Goal: Task Accomplishment & Management: Manage account settings

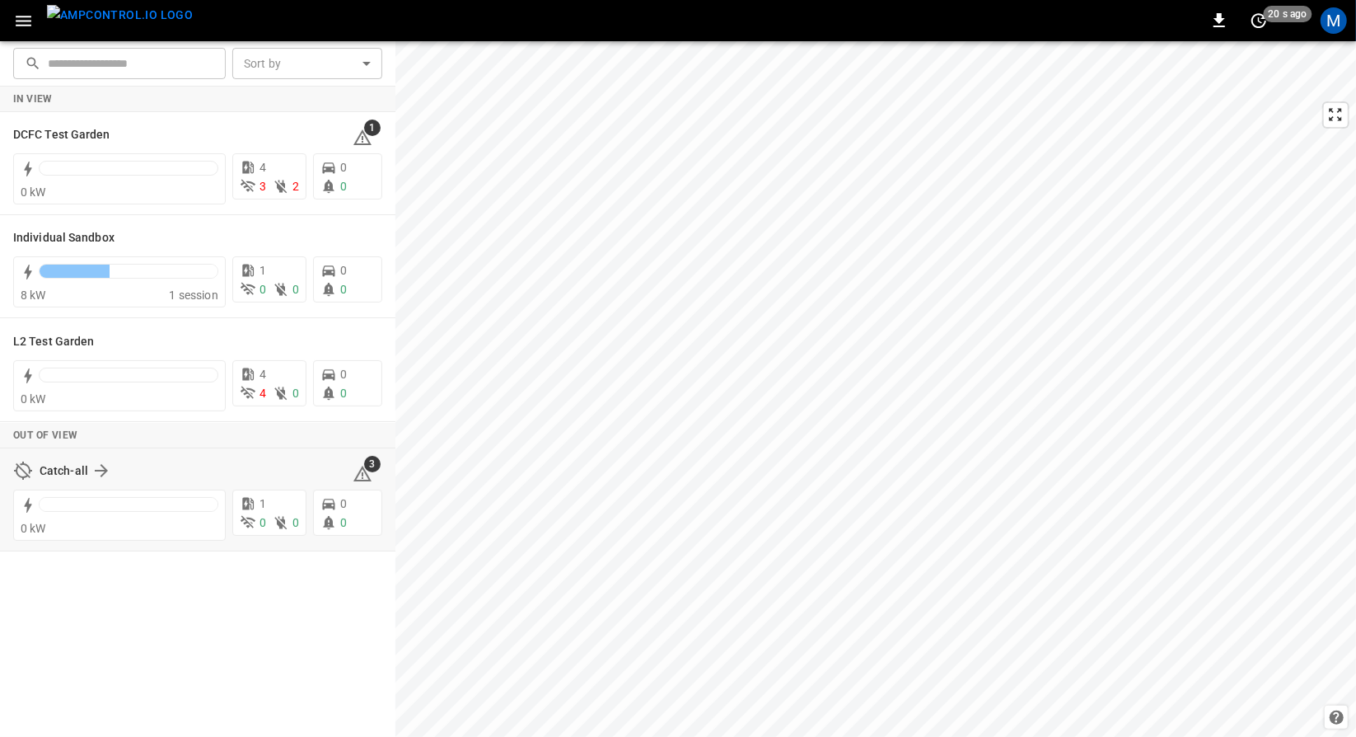
click at [130, 464] on div "Catch-all" at bounding box center [186, 471] width 293 height 20
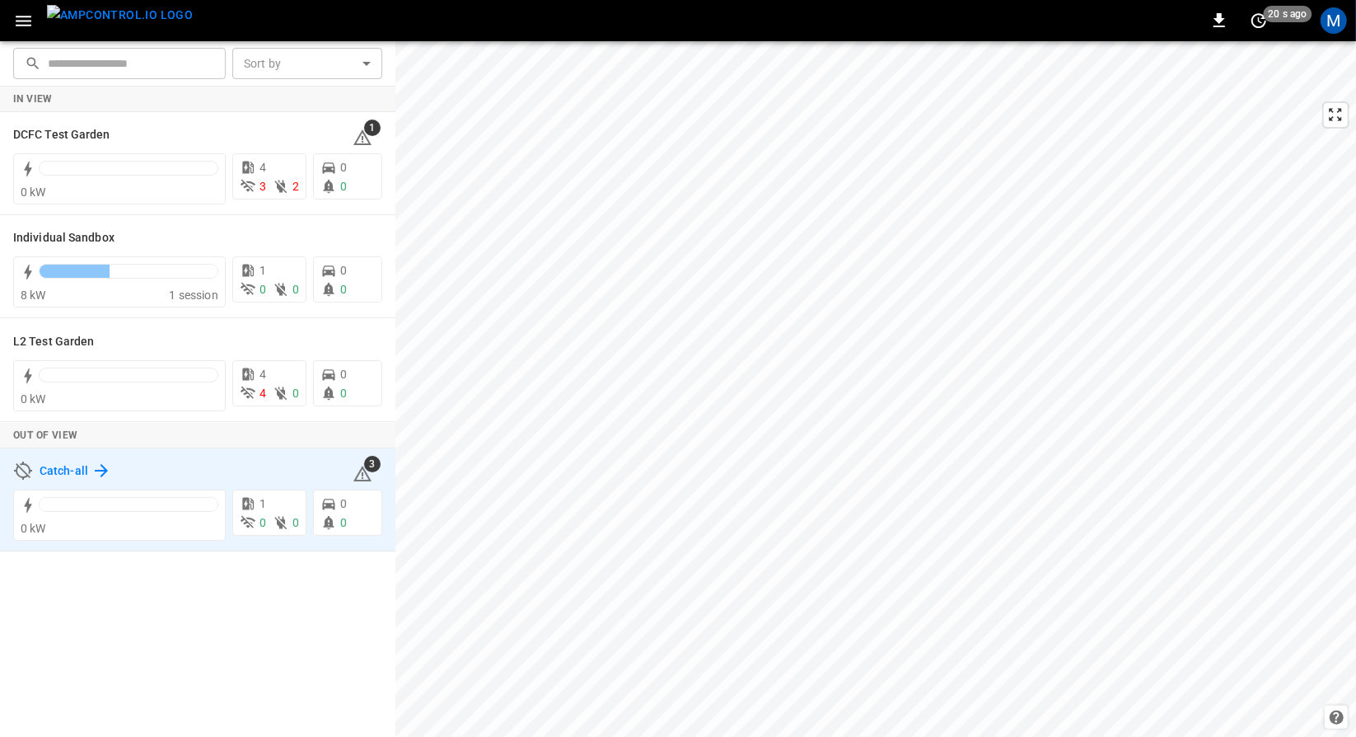
click at [99, 470] on icon at bounding box center [101, 471] width 20 height 20
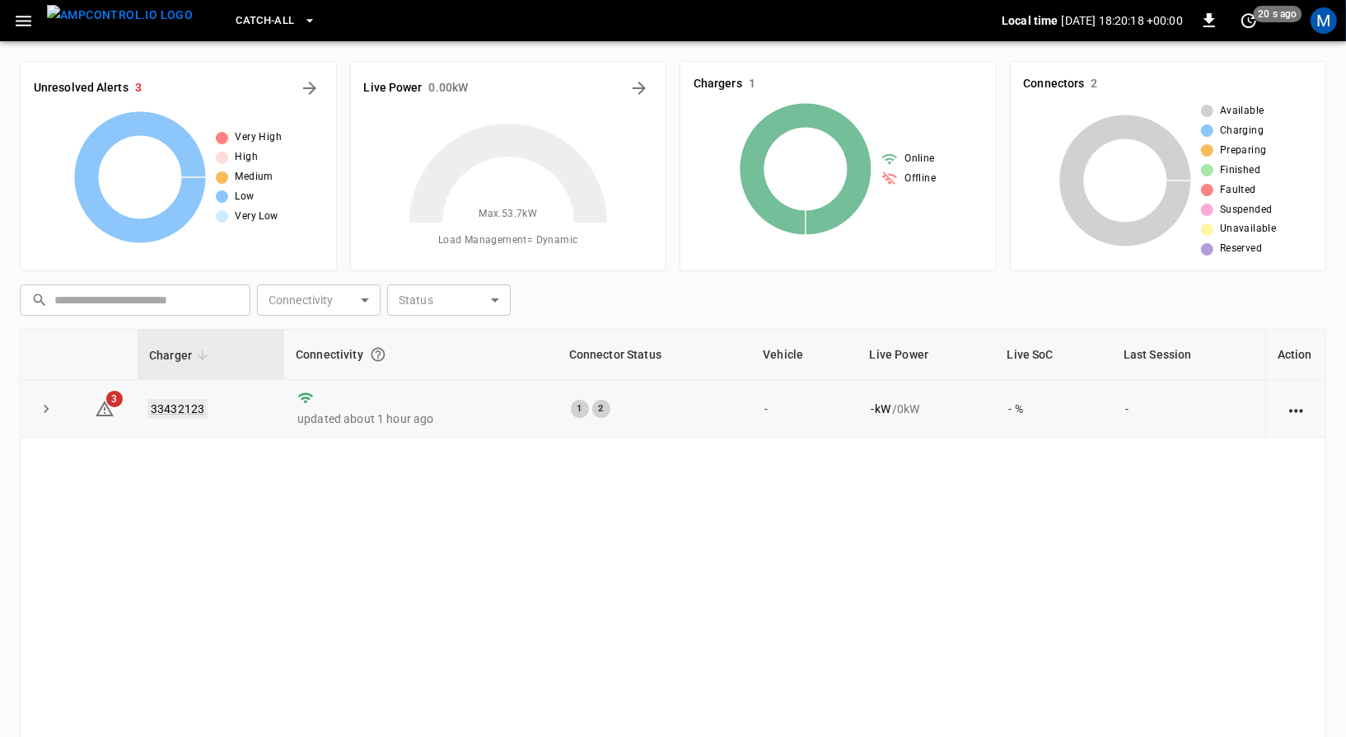
click at [175, 409] on link "33432123" at bounding box center [177, 409] width 60 height 20
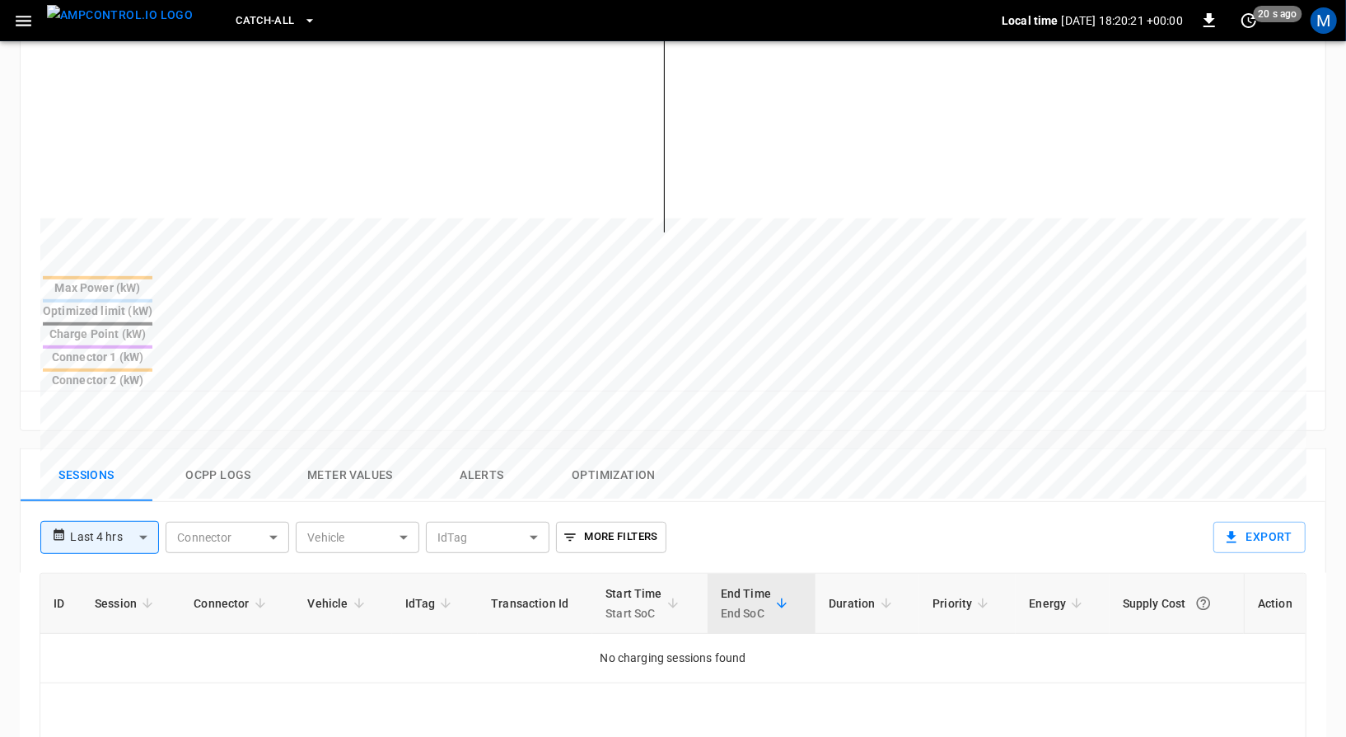
scroll to position [465, 0]
click at [488, 447] on button "Alerts" at bounding box center [482, 473] width 132 height 53
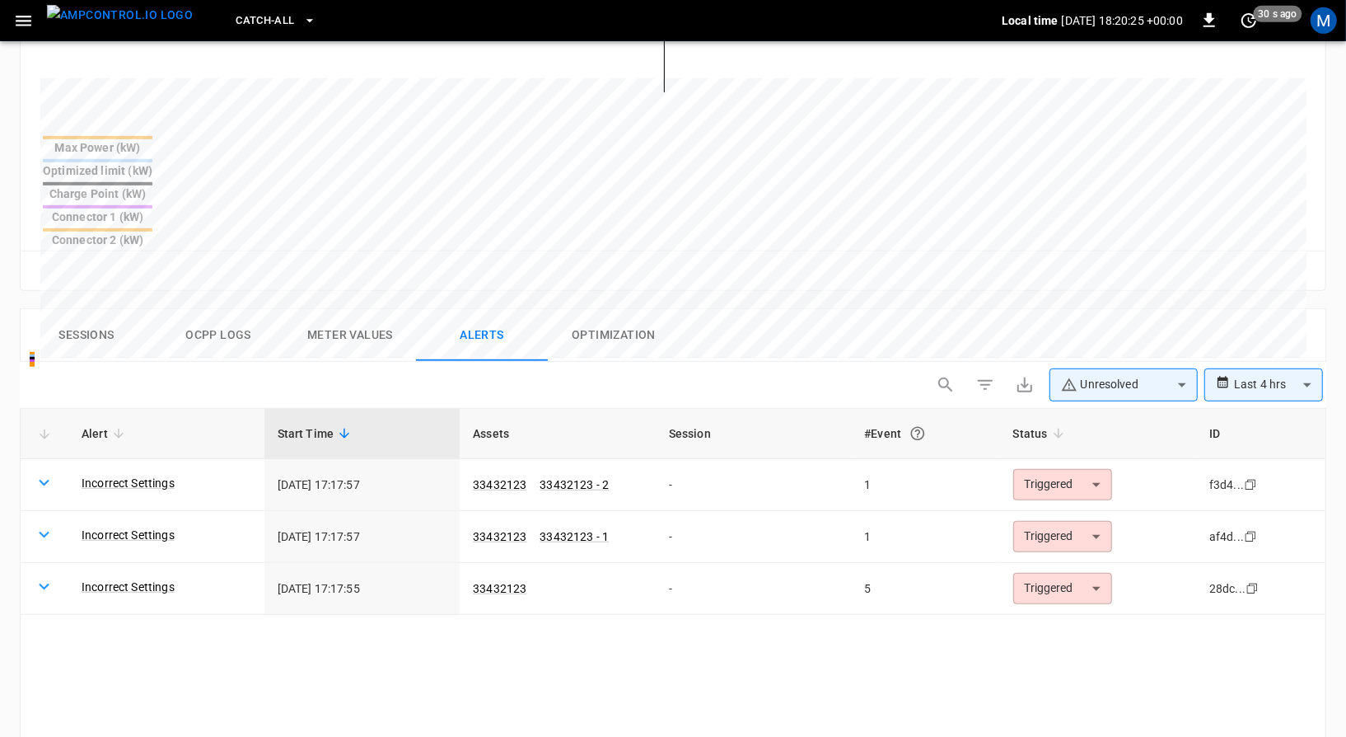
scroll to position [613, 0]
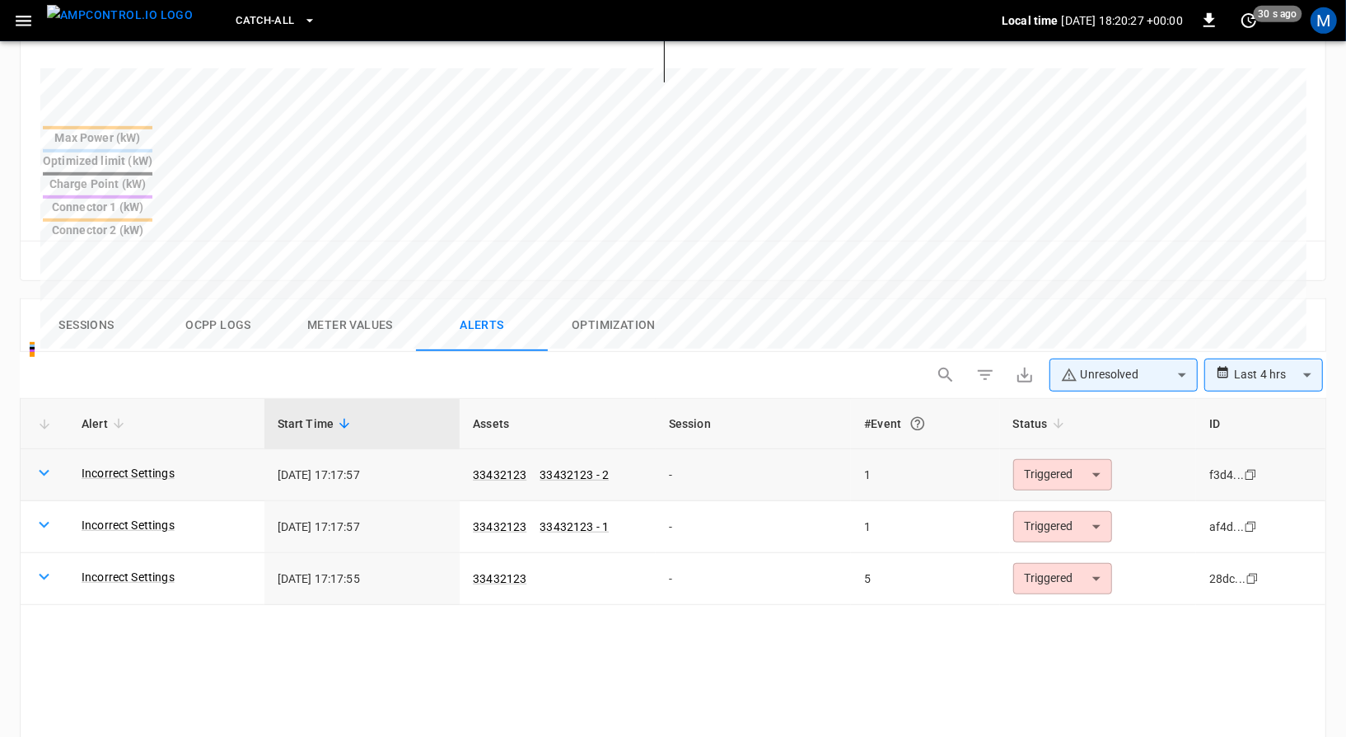
click at [40, 462] on icon at bounding box center [44, 472] width 21 height 21
click at [117, 461] on link "Incorrect Settings" at bounding box center [128, 472] width 100 height 23
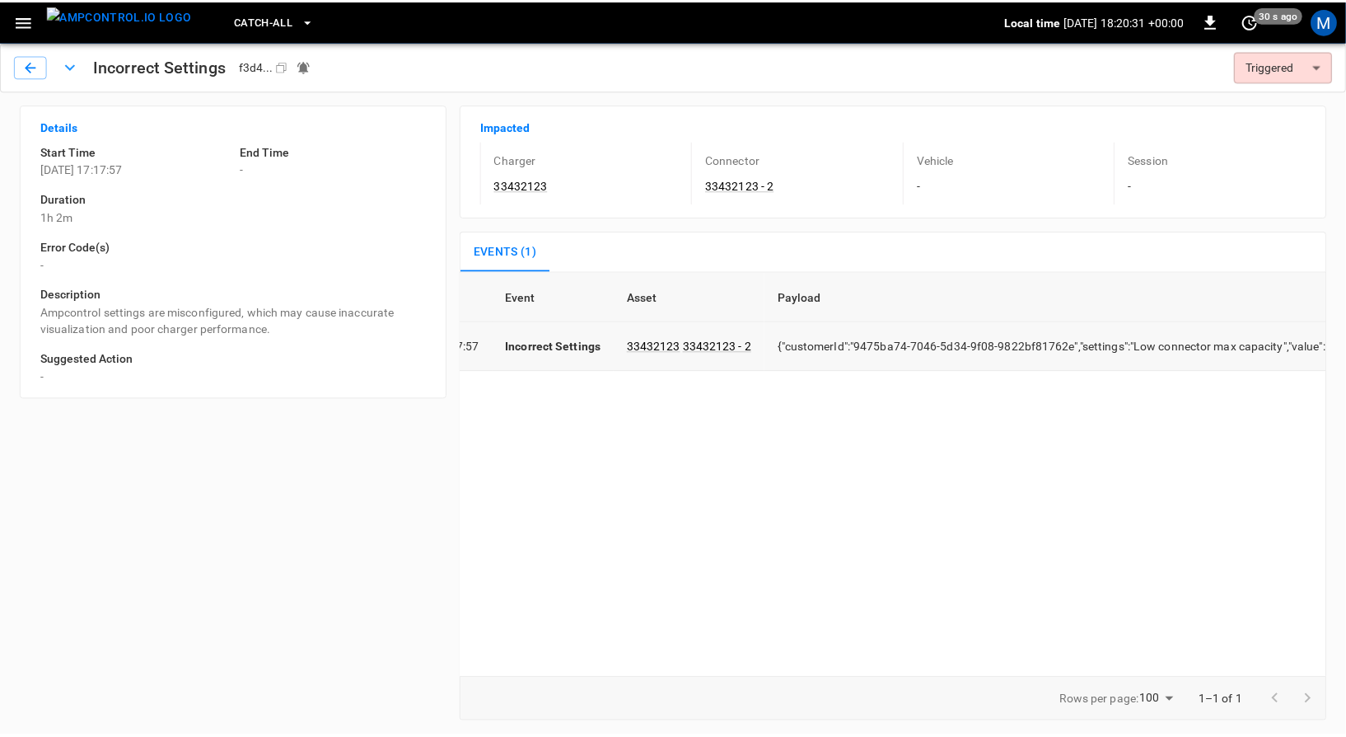
scroll to position [0, 79]
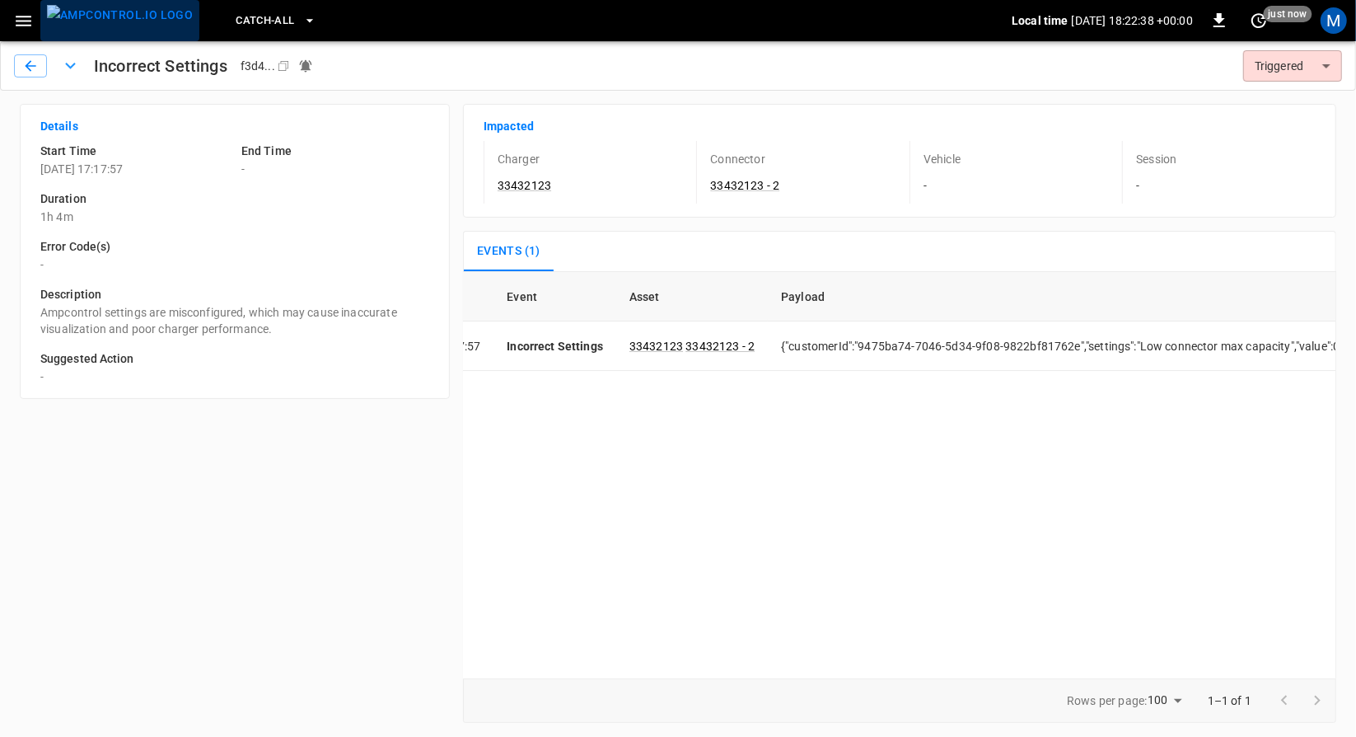
click at [124, 20] on img "menu" at bounding box center [120, 15] width 146 height 21
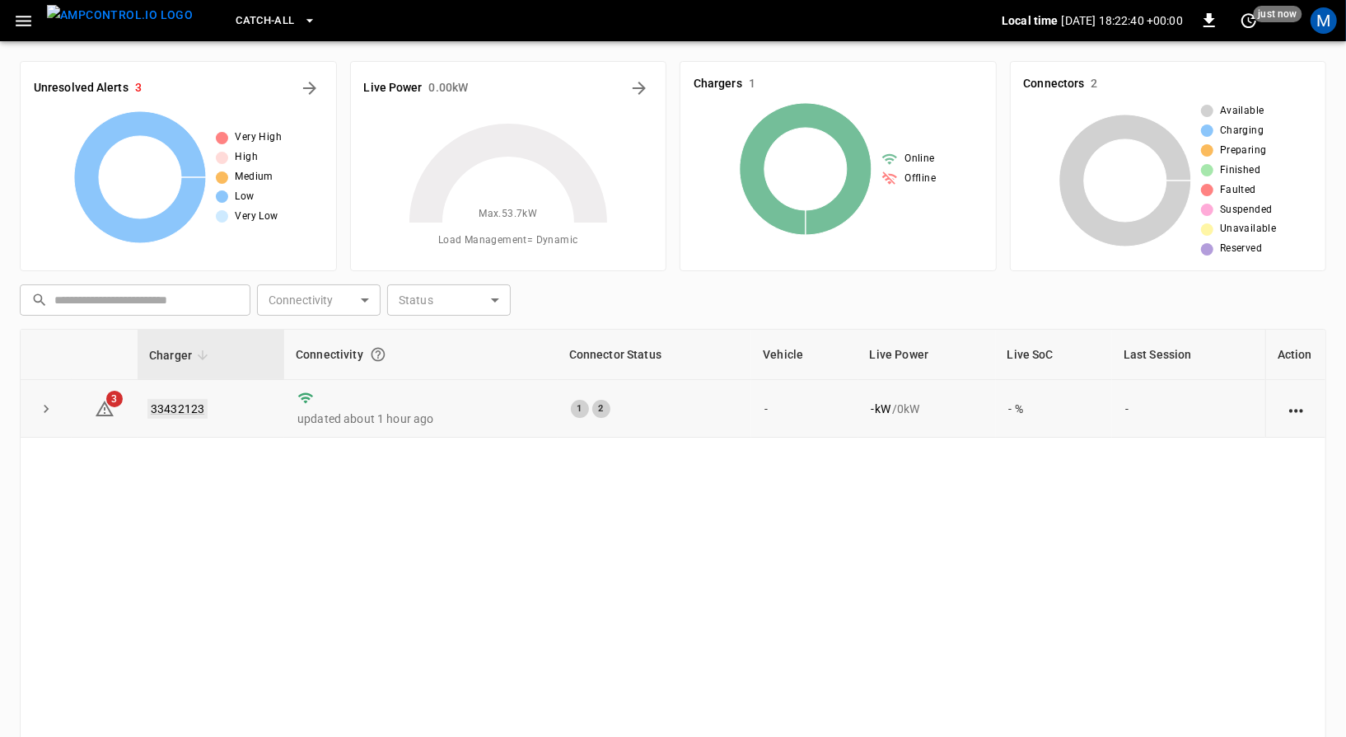
click at [191, 401] on link "33432123" at bounding box center [177, 409] width 60 height 20
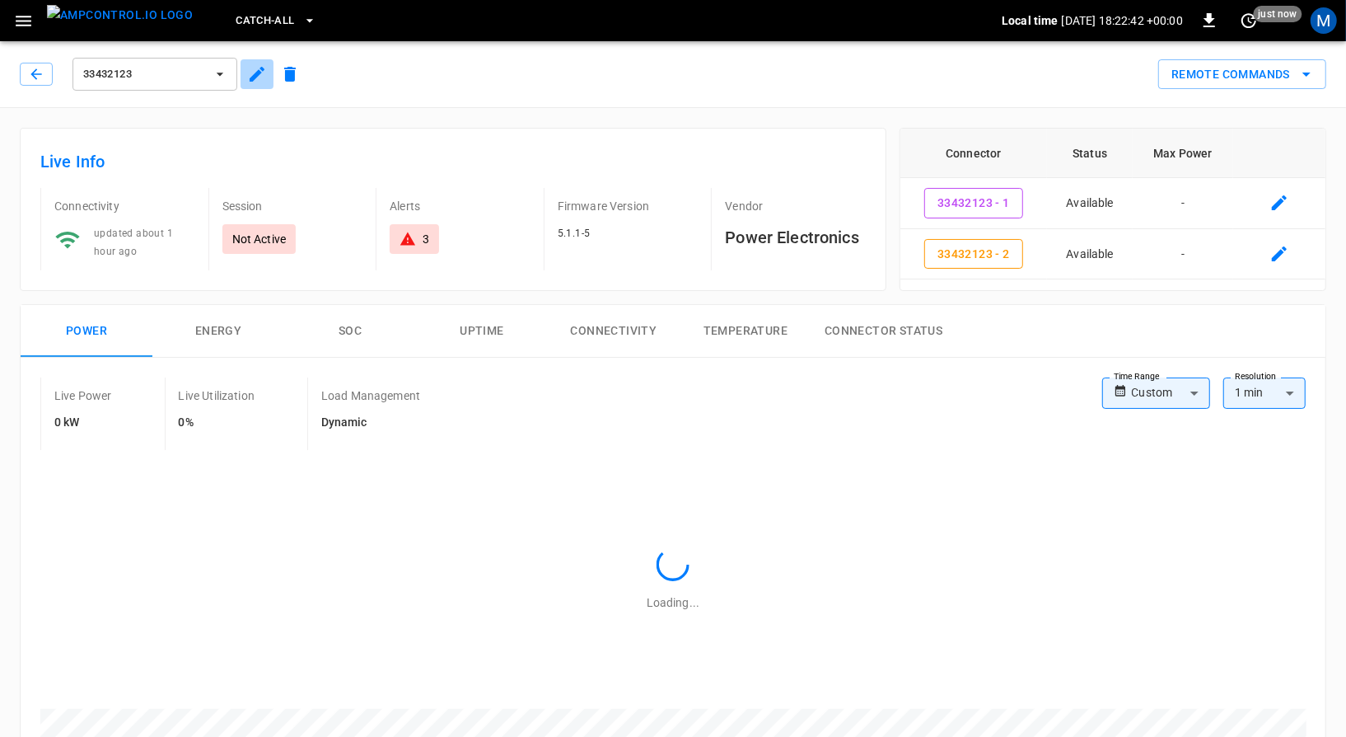
click at [249, 86] on button "button" at bounding box center [257, 74] width 33 height 30
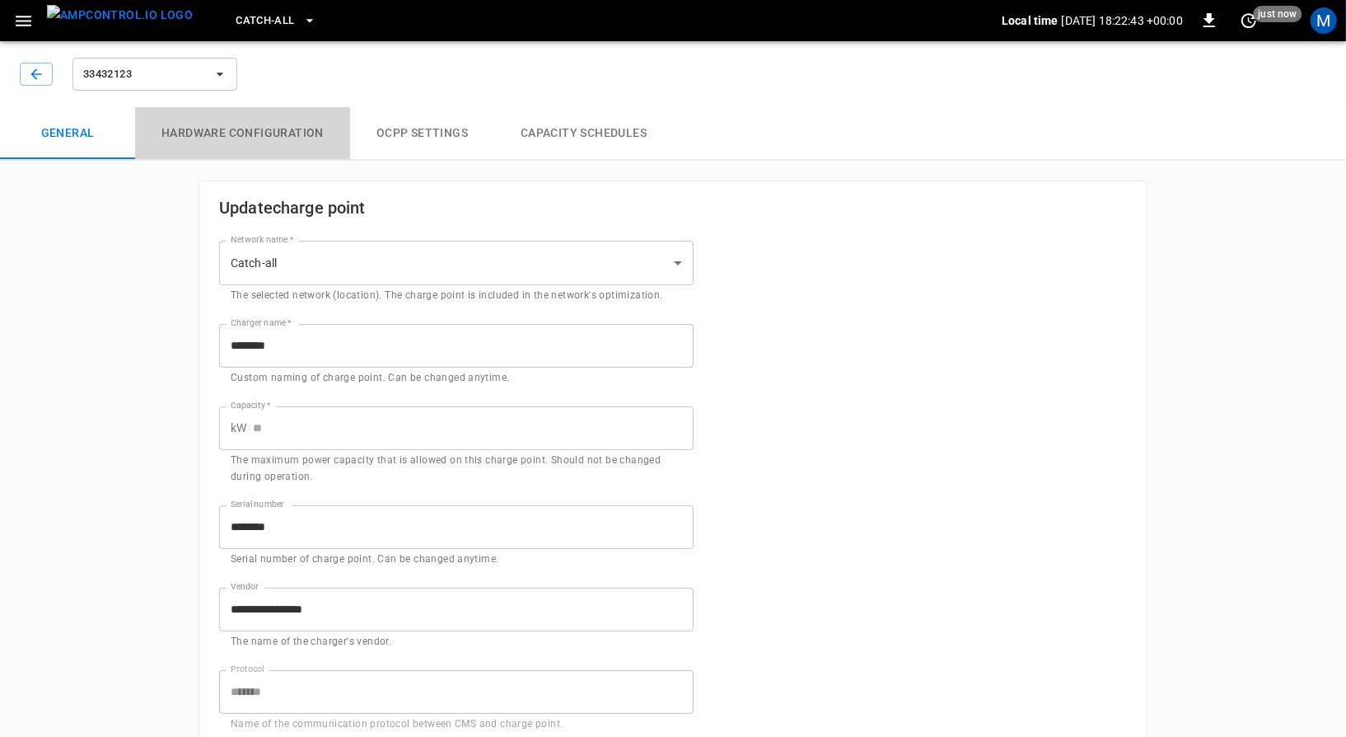
click at [290, 148] on button "Hardware configuration" at bounding box center [242, 133] width 215 height 53
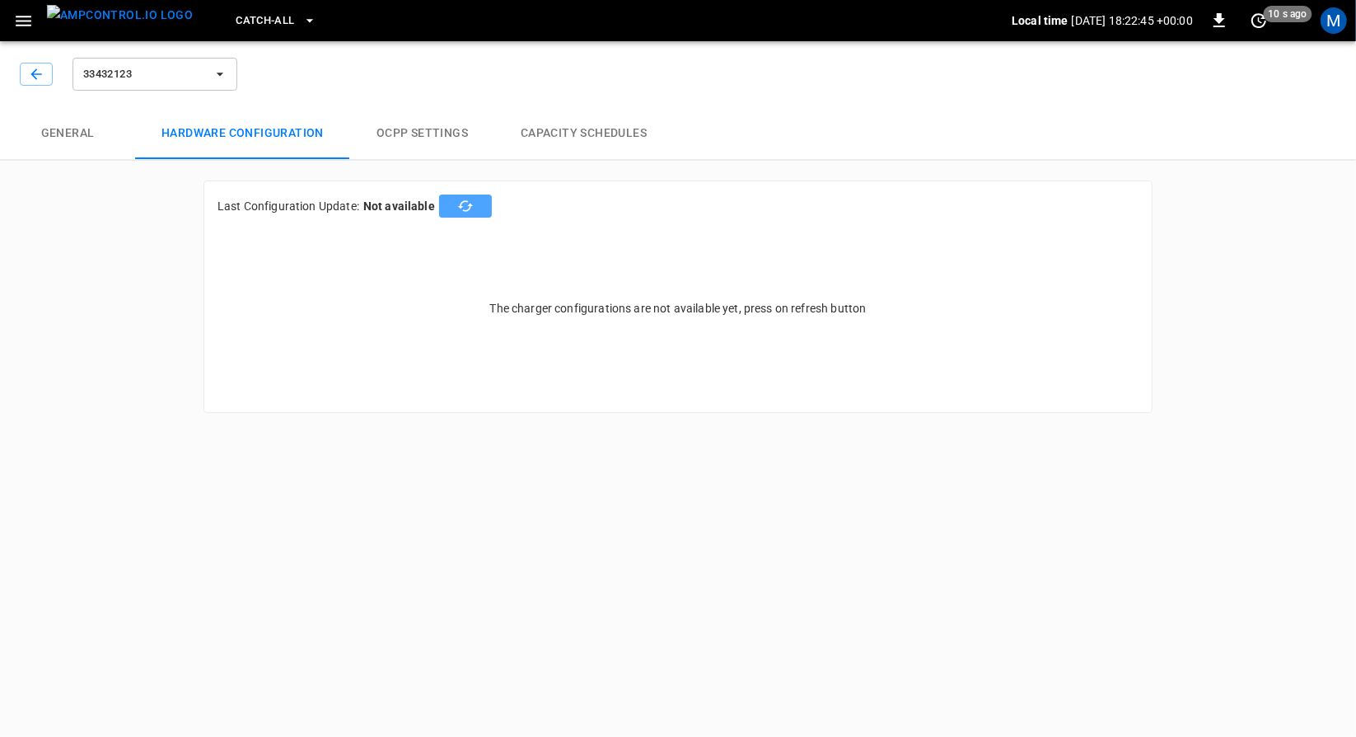
click at [463, 216] on button "button" at bounding box center [465, 205] width 53 height 23
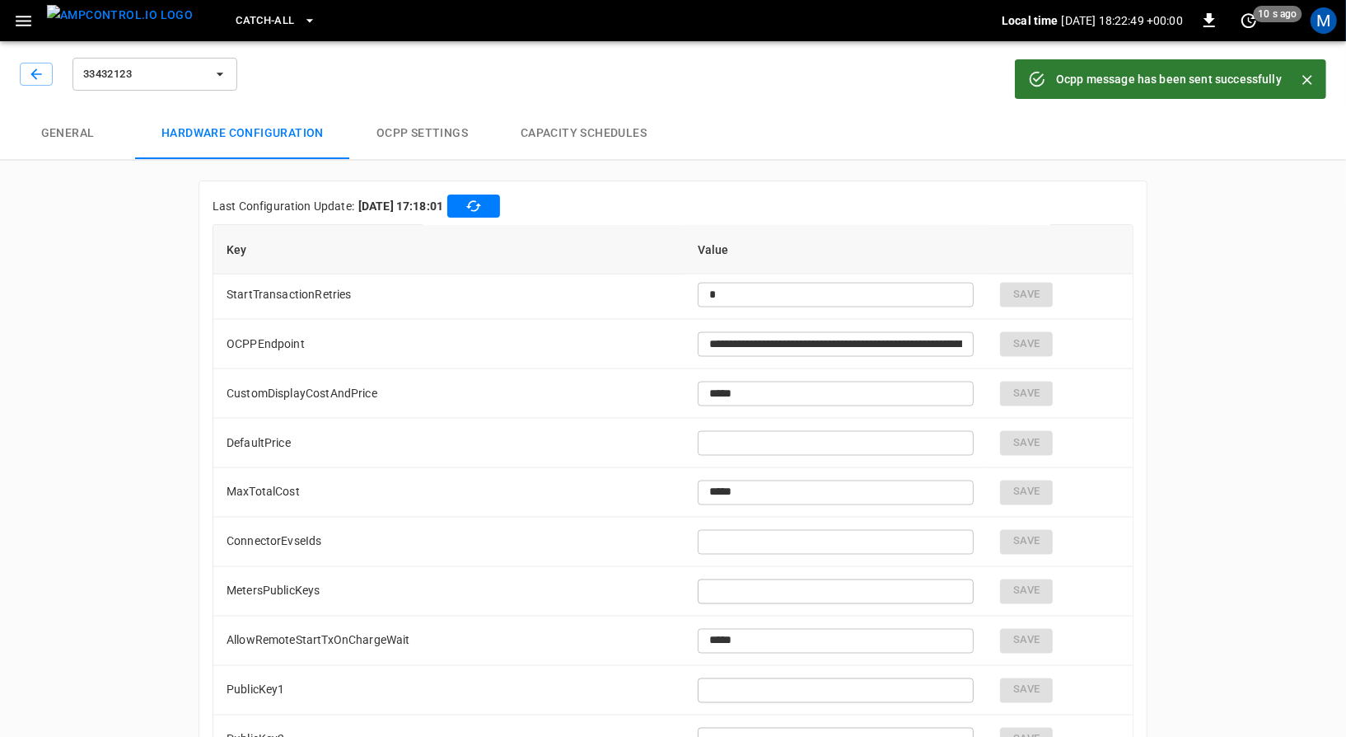
scroll to position [2122, 0]
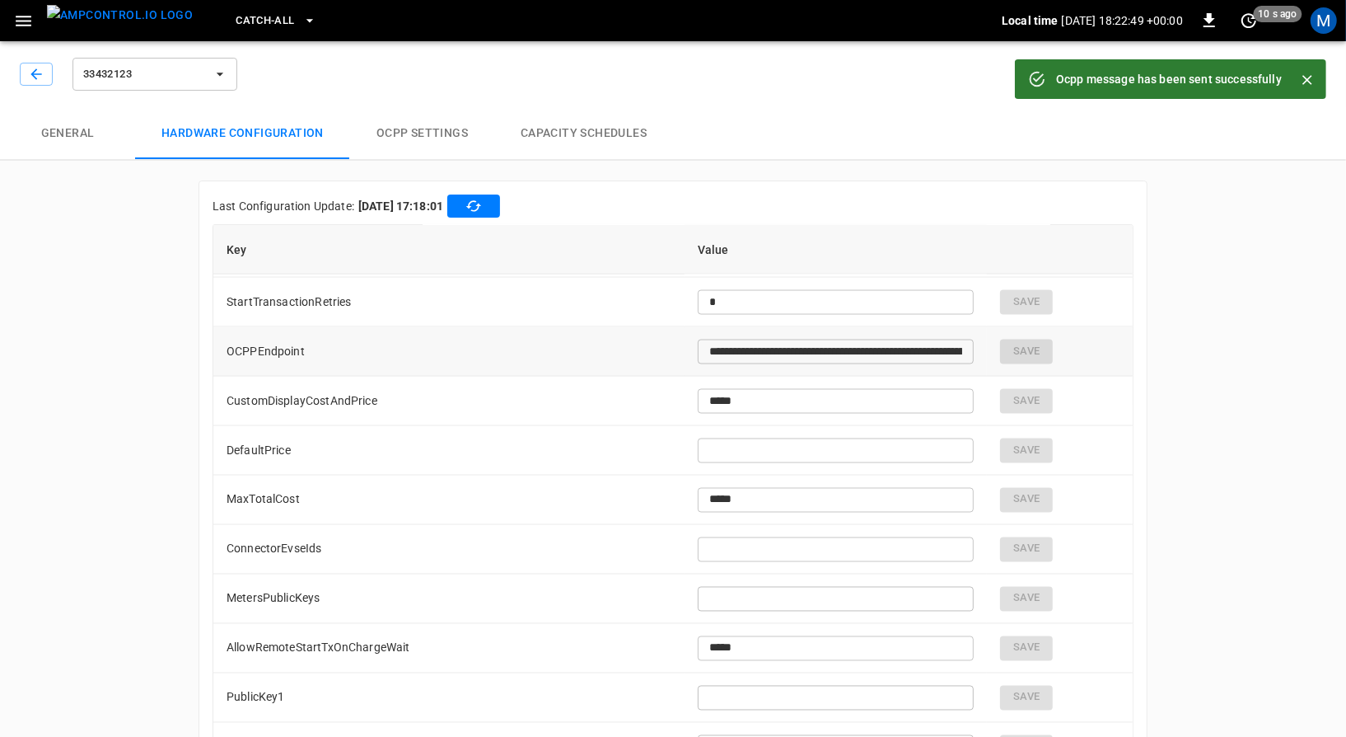
click at [775, 351] on input "**********" at bounding box center [836, 351] width 277 height 30
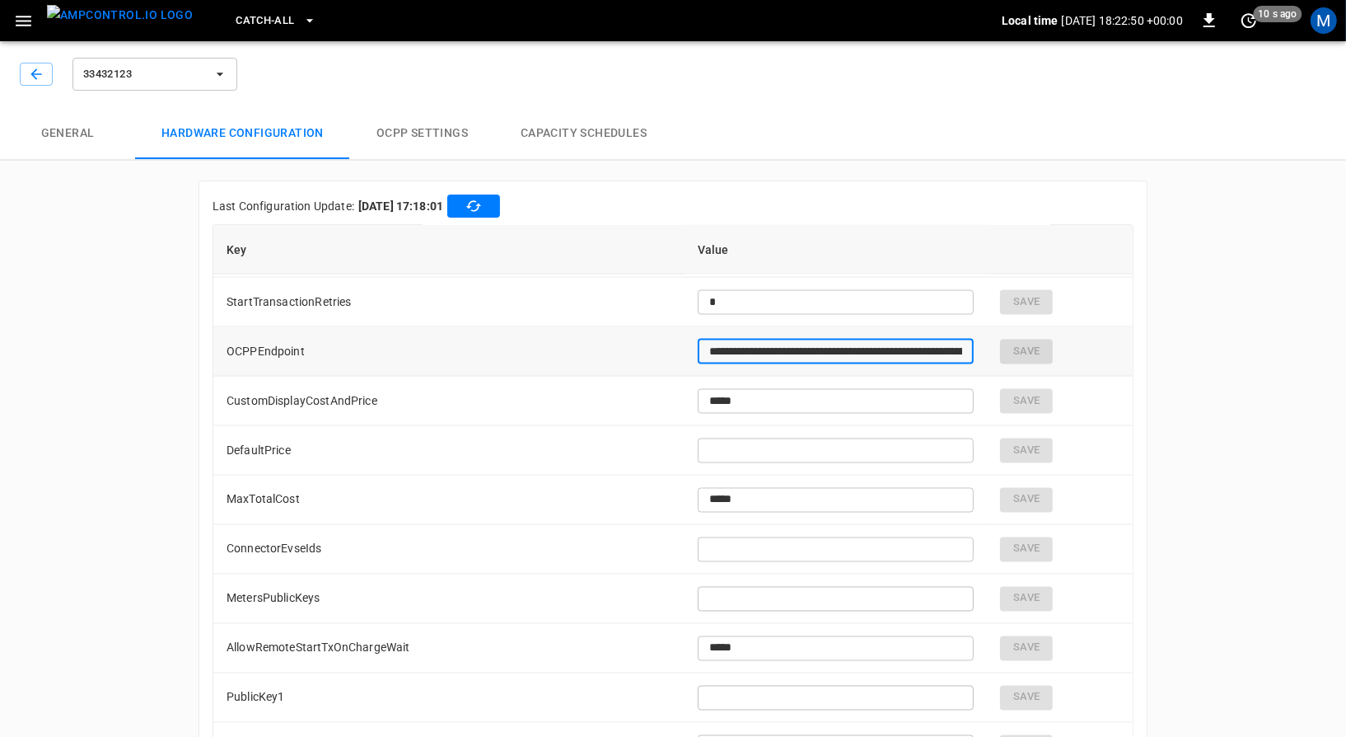
click at [775, 351] on input "**********" at bounding box center [836, 351] width 277 height 30
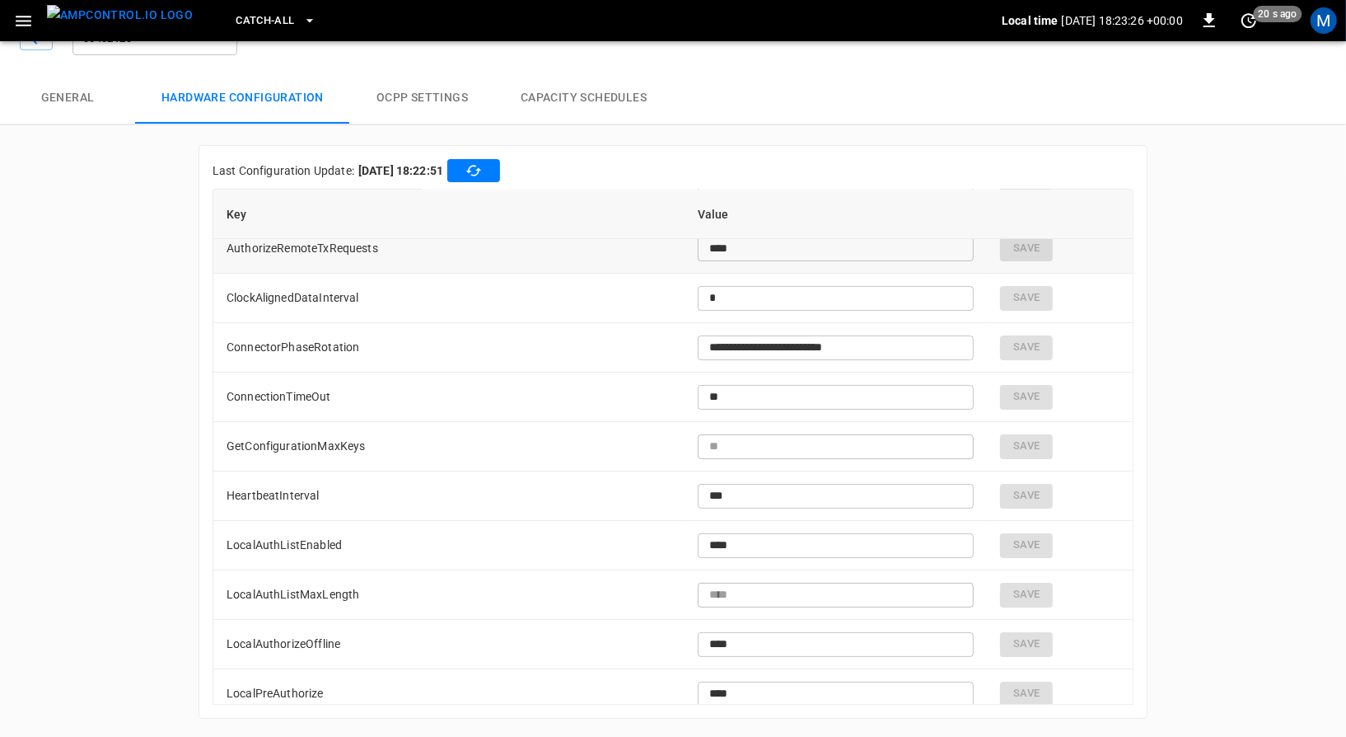
scroll to position [66, 0]
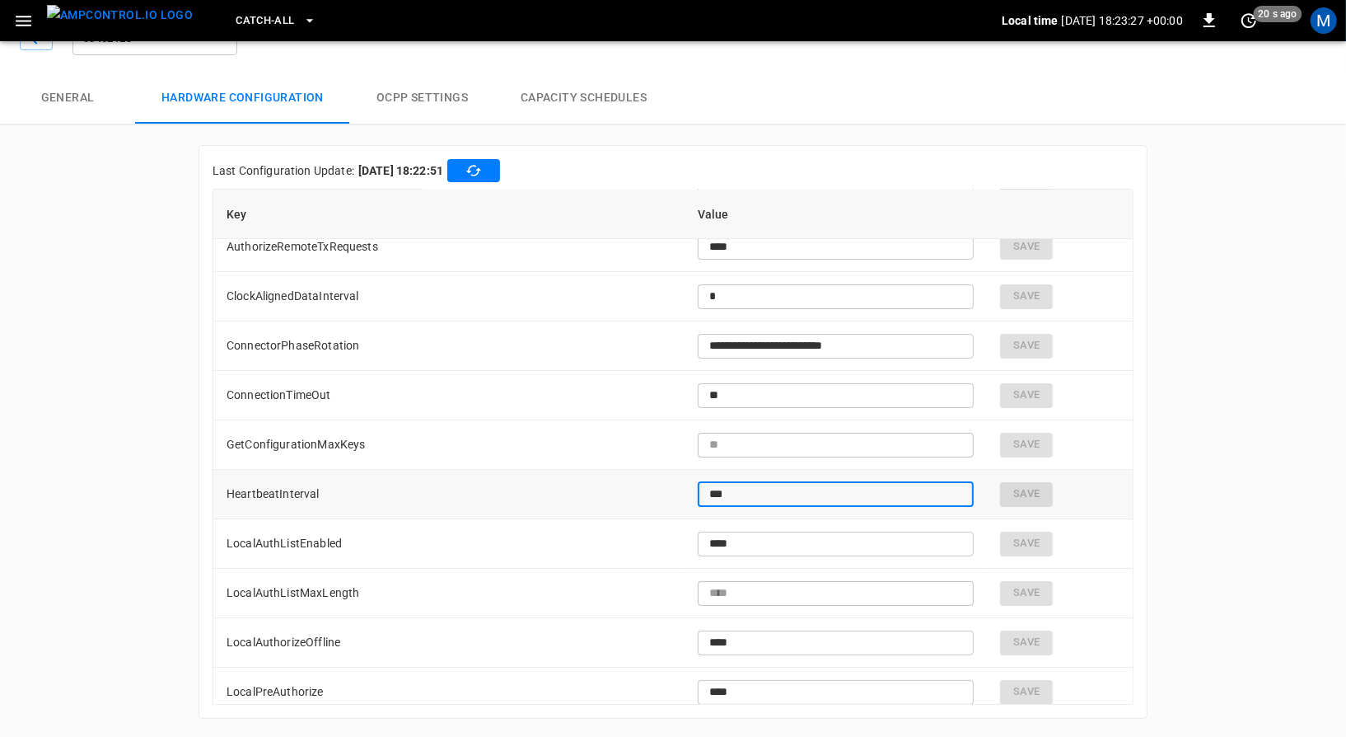
click at [700, 493] on input "***" at bounding box center [836, 494] width 277 height 30
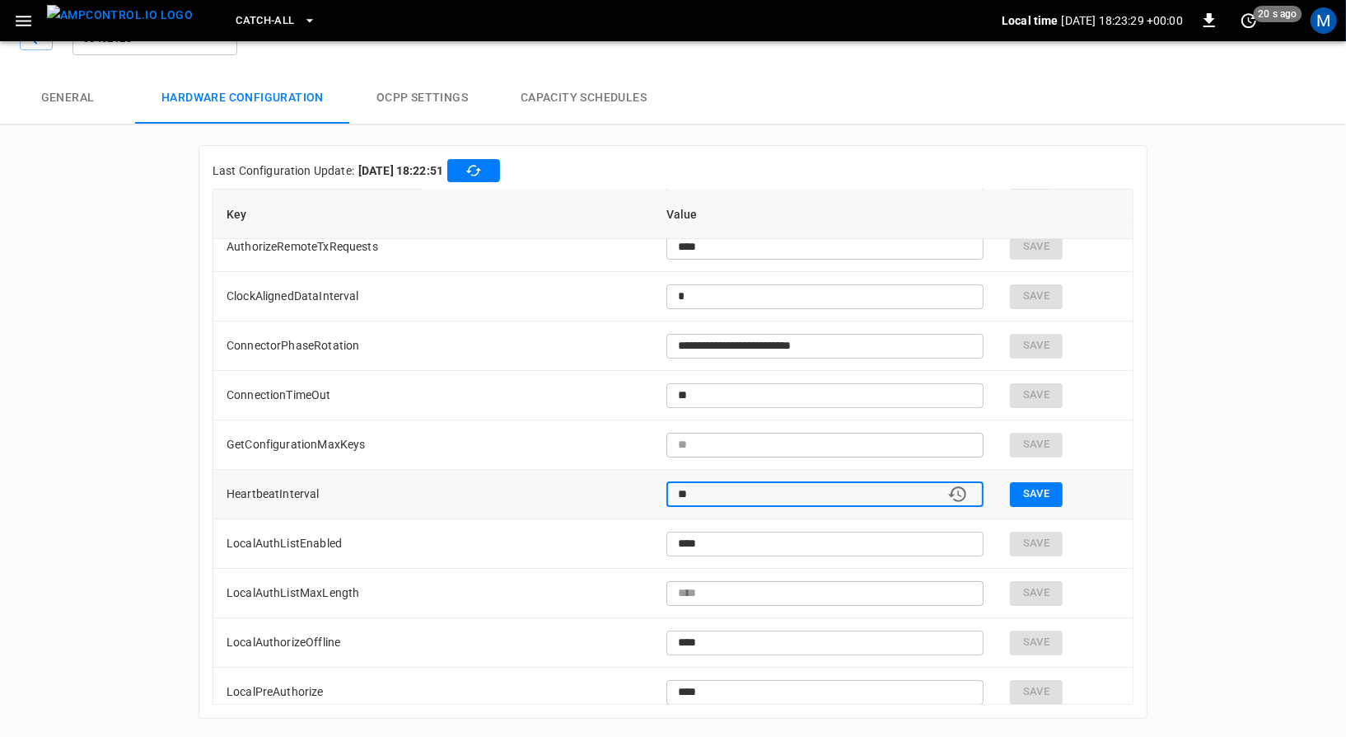
type input "**"
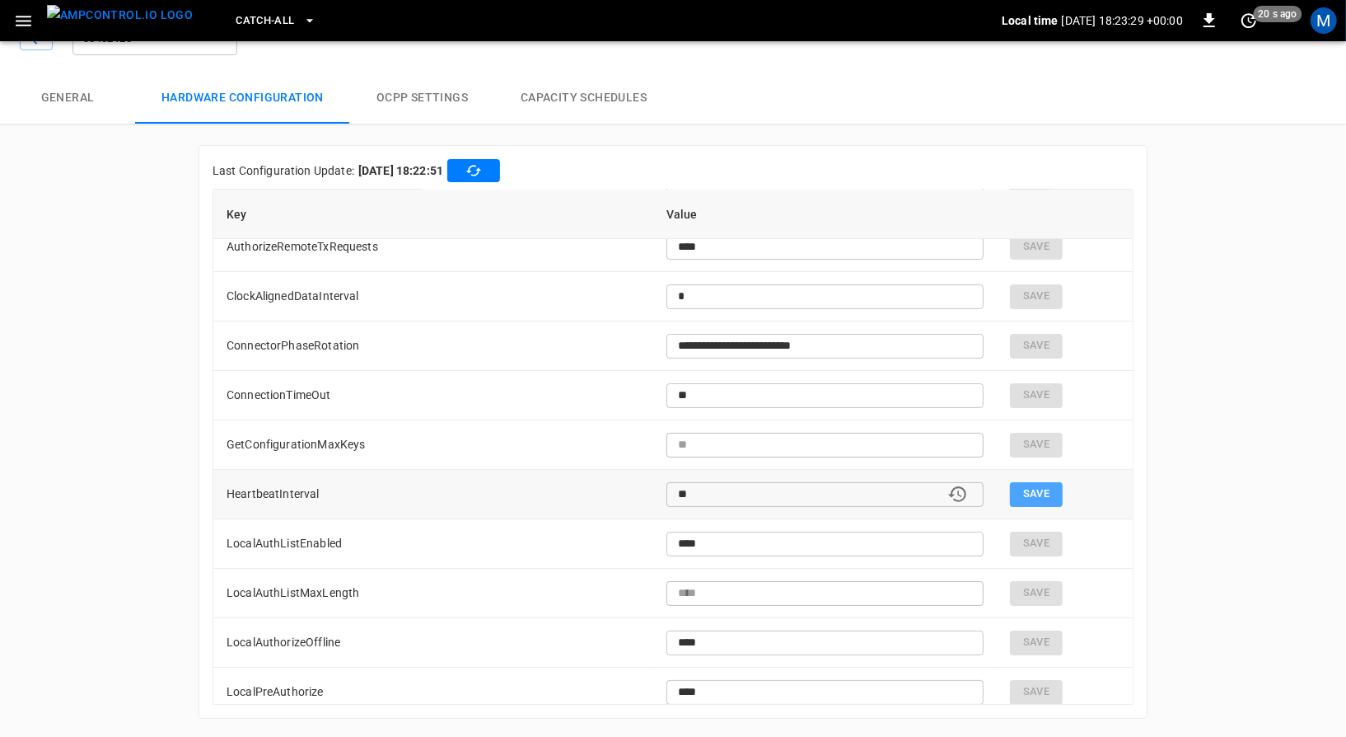
click at [1015, 486] on button "Save" at bounding box center [1036, 494] width 53 height 25
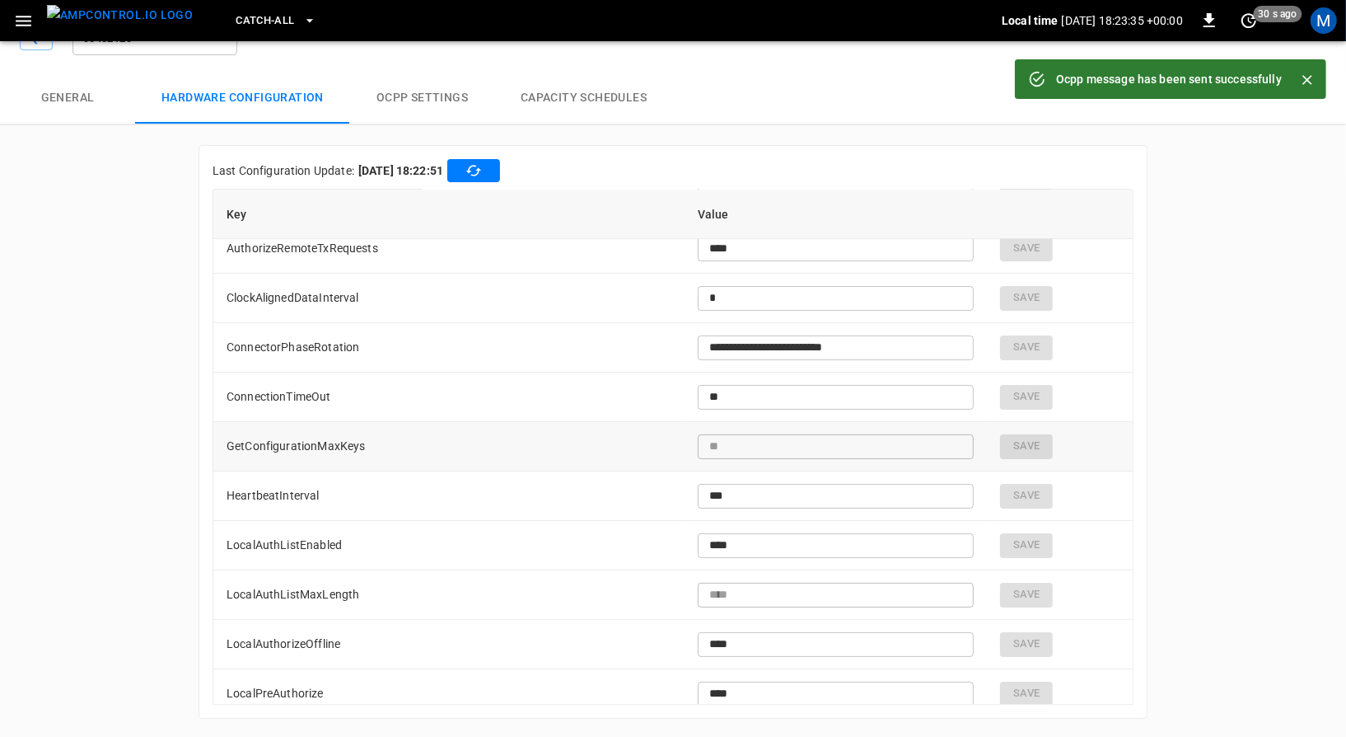
scroll to position [64, 0]
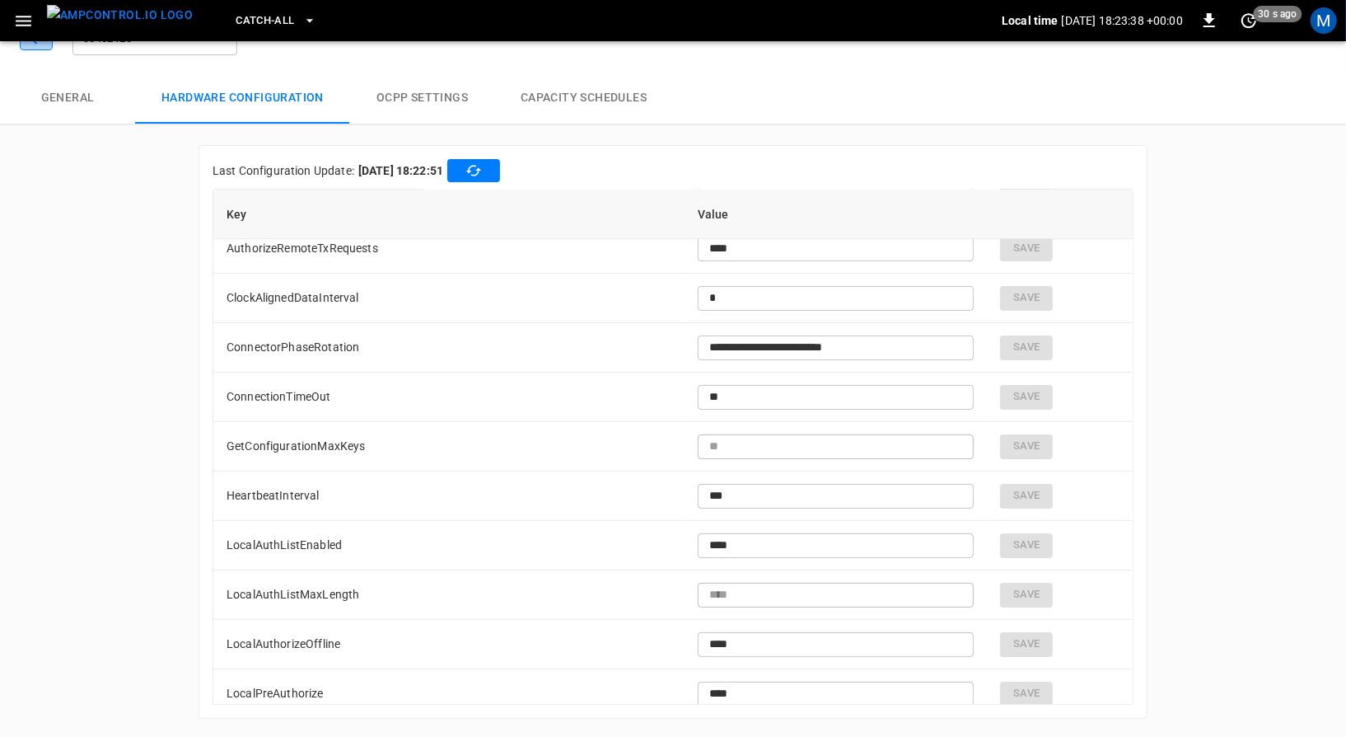
click at [38, 44] on icon "button" at bounding box center [36, 38] width 16 height 16
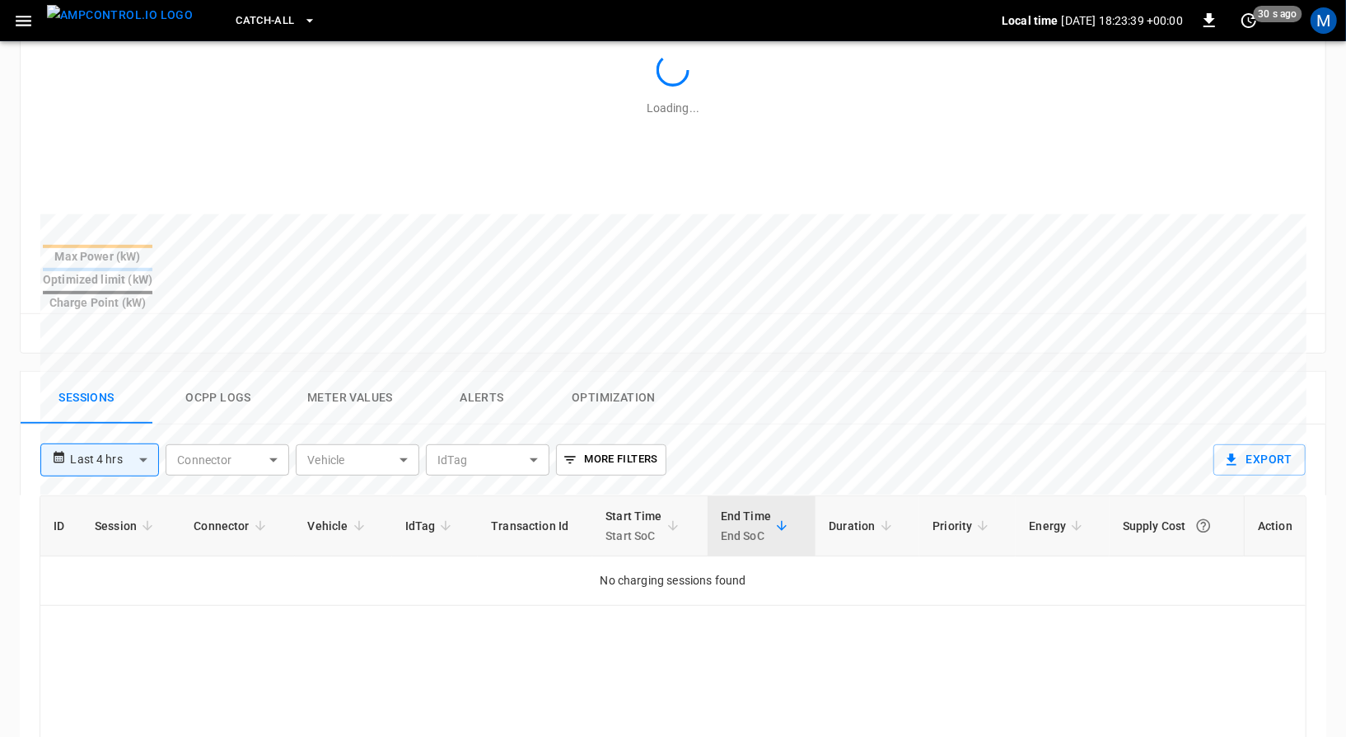
scroll to position [506, 0]
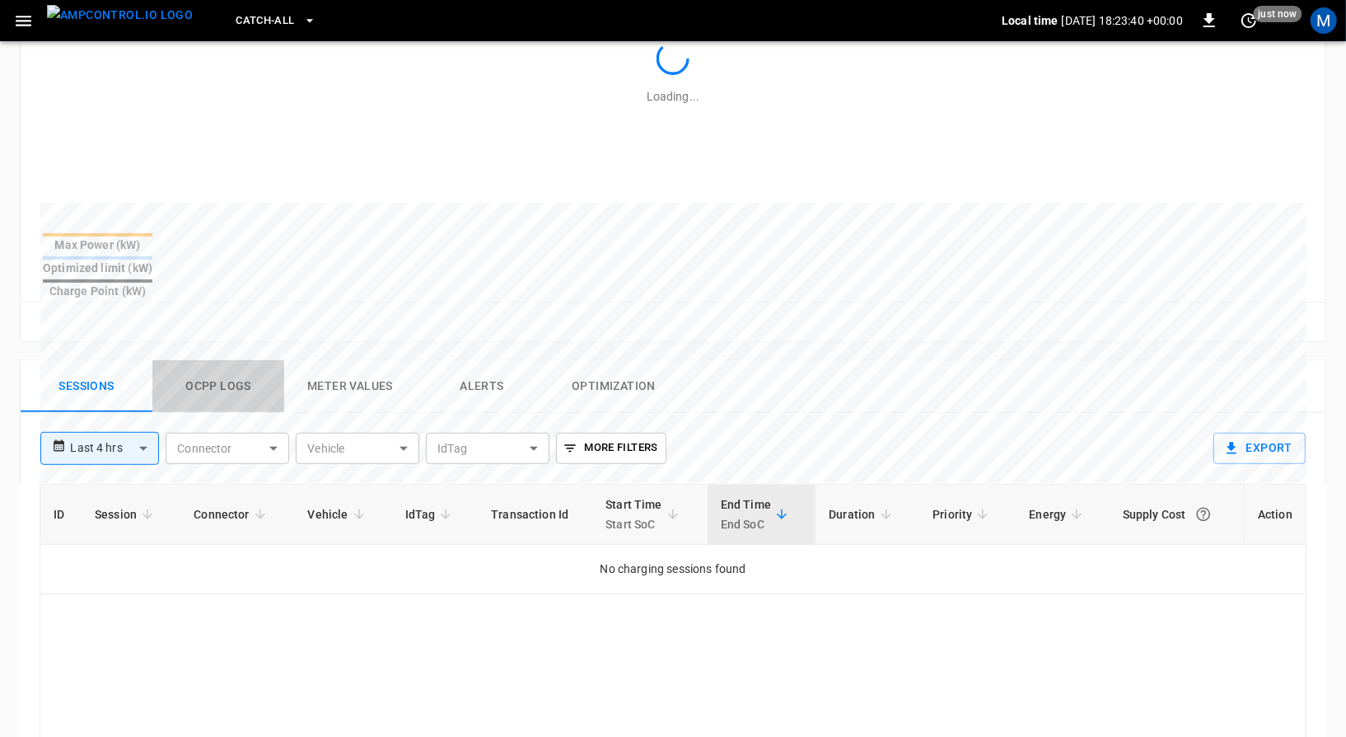
click at [223, 360] on button "Ocpp logs" at bounding box center [218, 386] width 132 height 53
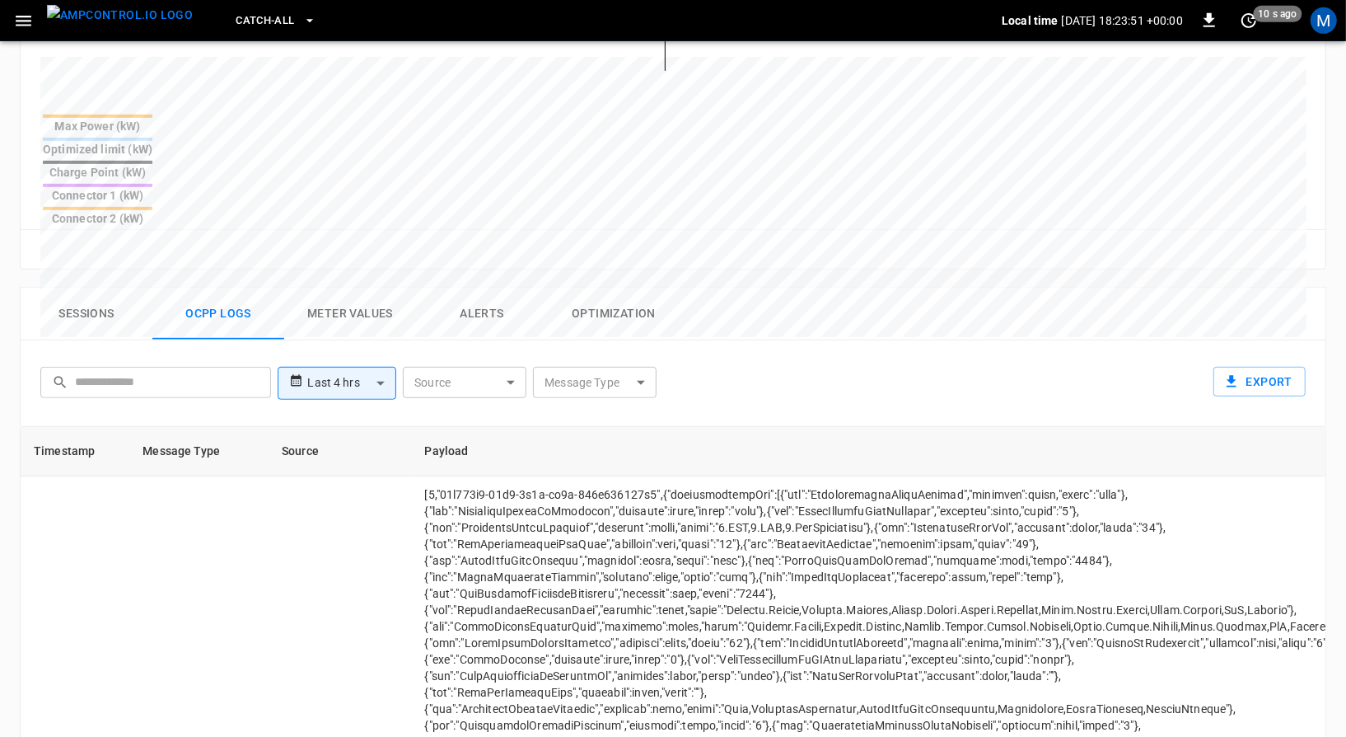
scroll to position [0, 0]
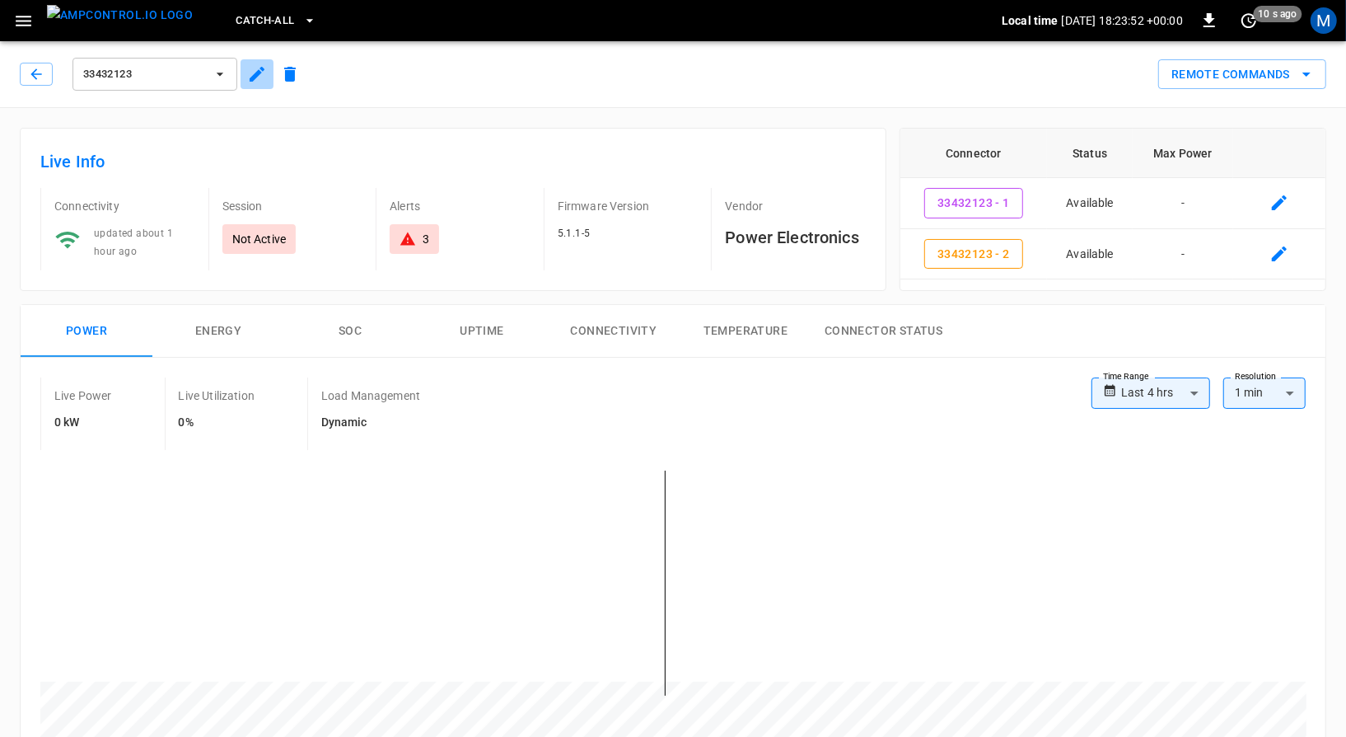
click at [259, 82] on icon "button" at bounding box center [257, 74] width 20 height 20
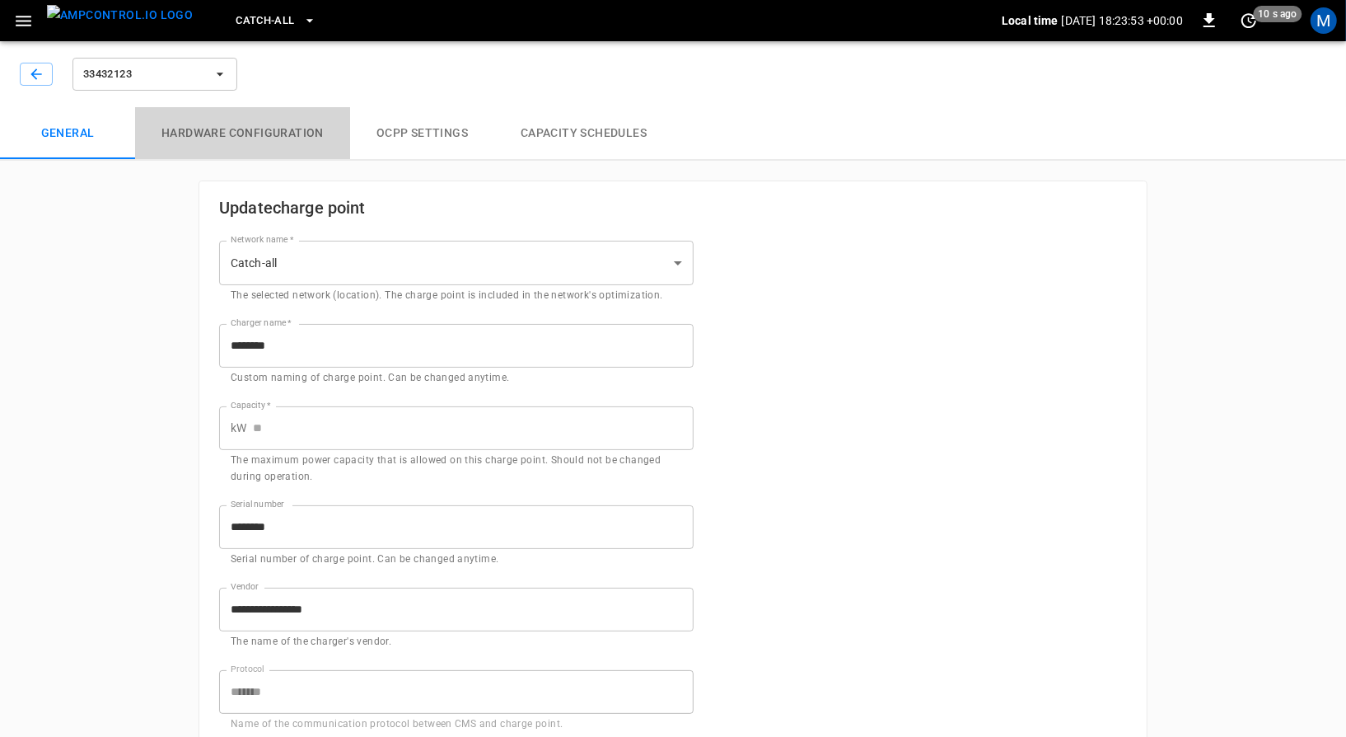
click at [264, 119] on button "Hardware configuration" at bounding box center [242, 133] width 215 height 53
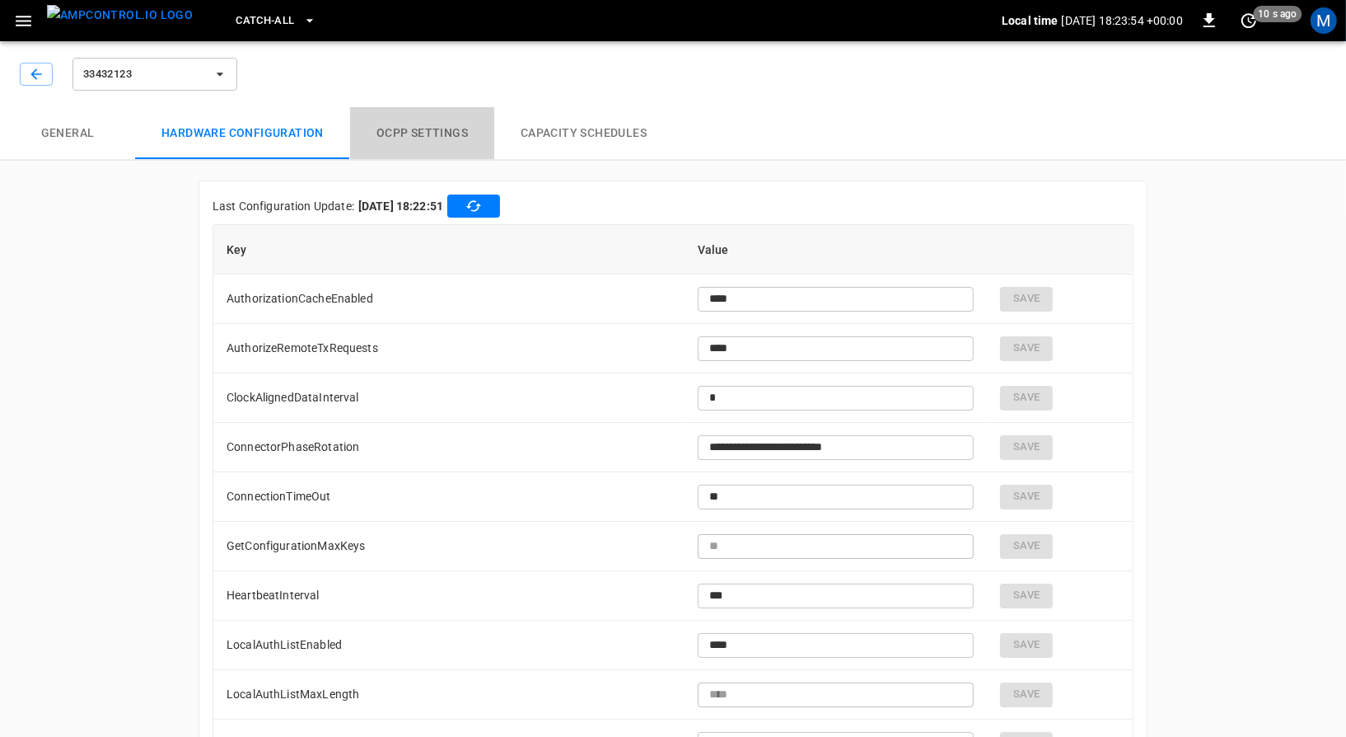
click at [394, 119] on button "OCPP settings" at bounding box center [422, 133] width 144 height 53
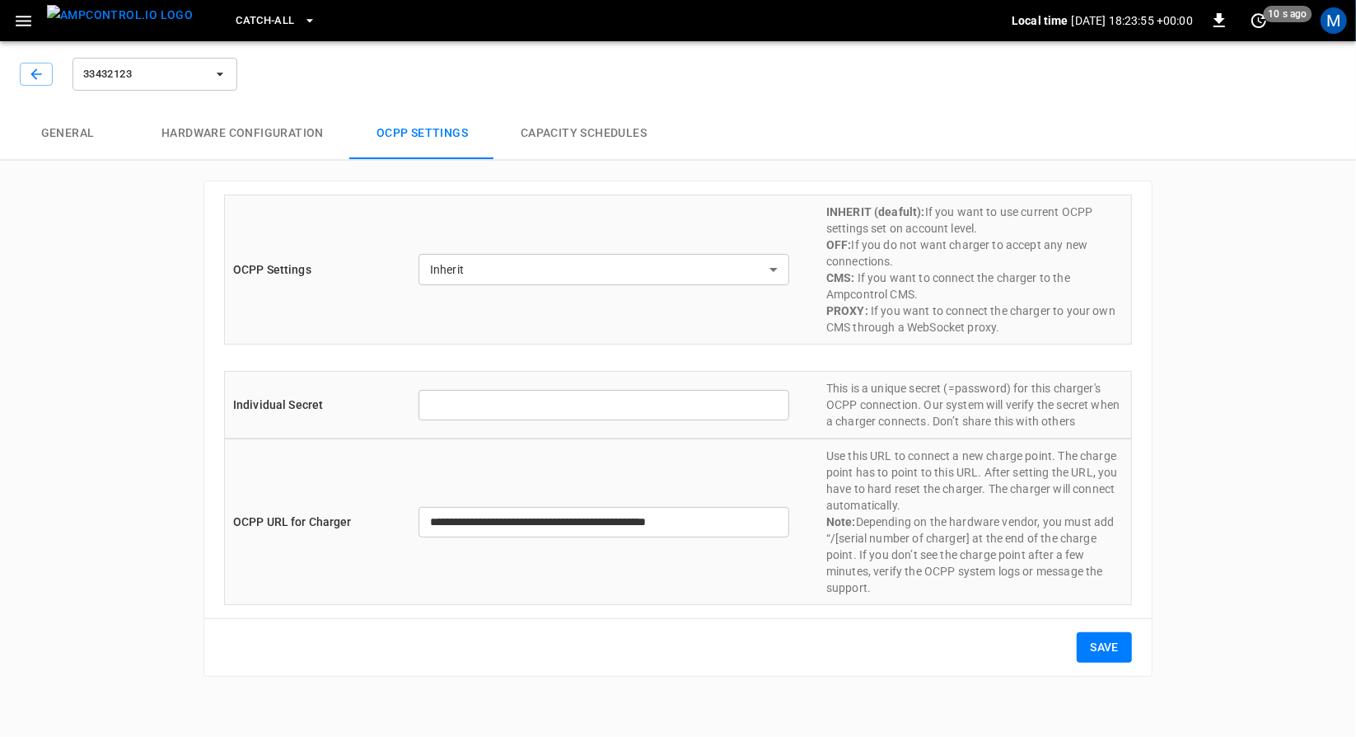
drag, startPoint x: 267, startPoint y: 104, endPoint x: 264, endPoint y: 129, distance: 24.9
click at [264, 129] on div "33432123 General Hardware configuration OCPP settings Capacity Schedules" at bounding box center [678, 98] width 1356 height 126
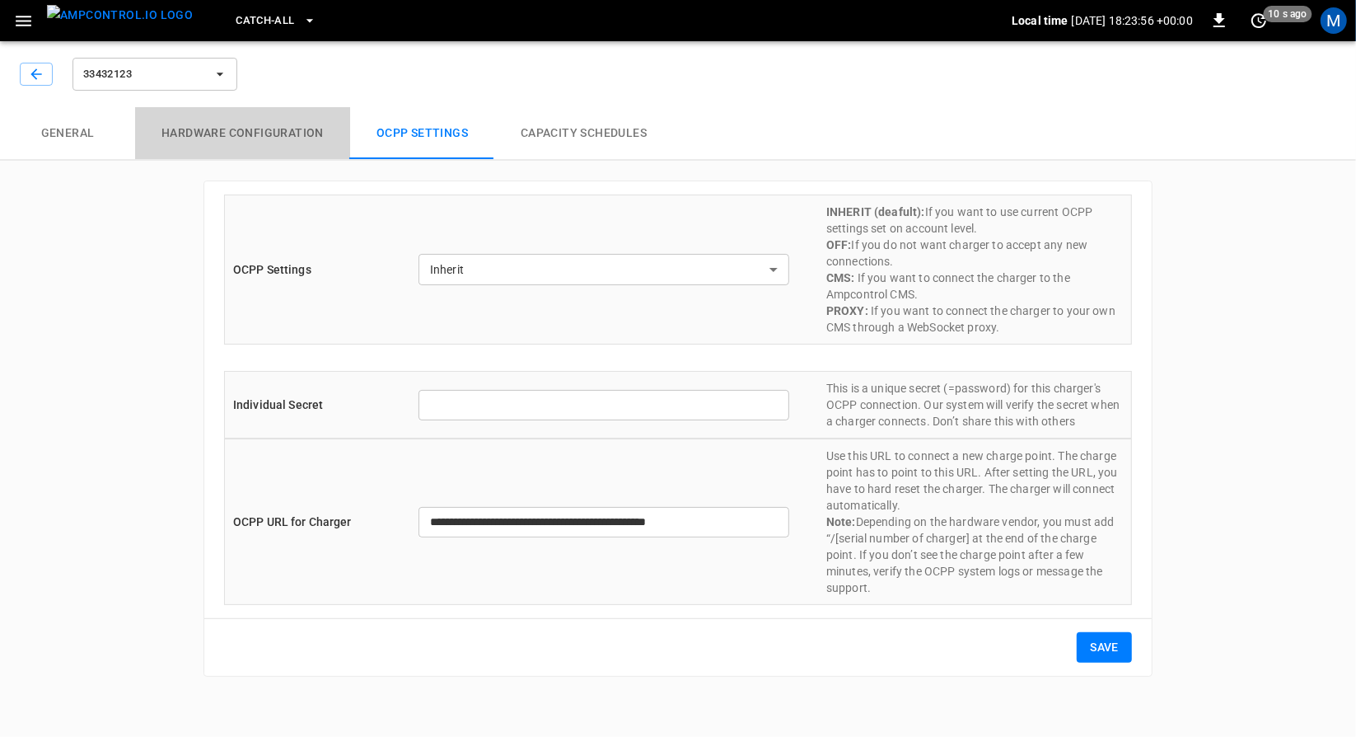
click at [264, 129] on button "Hardware configuration" at bounding box center [242, 133] width 215 height 53
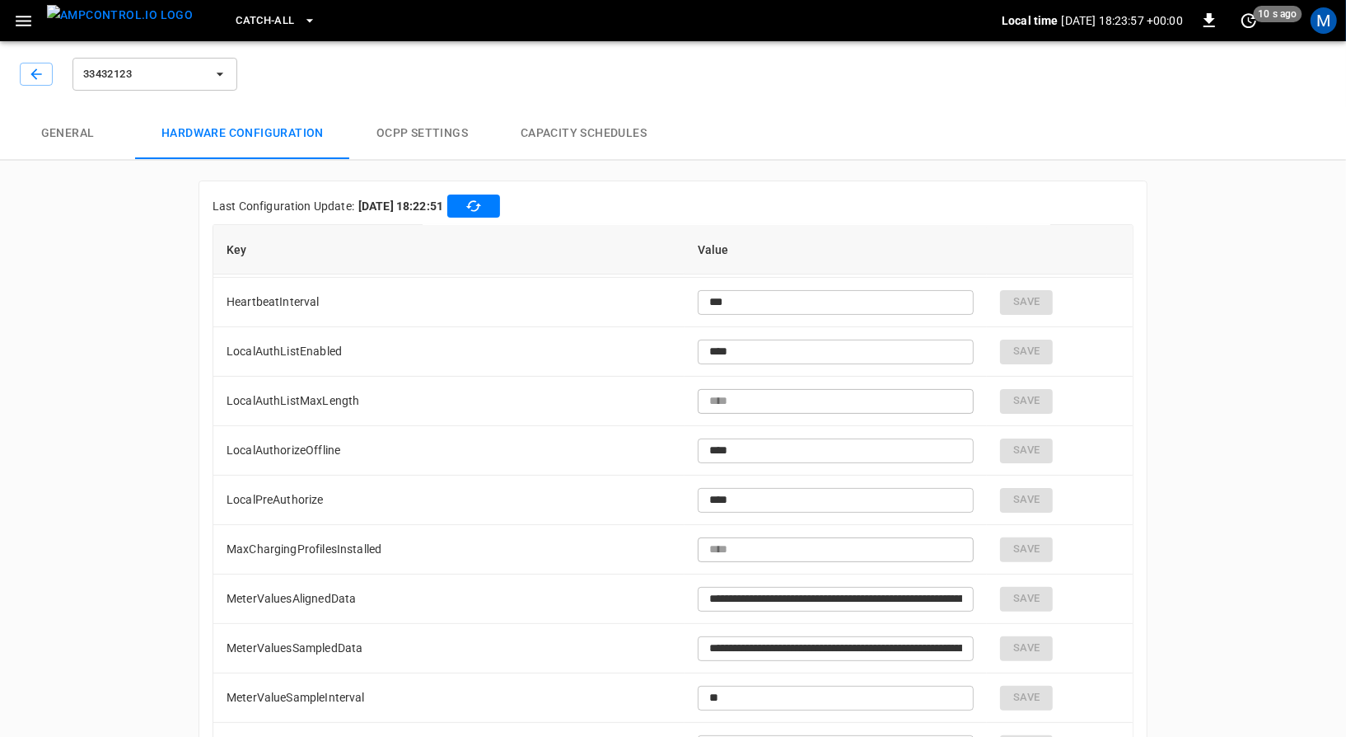
type input "**"
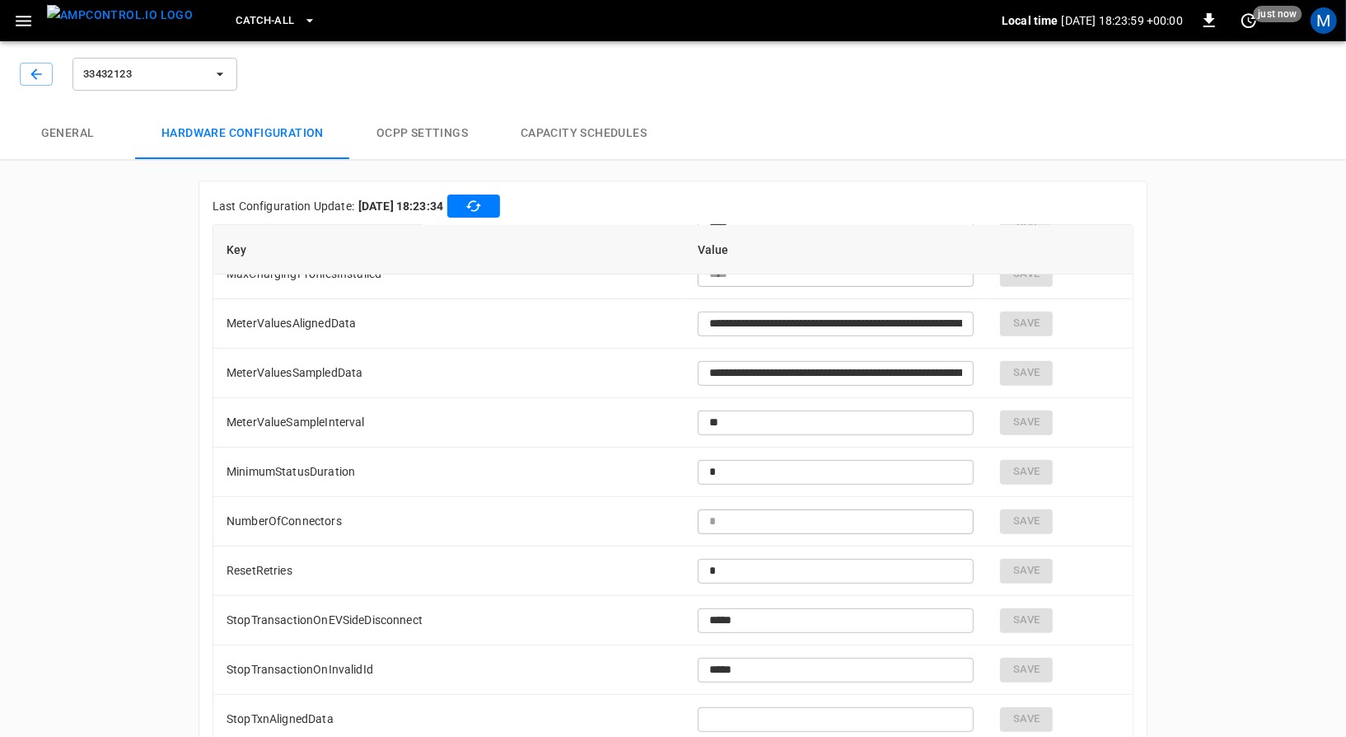
scroll to position [570, 0]
click at [49, 77] on button "button" at bounding box center [36, 74] width 33 height 23
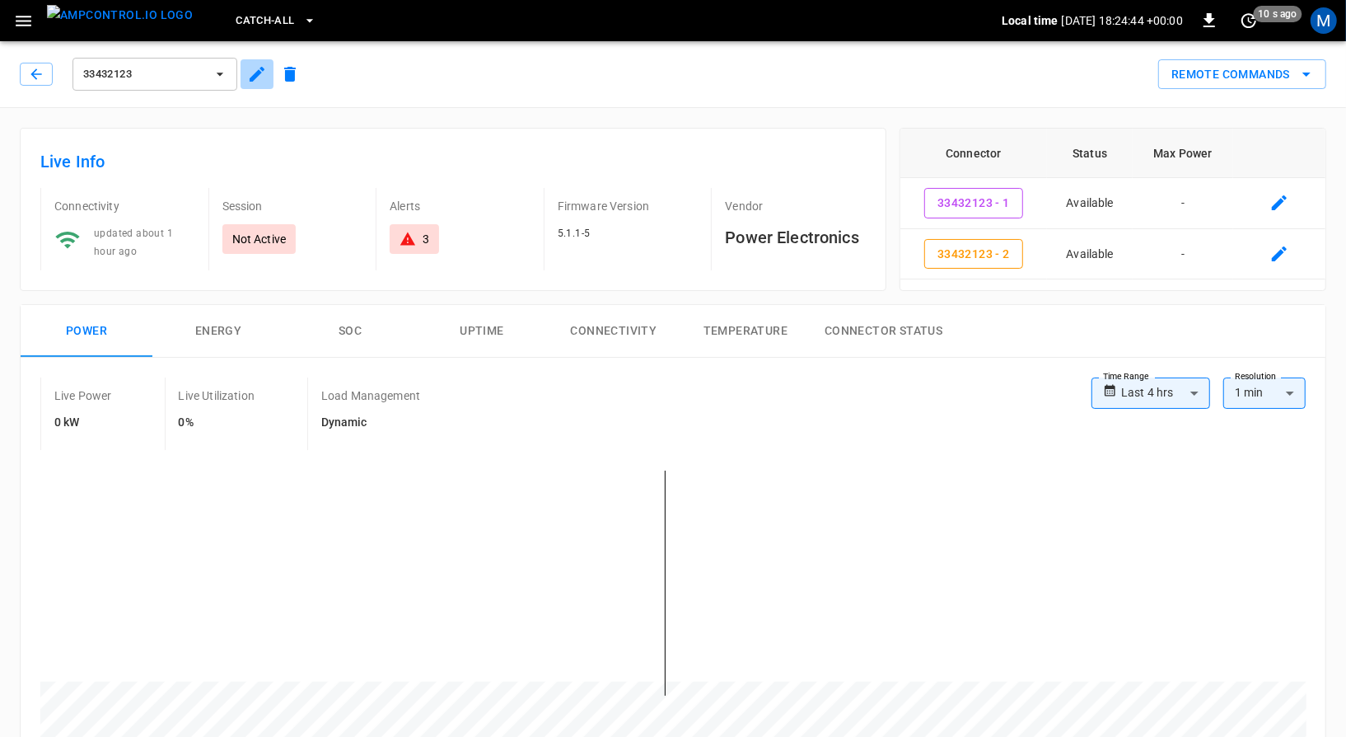
click at [247, 79] on icon "button" at bounding box center [257, 74] width 20 height 20
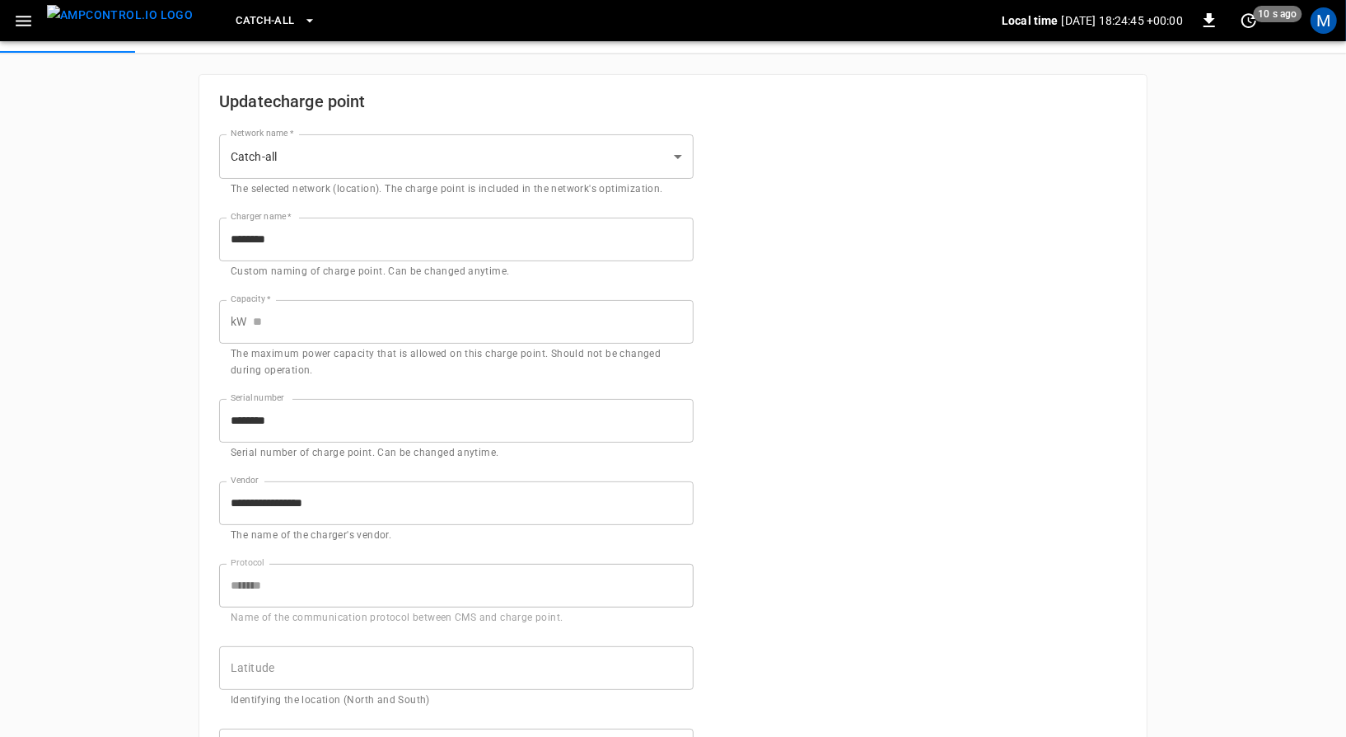
scroll to position [107, 0]
click at [313, 324] on input "Capacity   *" at bounding box center [473, 321] width 441 height 44
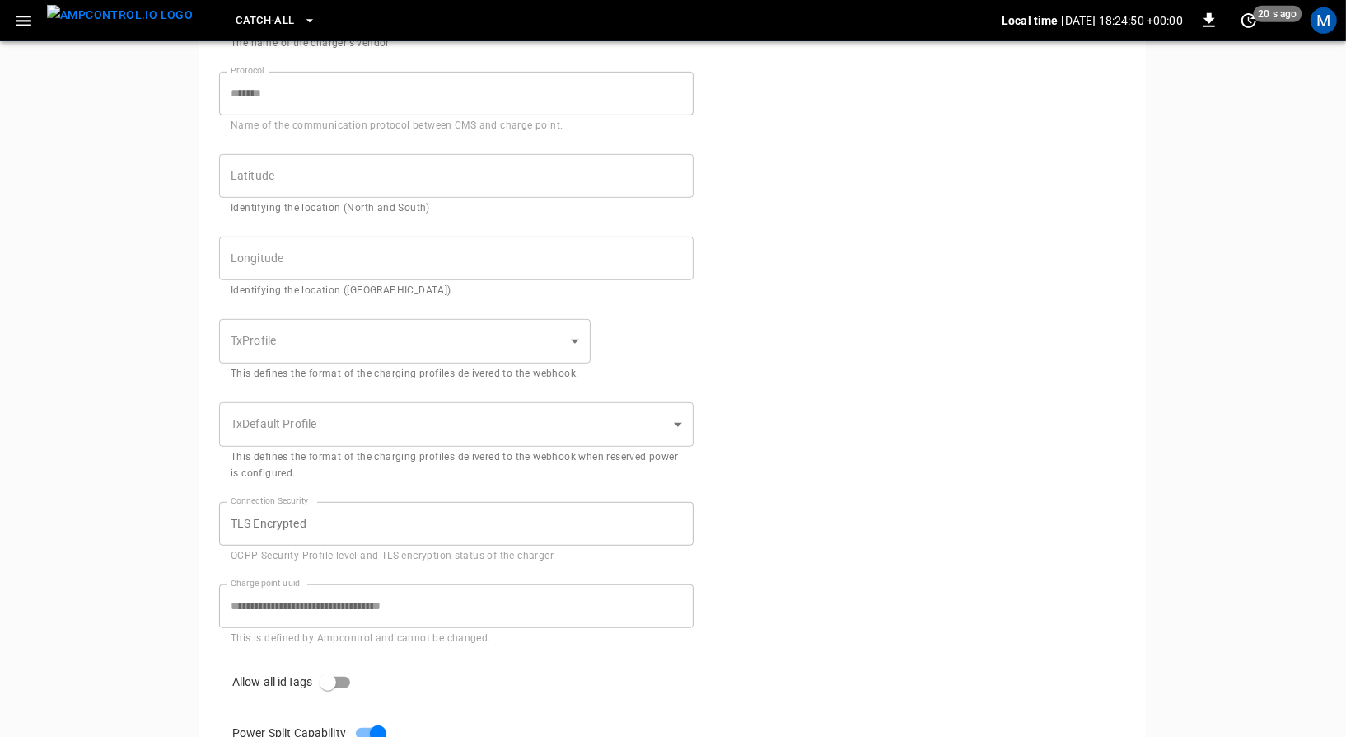
scroll to position [784, 0]
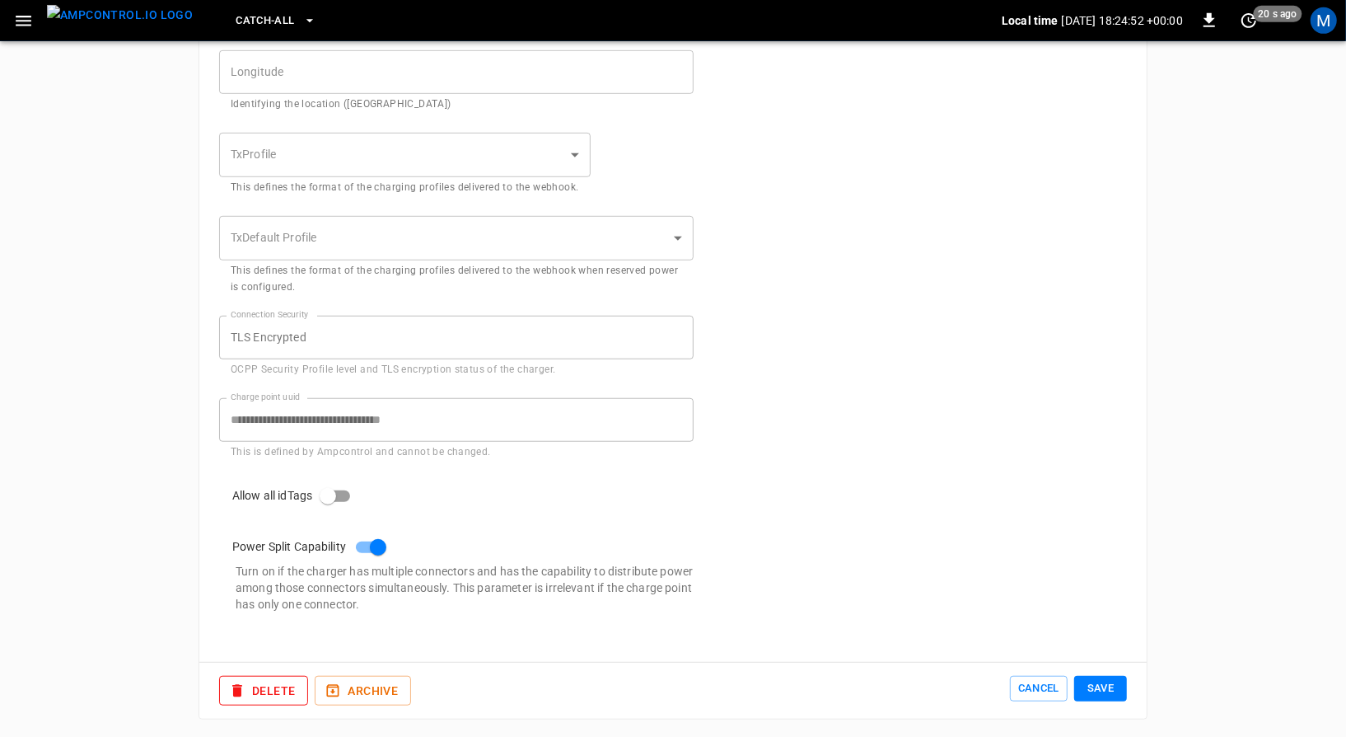
type input "***"
click at [1108, 676] on button "Save" at bounding box center [1100, 689] width 53 height 26
click at [73, 26] on img "menu" at bounding box center [120, 15] width 146 height 21
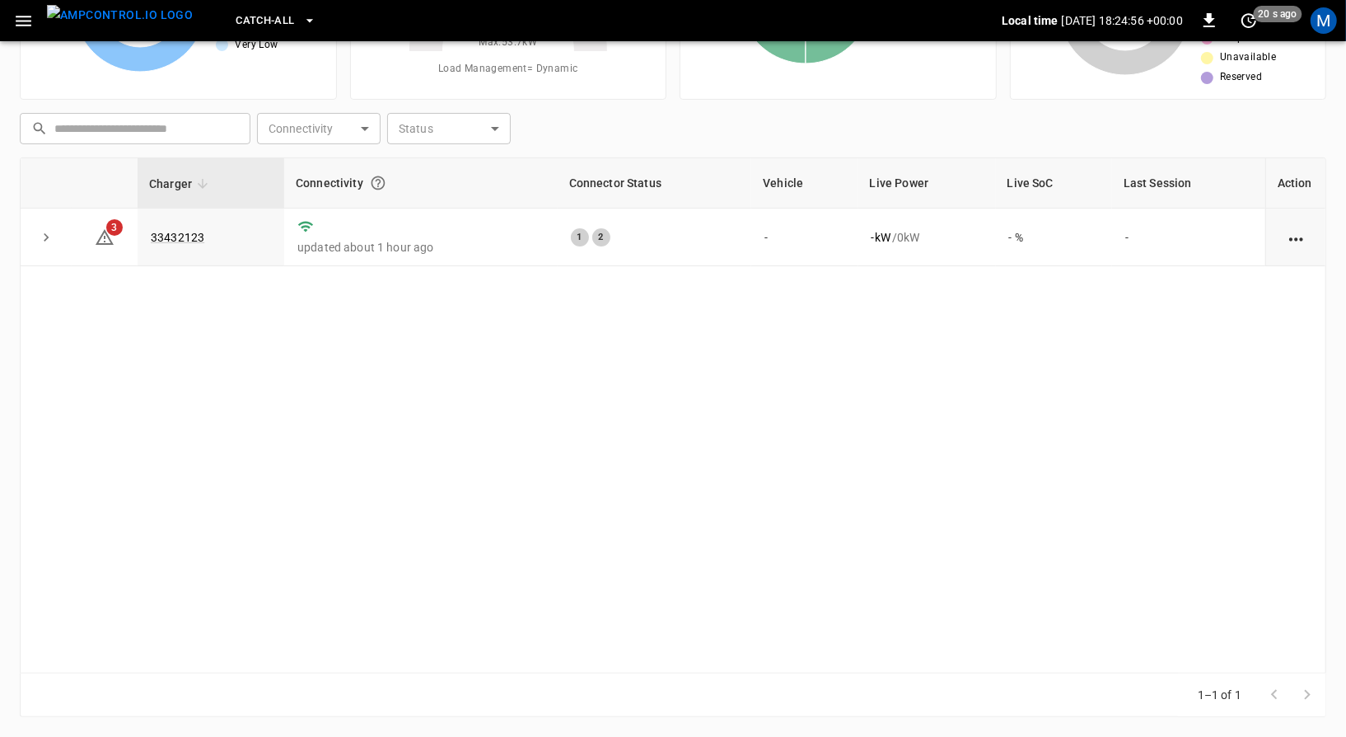
scroll to position [170, 0]
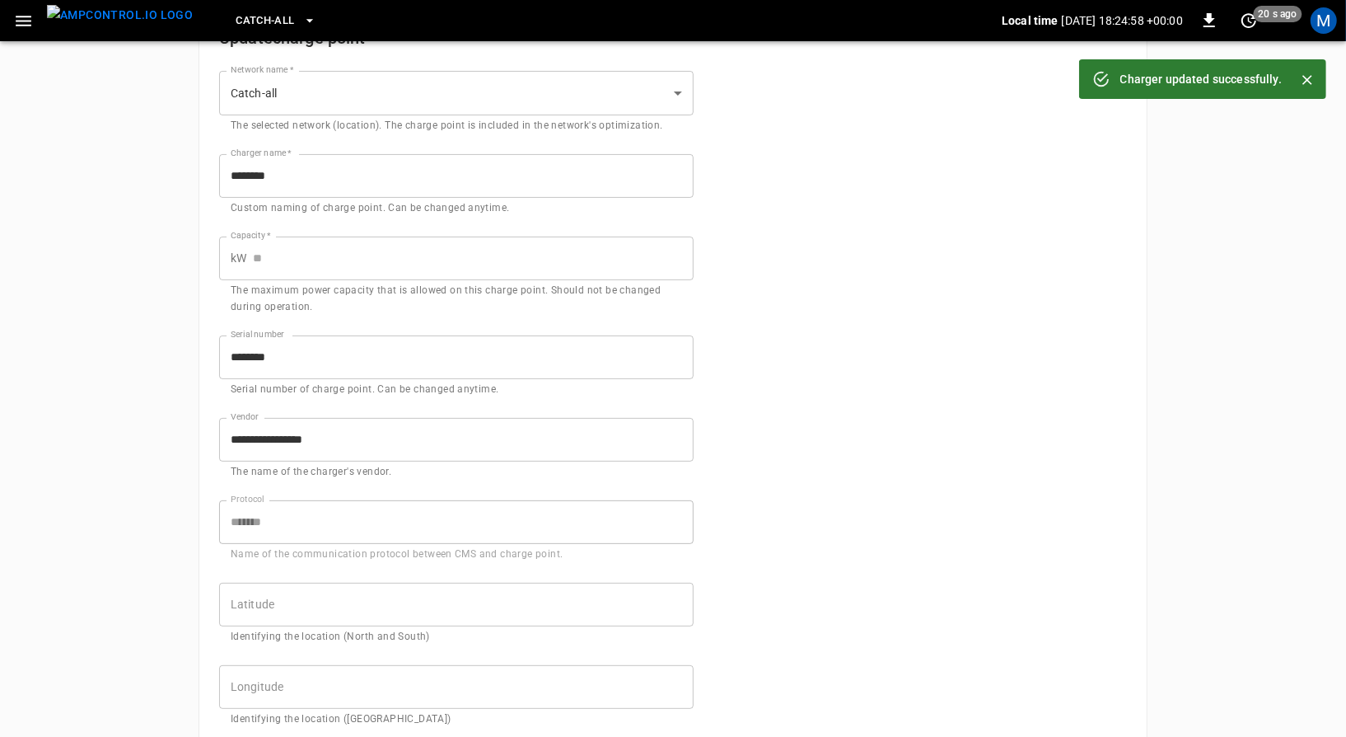
scroll to position [784, 0]
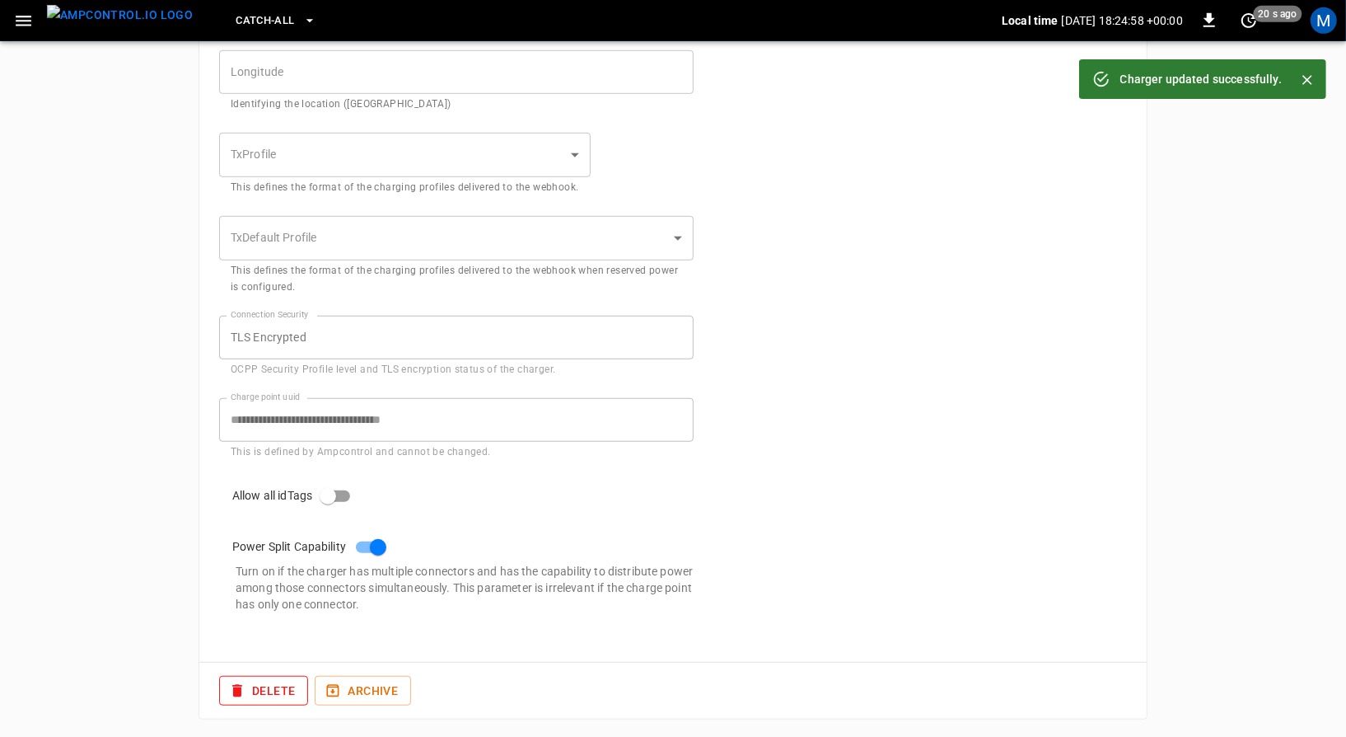
click at [180, 234] on div "**********" at bounding box center [673, 57] width 989 height 1363
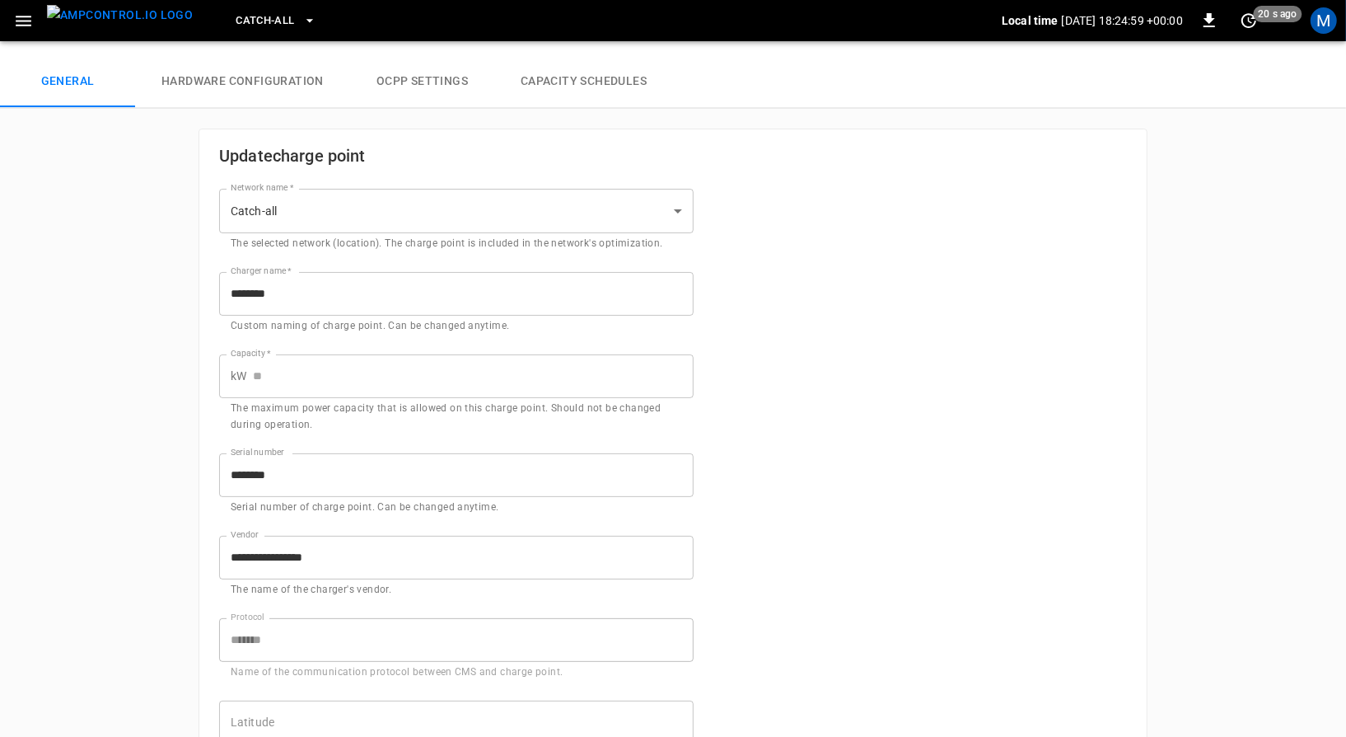
scroll to position [0, 0]
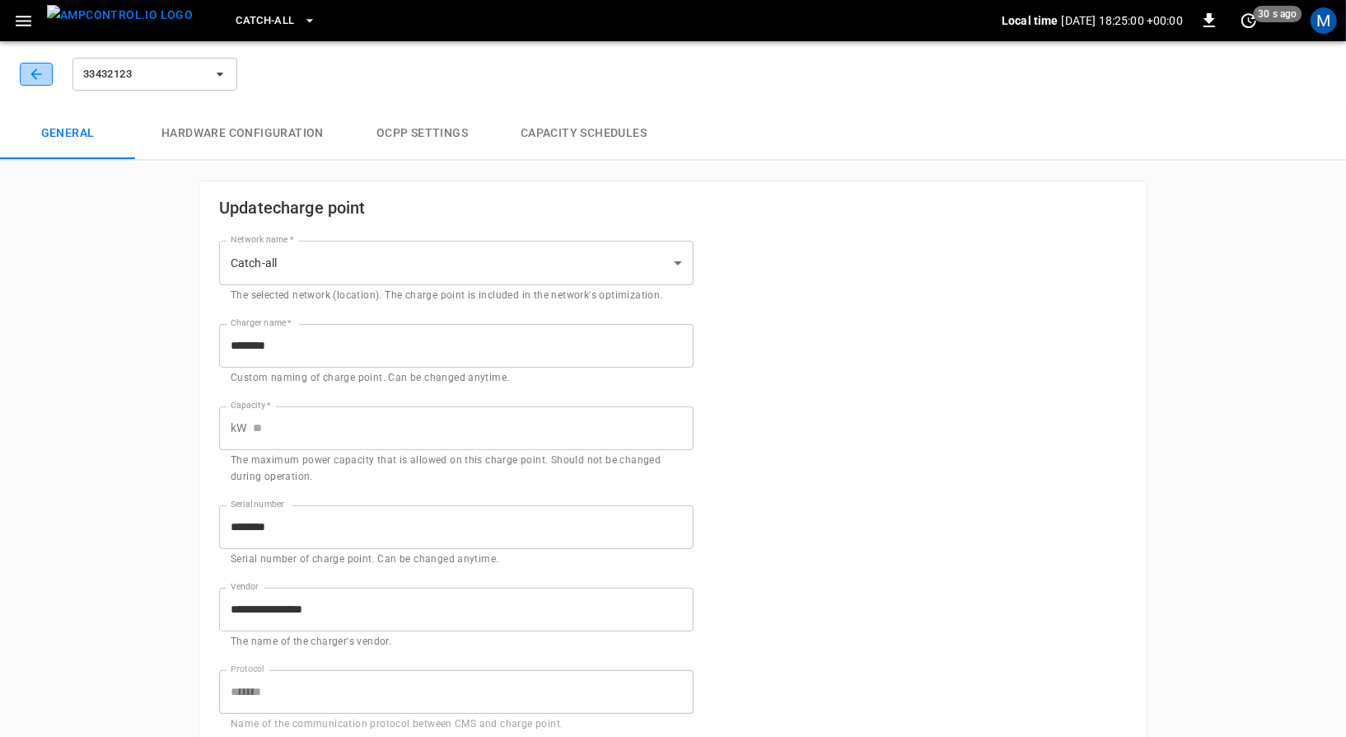
click at [37, 73] on icon "button" at bounding box center [35, 73] width 11 height 11
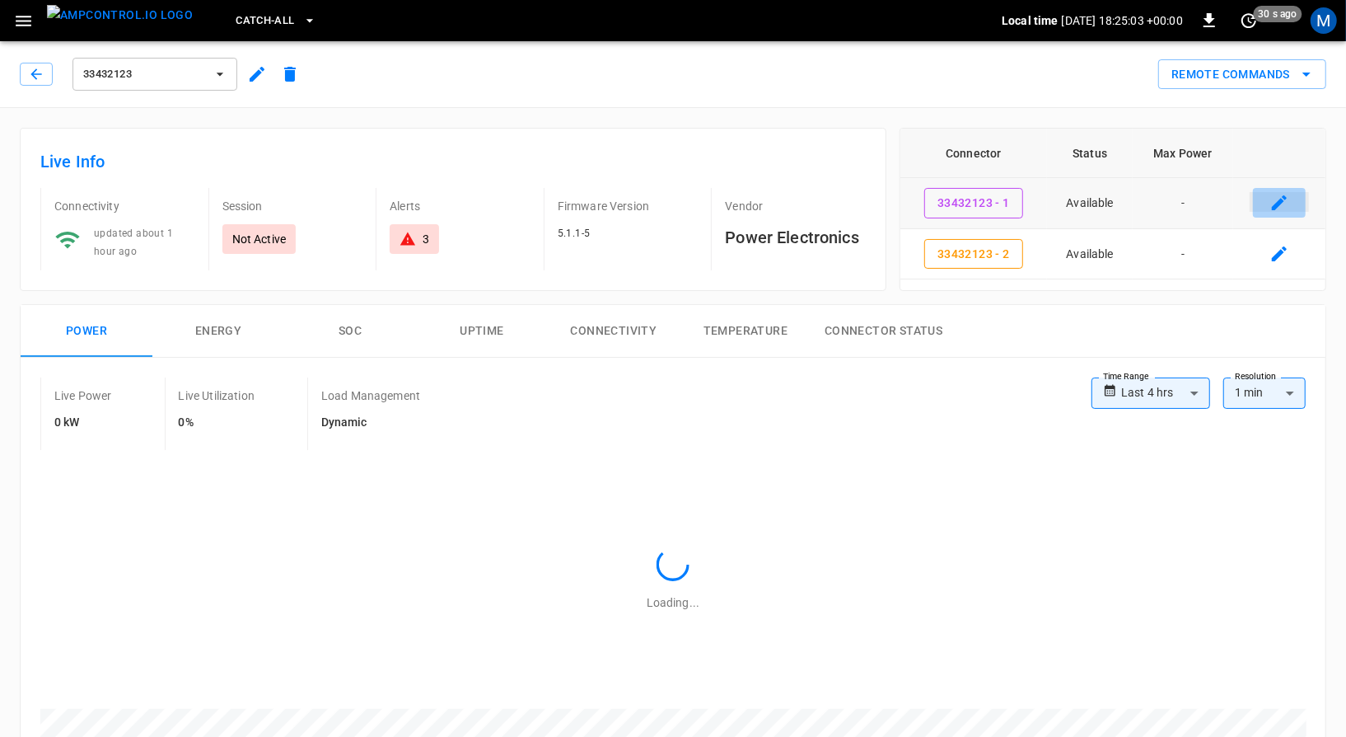
click at [1282, 210] on icon "connector table" at bounding box center [1280, 203] width 20 height 20
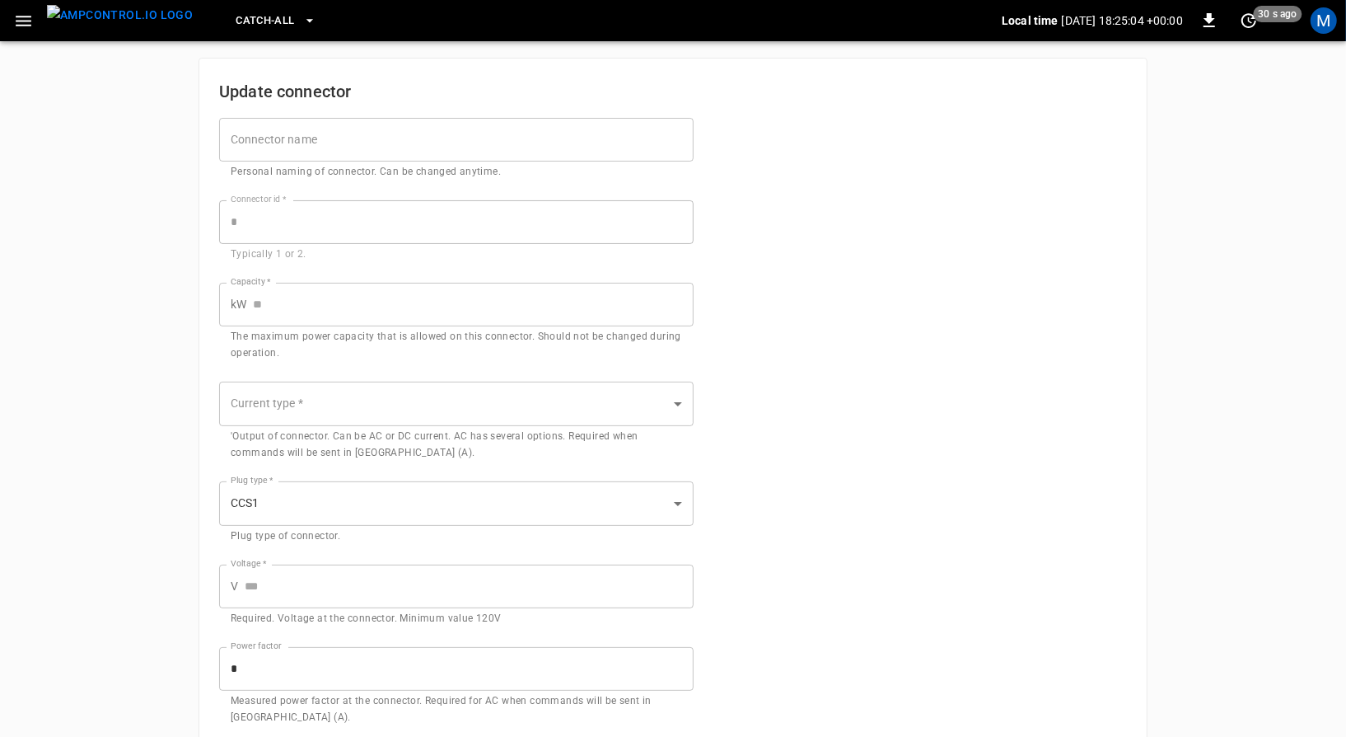
scroll to position [72, 0]
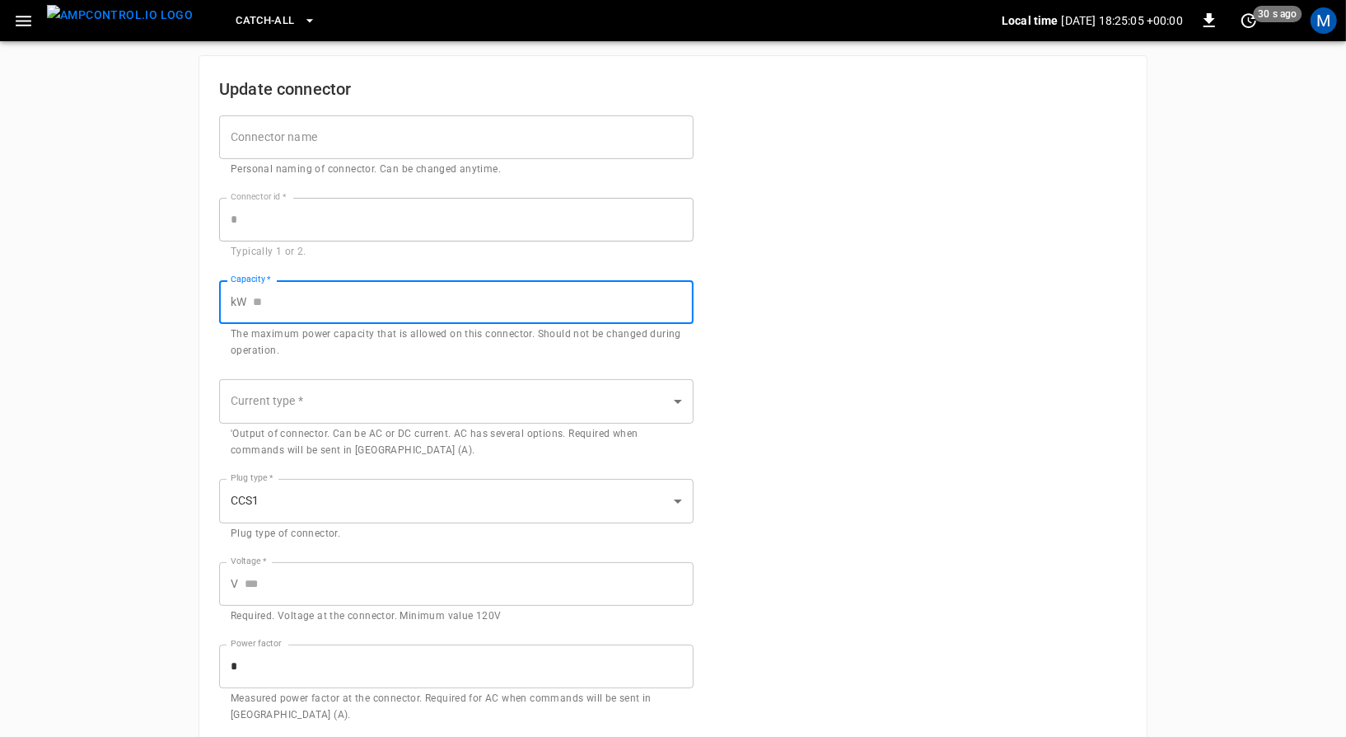
click at [512, 291] on input "Capacity   *" at bounding box center [473, 302] width 441 height 44
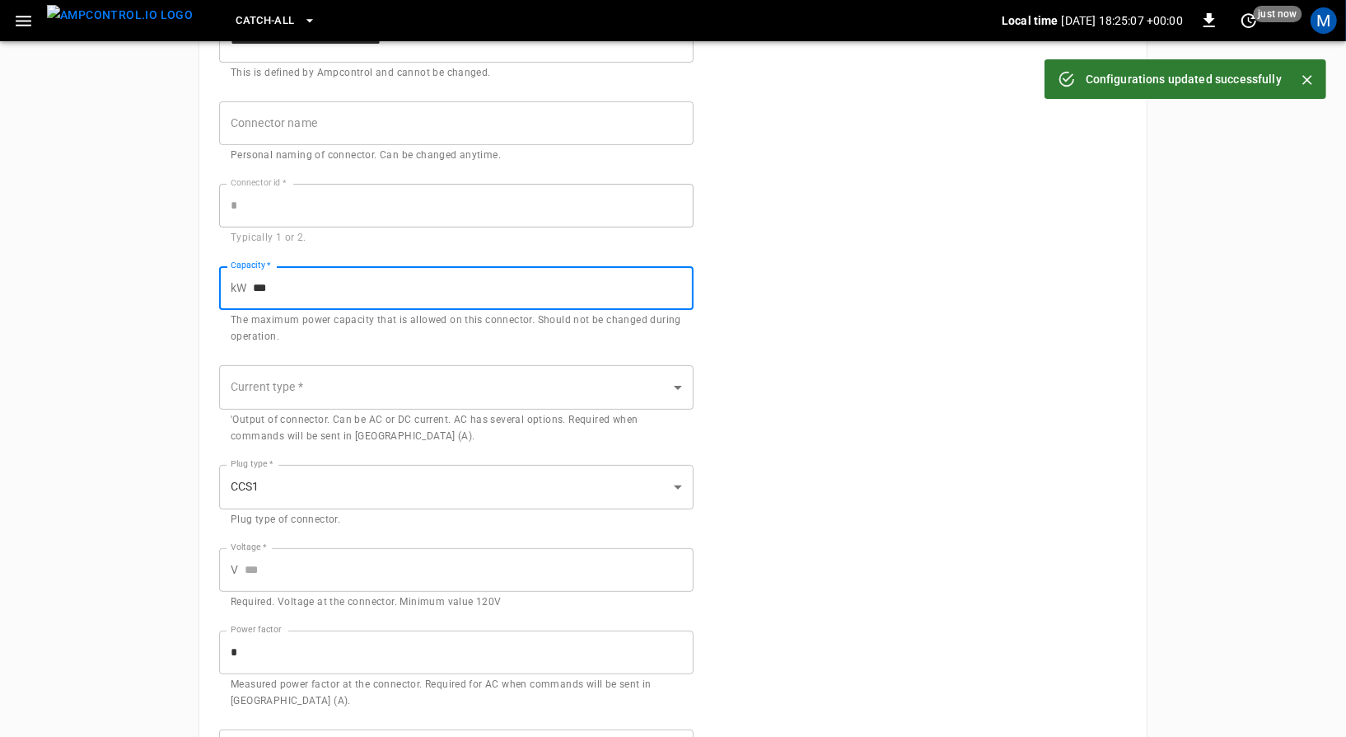
scroll to position [170, 0]
type input "***"
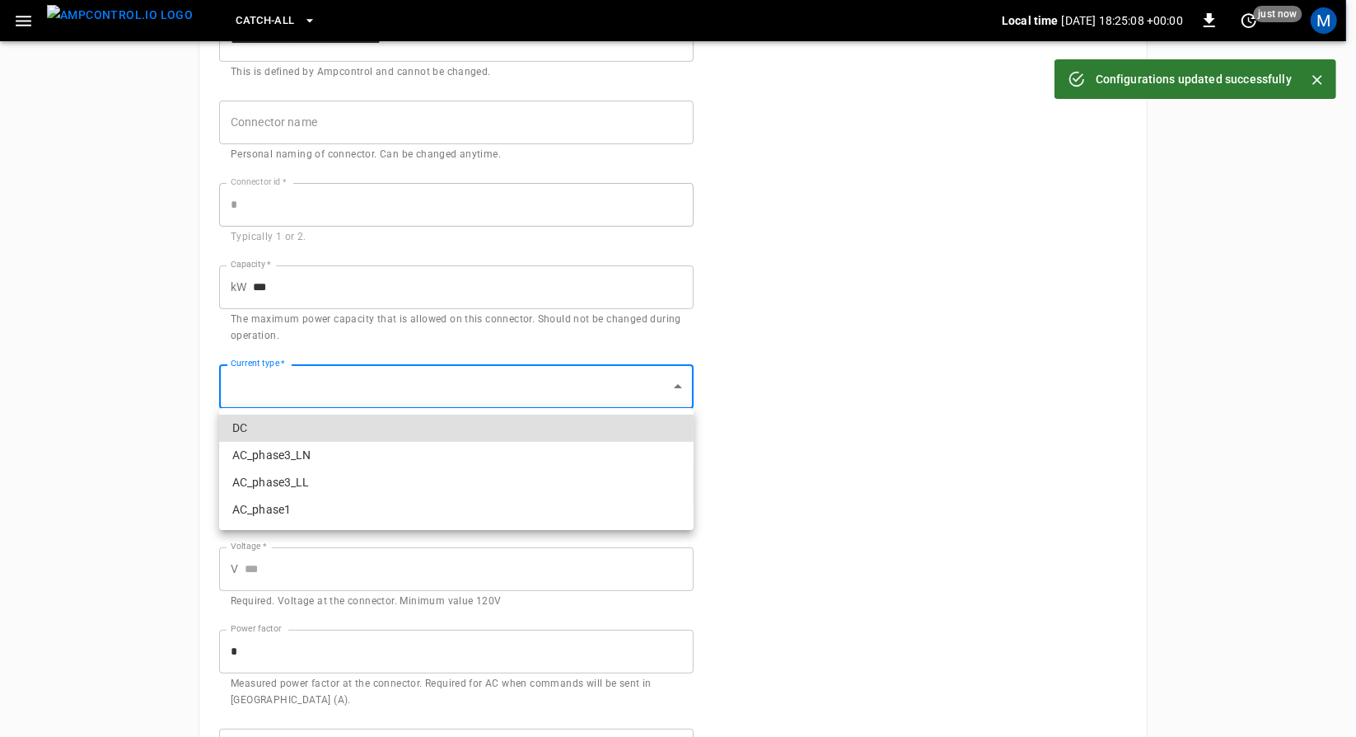
click at [494, 389] on body "**********" at bounding box center [678, 384] width 1356 height 1108
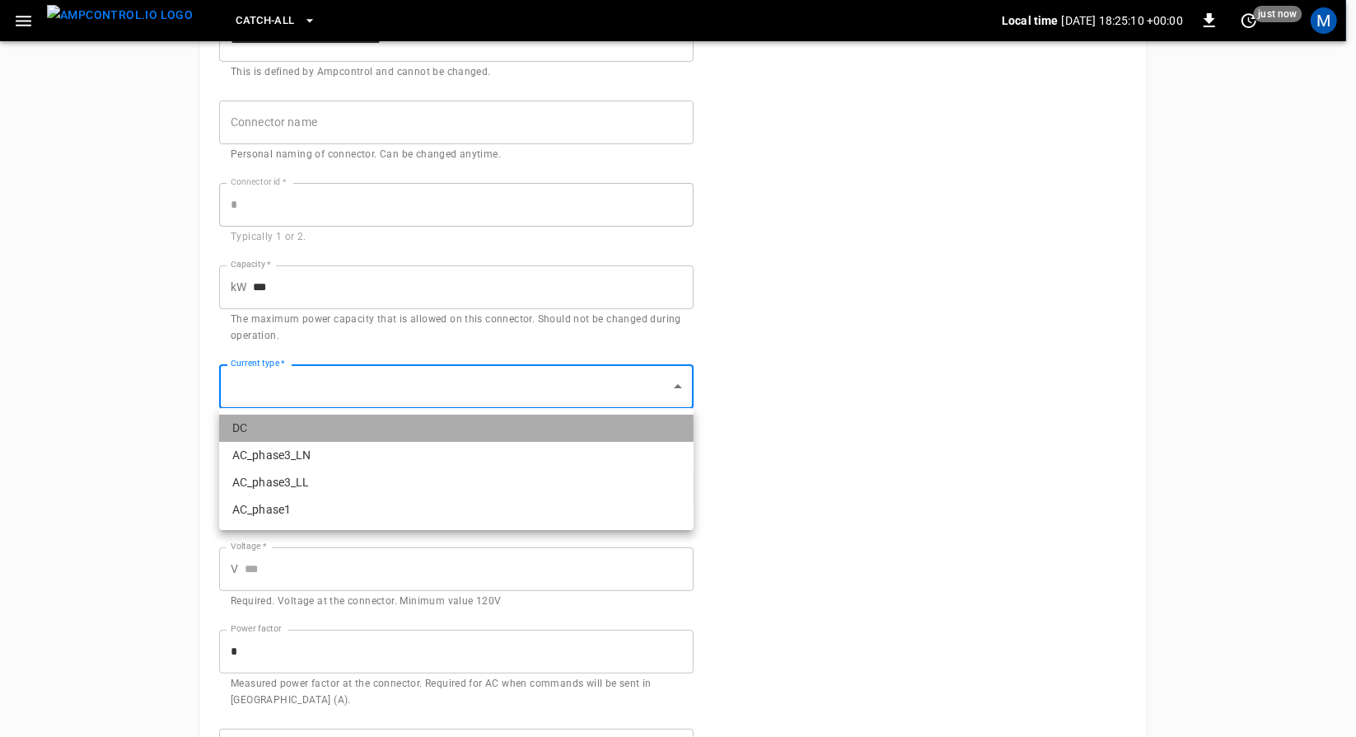
click at [486, 423] on li "DC" at bounding box center [456, 427] width 475 height 27
type input "**"
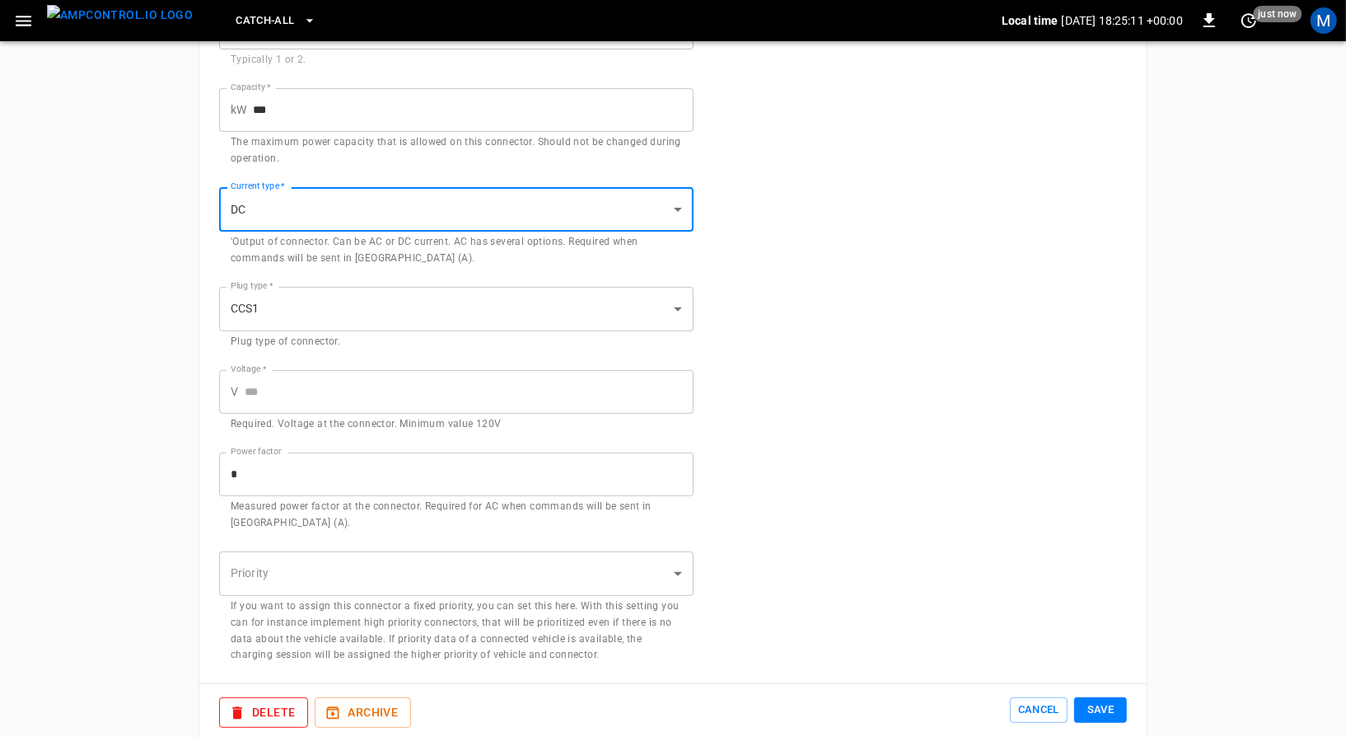
scroll to position [369, 0]
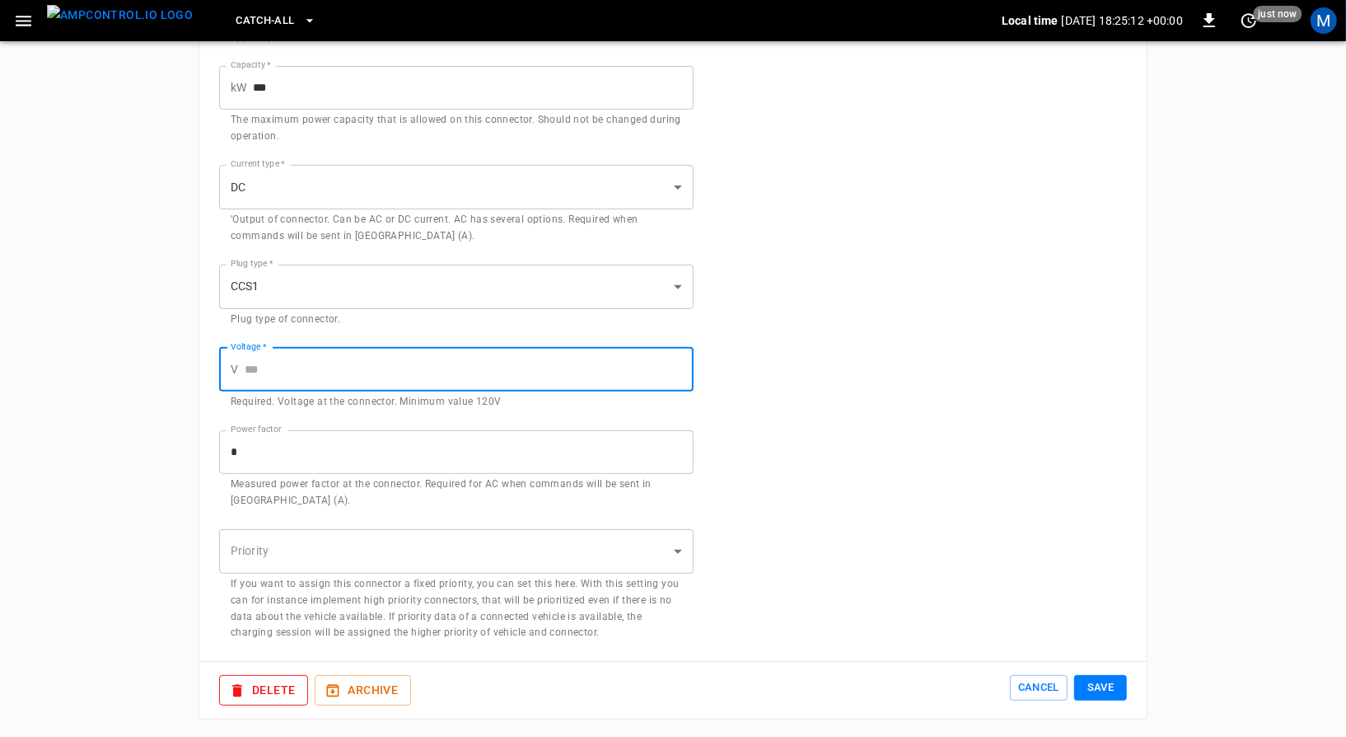
click at [584, 373] on input "Voltage   *" at bounding box center [469, 370] width 449 height 44
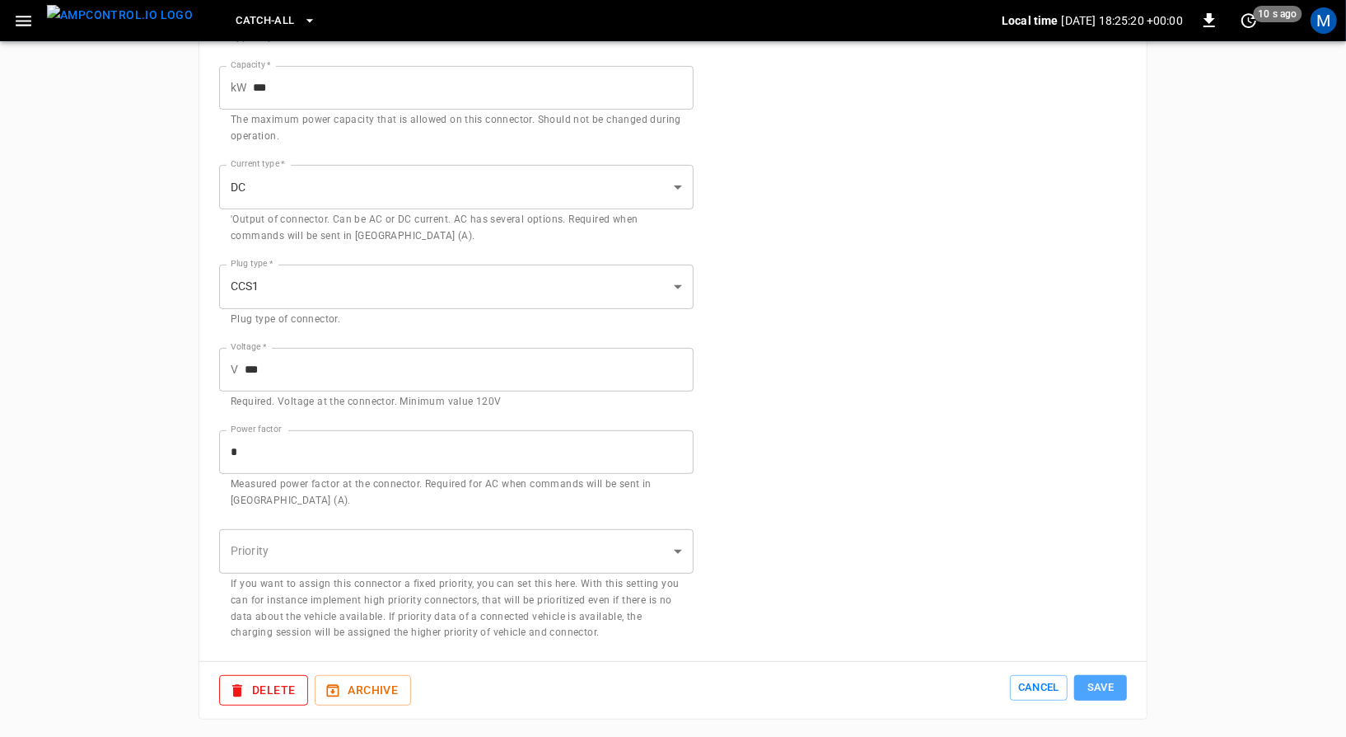
click at [1095, 676] on button "Save" at bounding box center [1100, 688] width 53 height 26
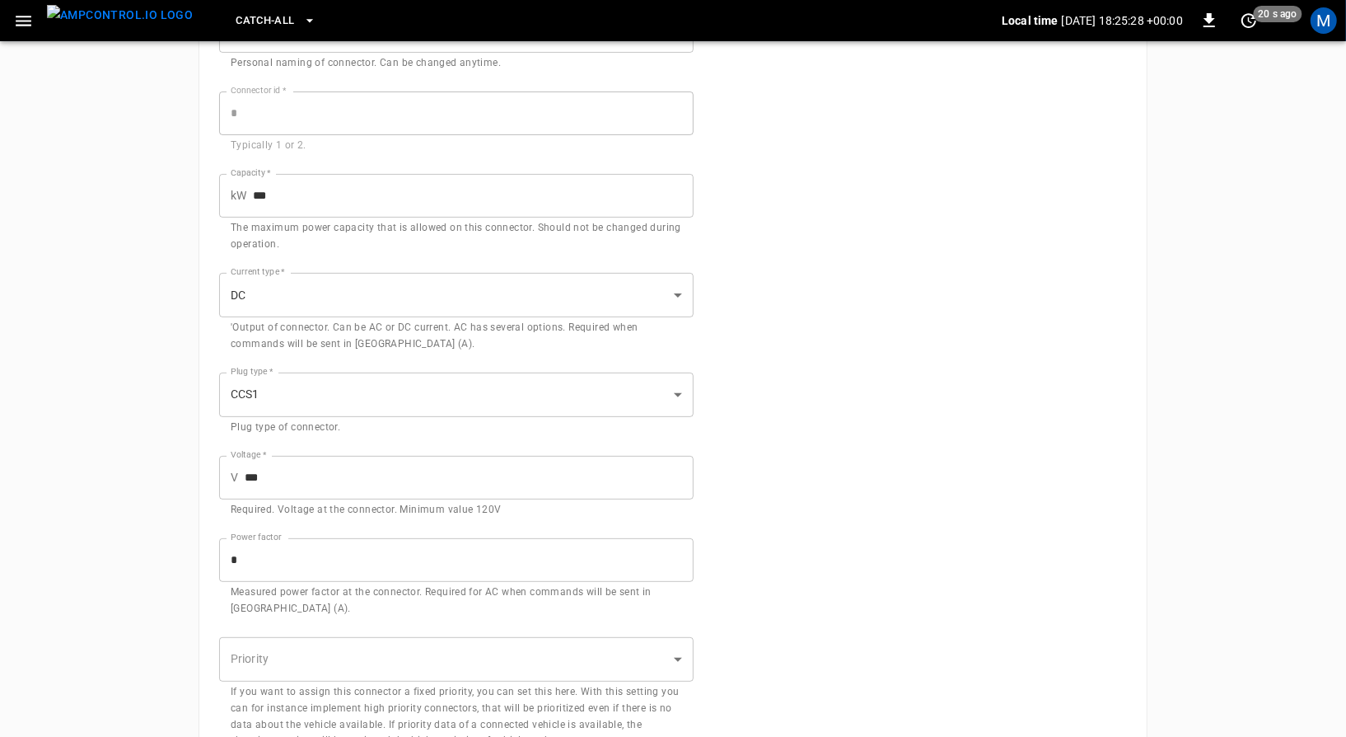
scroll to position [262, 0]
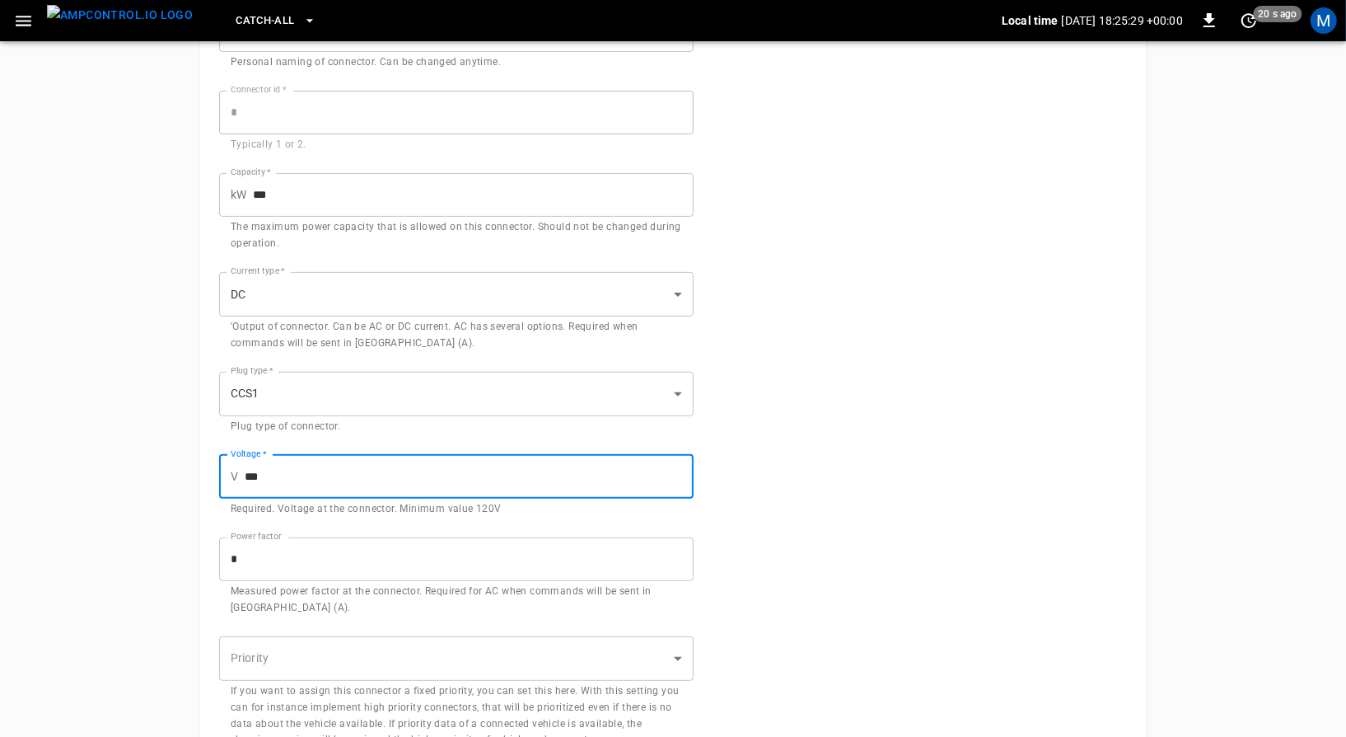
click at [308, 465] on input "***" at bounding box center [469, 477] width 449 height 44
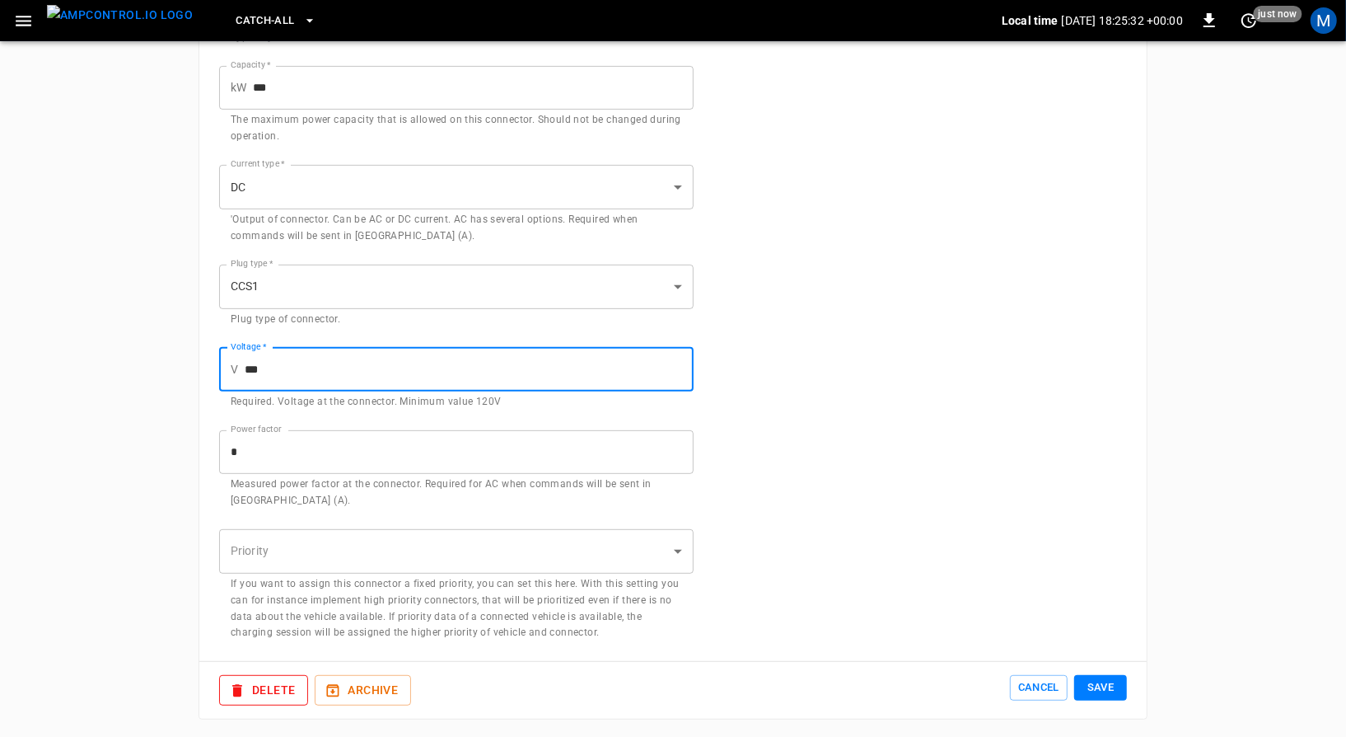
type input "***"
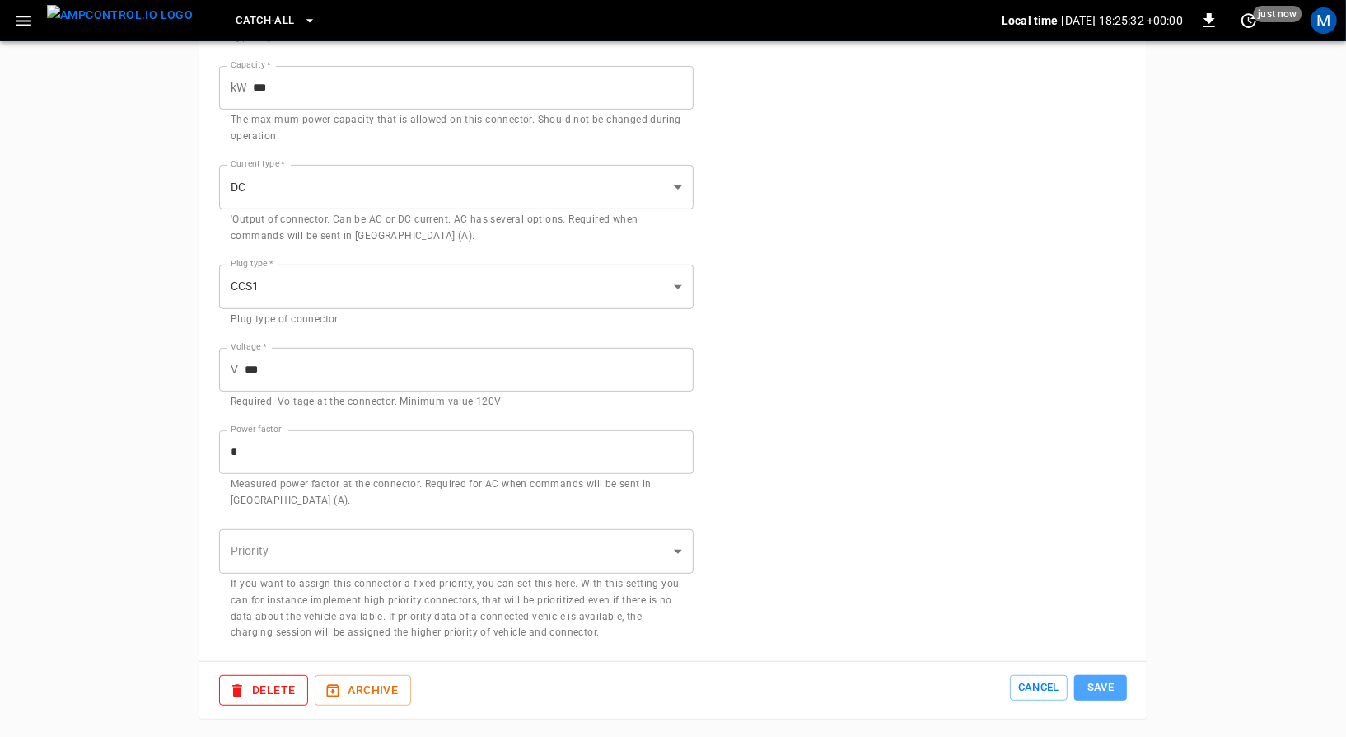
click at [1092, 683] on button "Save" at bounding box center [1100, 688] width 53 height 26
click at [1042, 685] on button "Cancel" at bounding box center [1039, 688] width 58 height 26
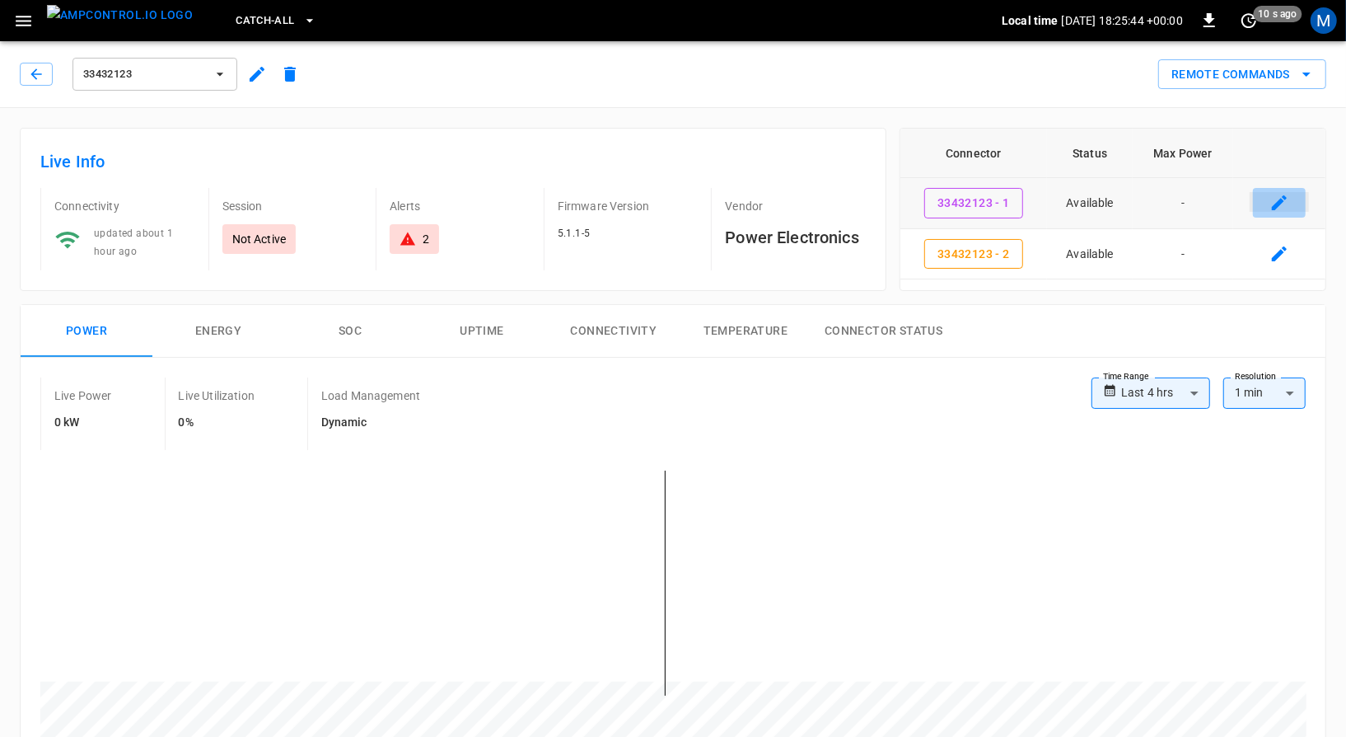
click at [1281, 205] on icon "connector table" at bounding box center [1280, 203] width 20 height 20
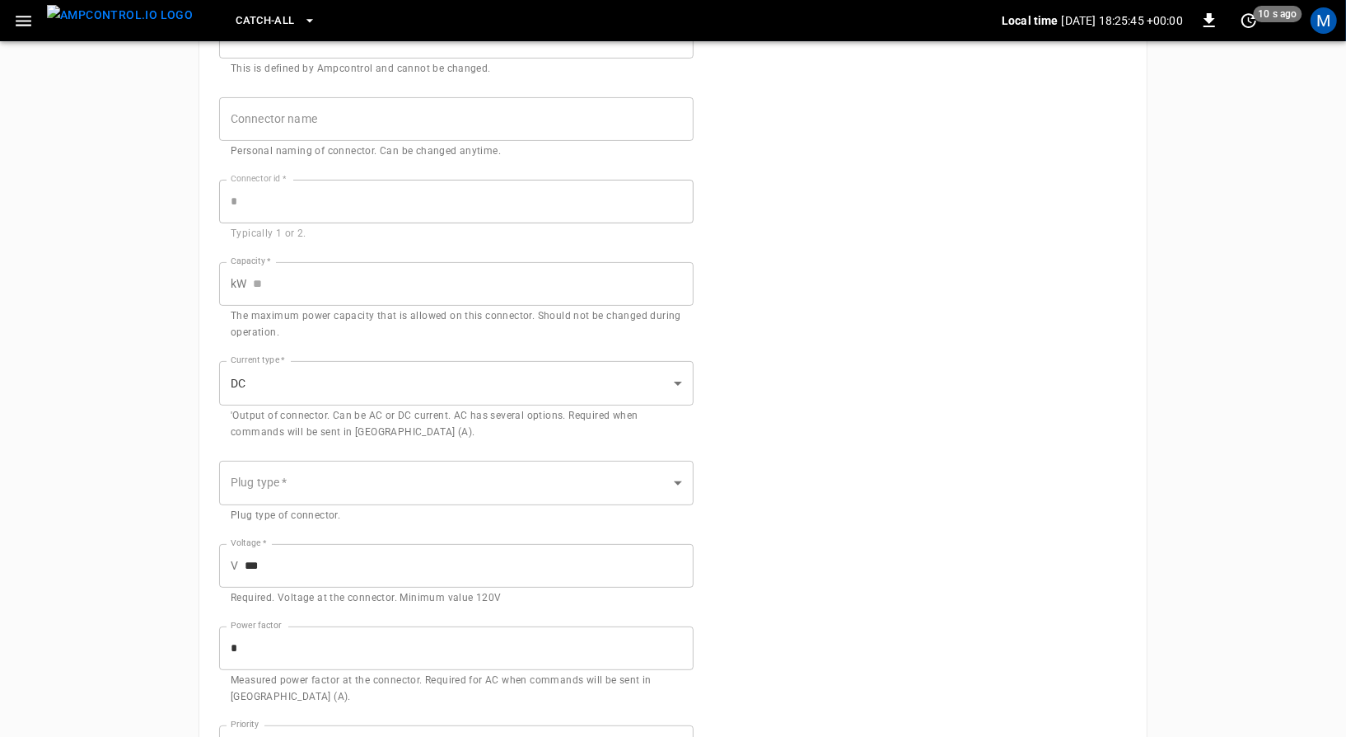
scroll to position [175, 0]
click at [549, 278] on input "Capacity   *" at bounding box center [473, 282] width 441 height 44
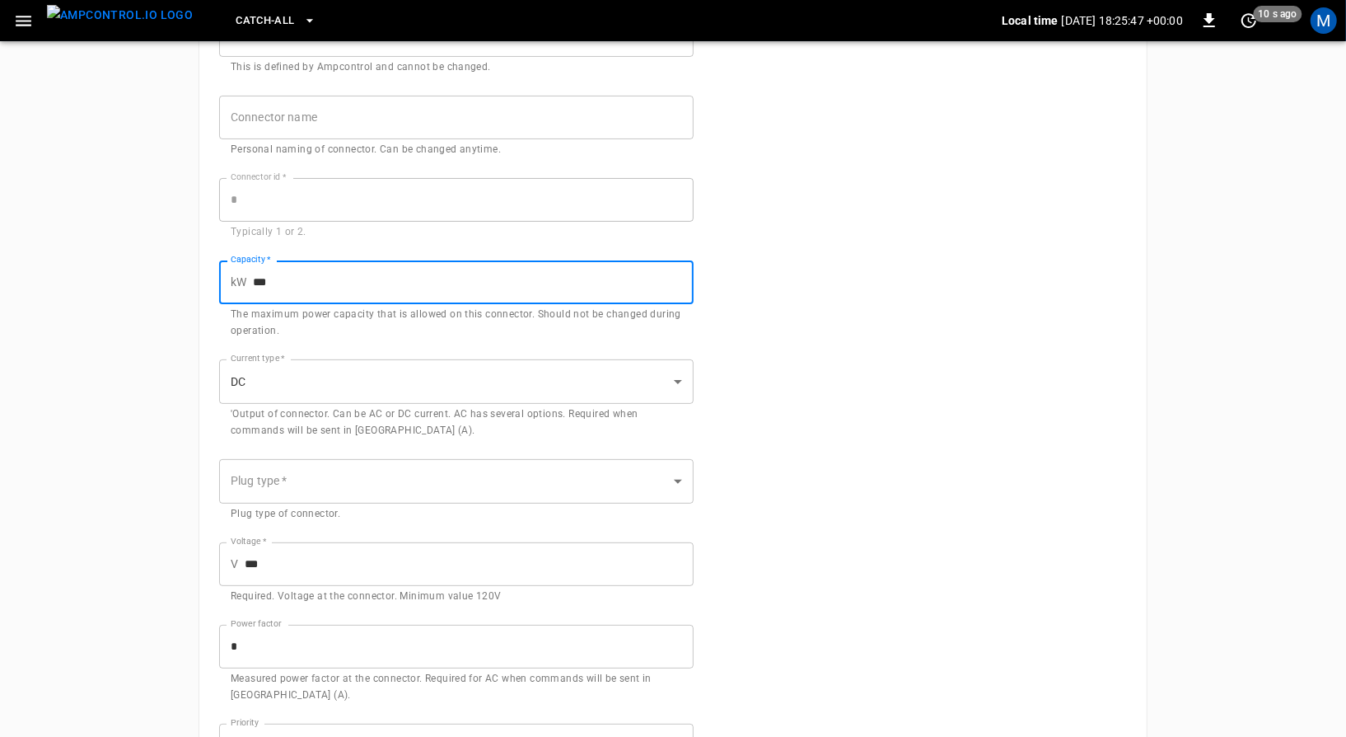
scroll to position [369, 0]
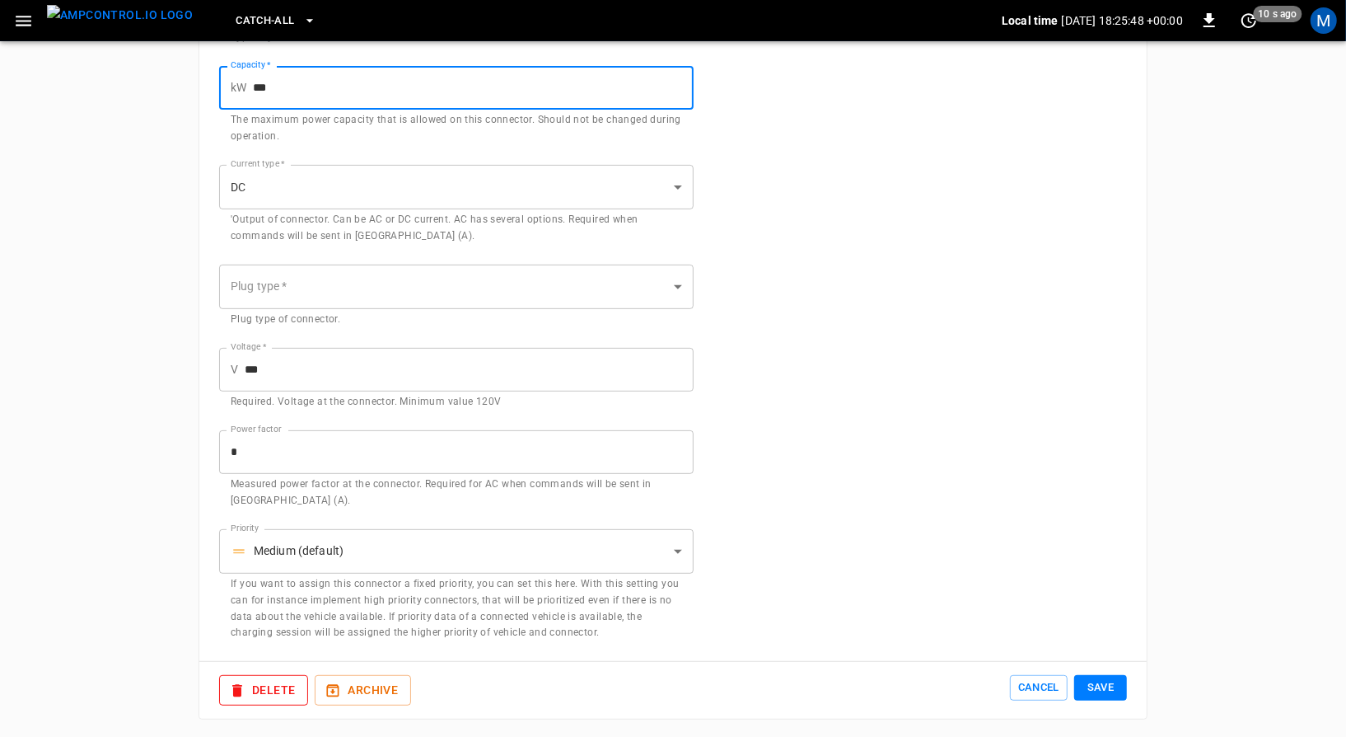
type input "***"
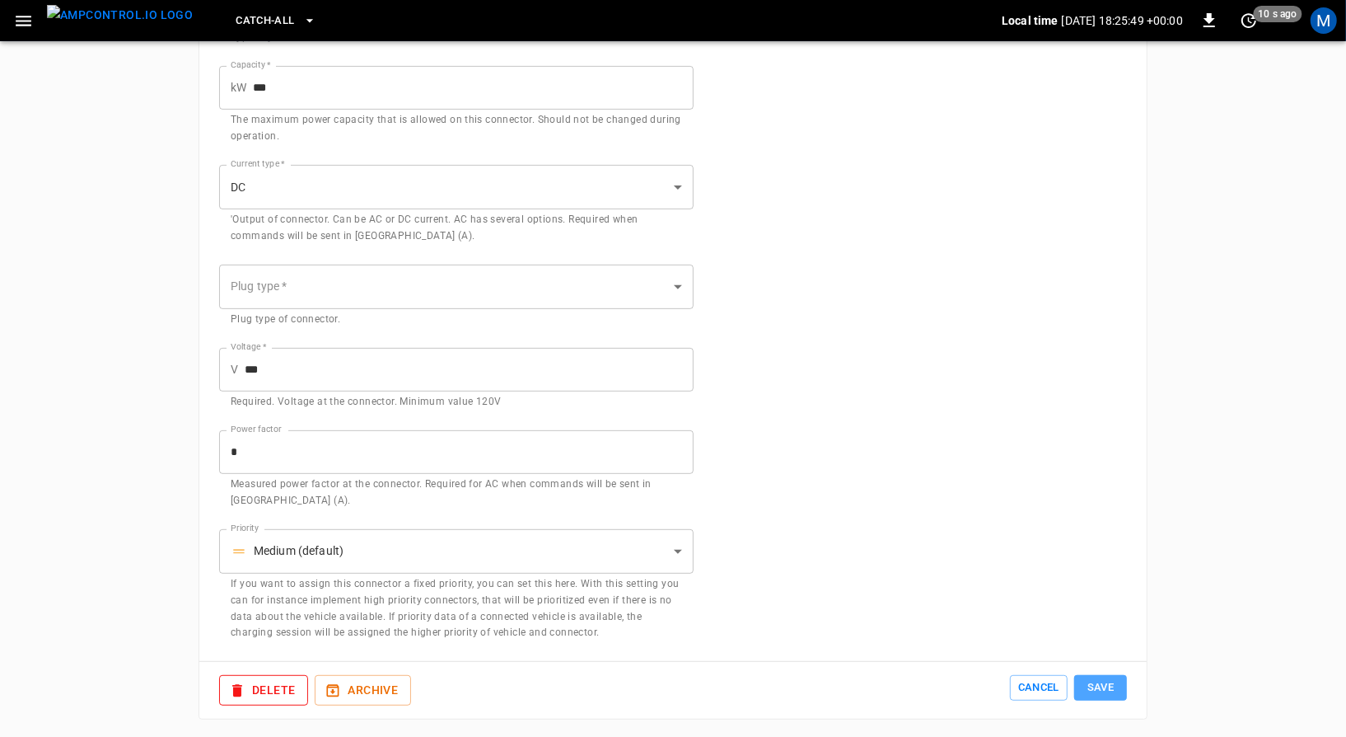
click at [1091, 690] on button "Save" at bounding box center [1100, 688] width 53 height 26
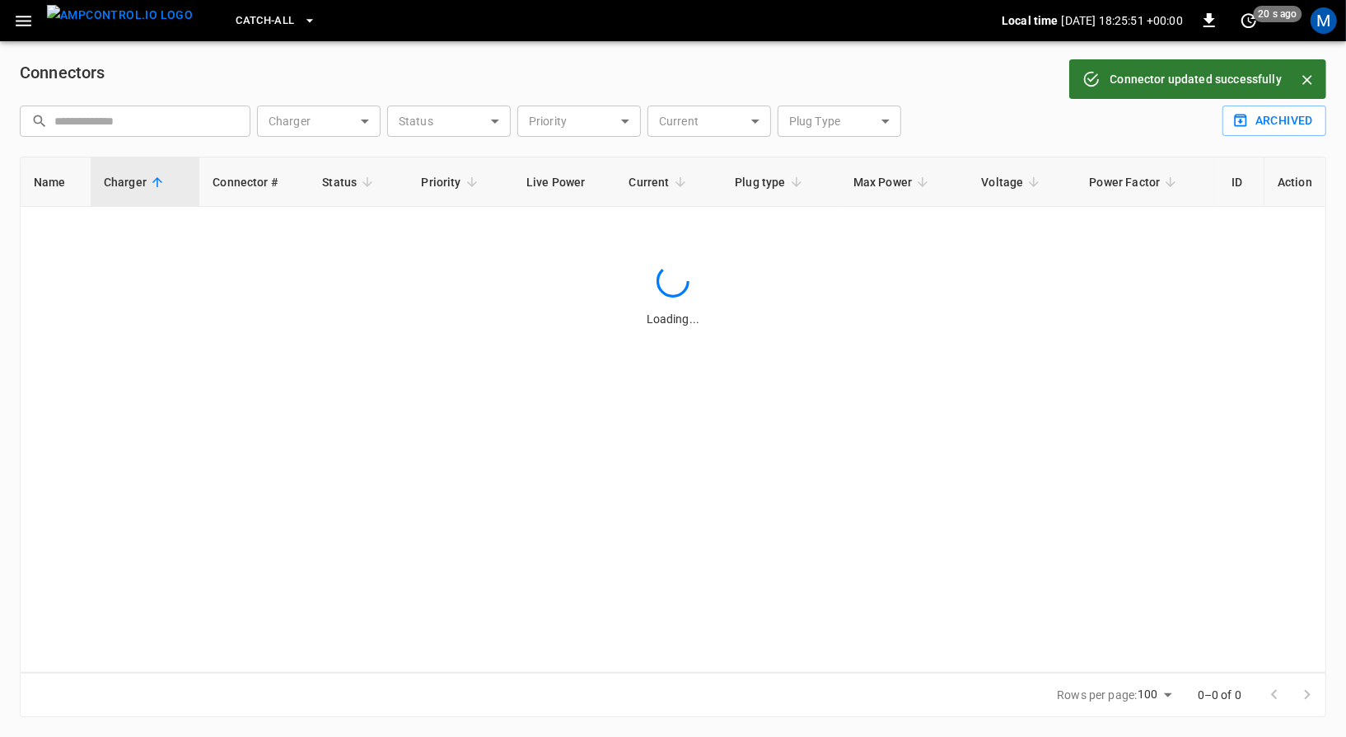
scroll to position [1, 0]
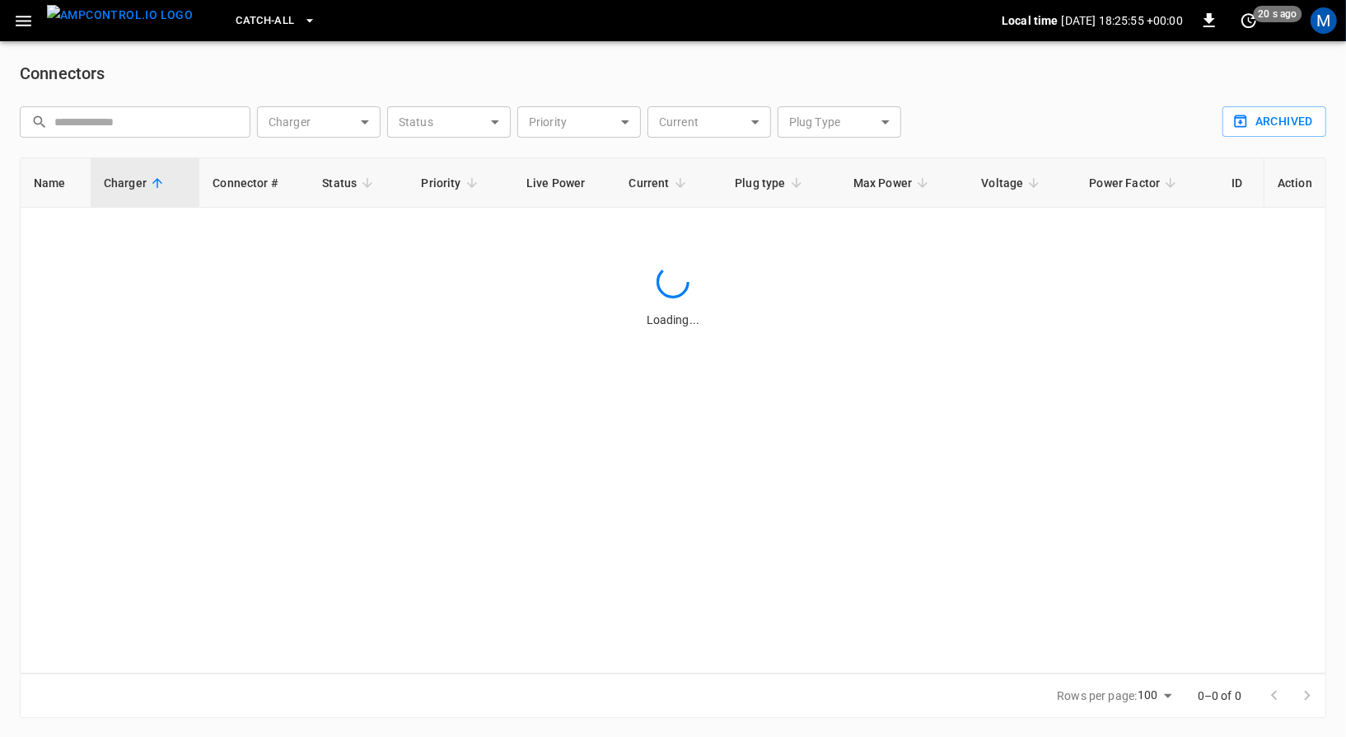
click at [701, 735] on div "Connectors ​ ​ Charger ​ Charger Status ​ Status Priority ​ Priority Current ​ …" at bounding box center [673, 388] width 1346 height 697
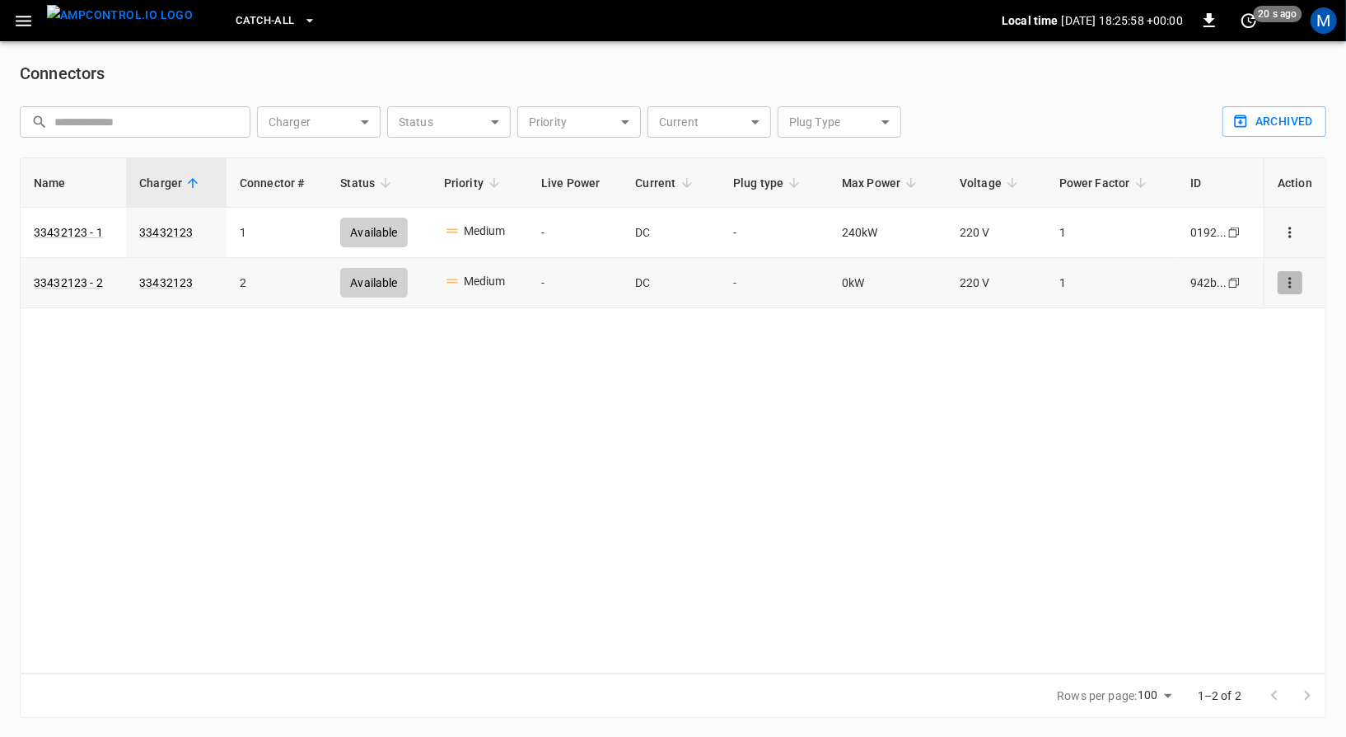
click at [1297, 273] on button "connector options" at bounding box center [1290, 282] width 25 height 23
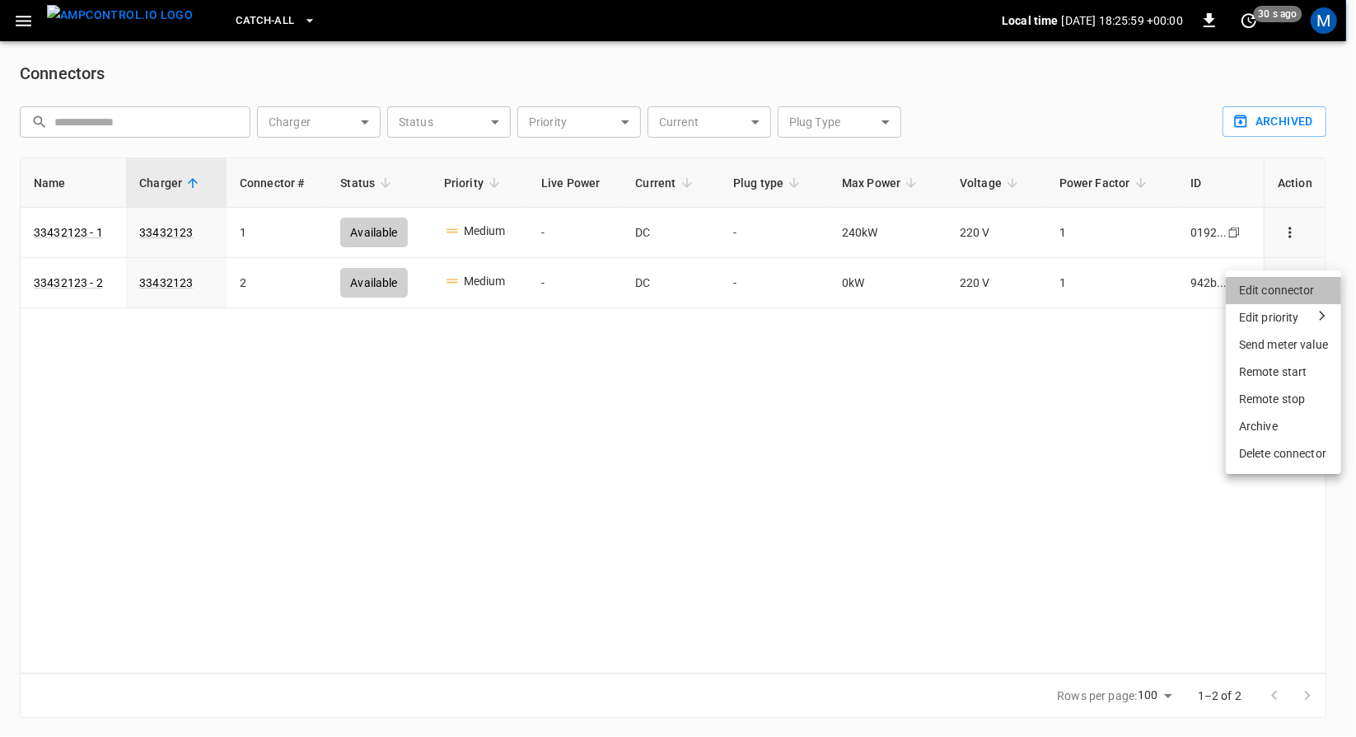
click at [1279, 292] on li "Edit connector" at bounding box center [1283, 290] width 115 height 27
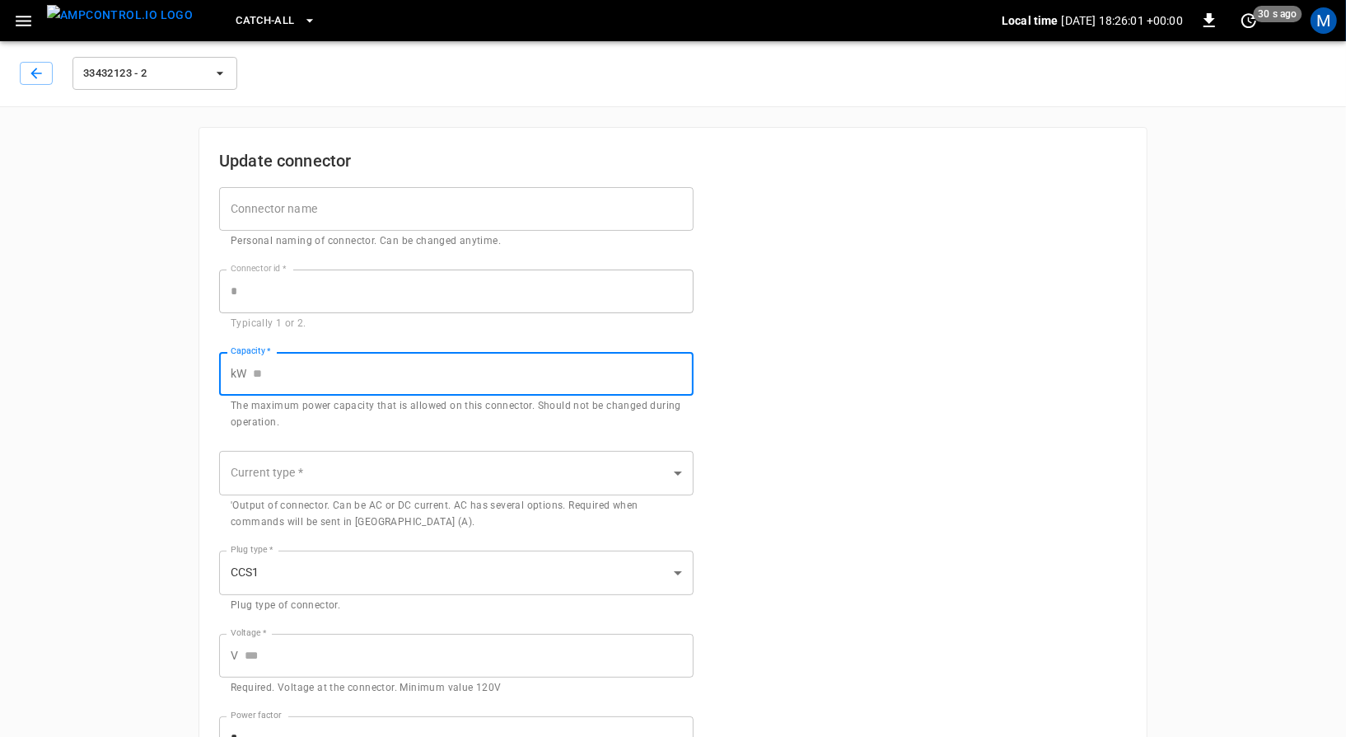
click at [564, 374] on input "Capacity   *" at bounding box center [473, 374] width 441 height 44
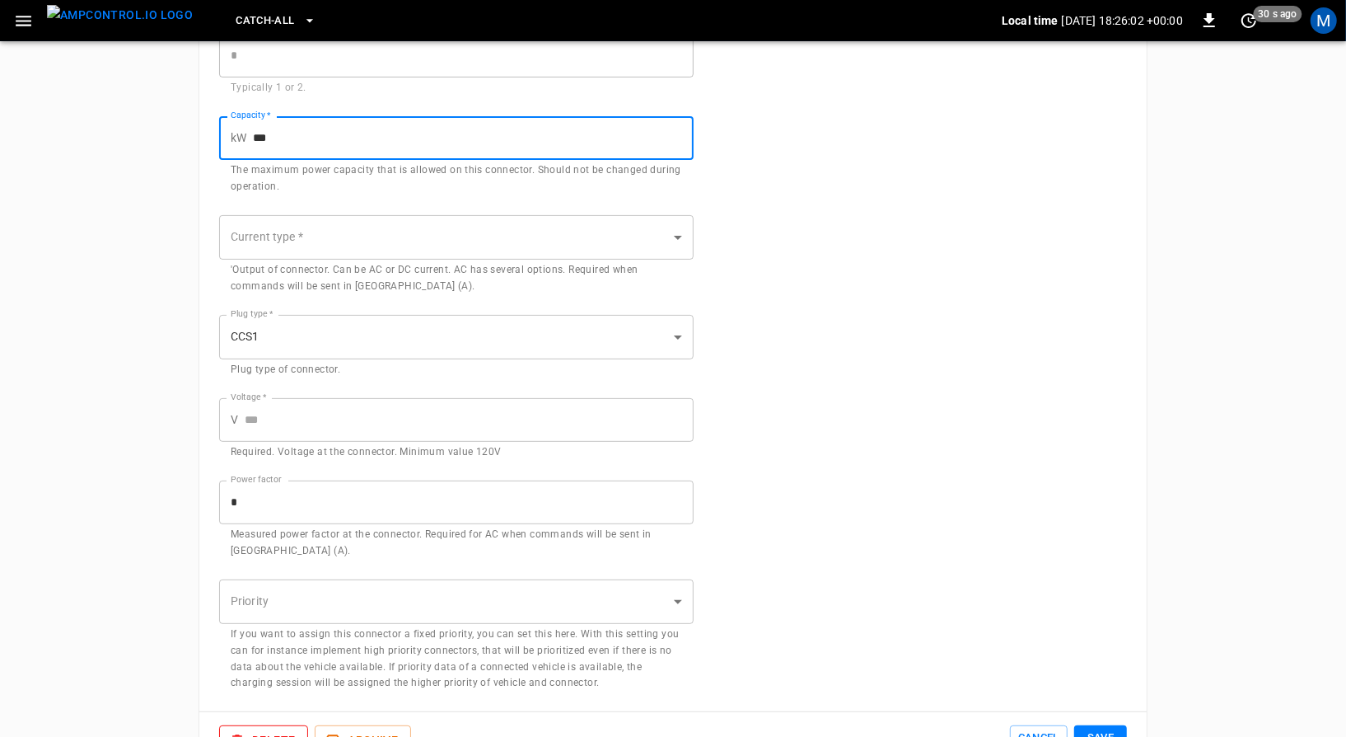
scroll to position [287, 0]
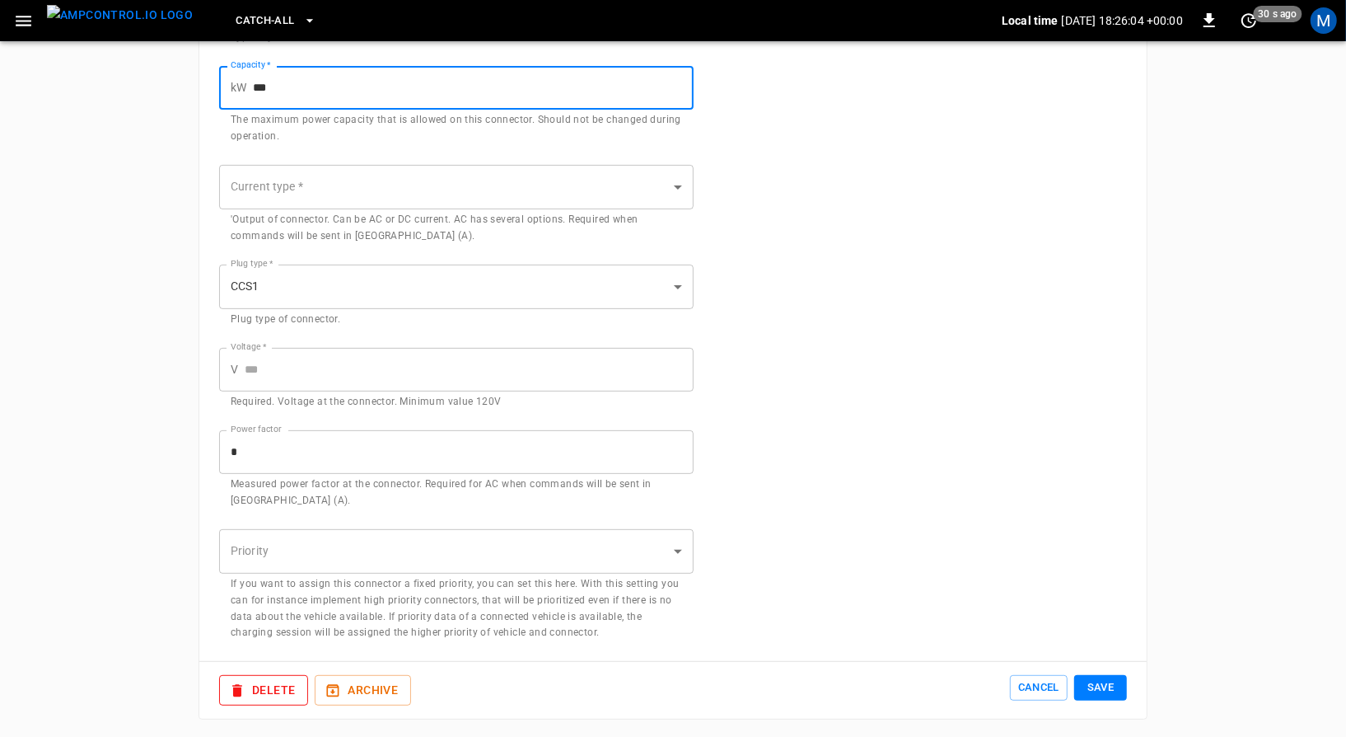
type input "***"
click at [1090, 679] on button "Save" at bounding box center [1100, 688] width 53 height 26
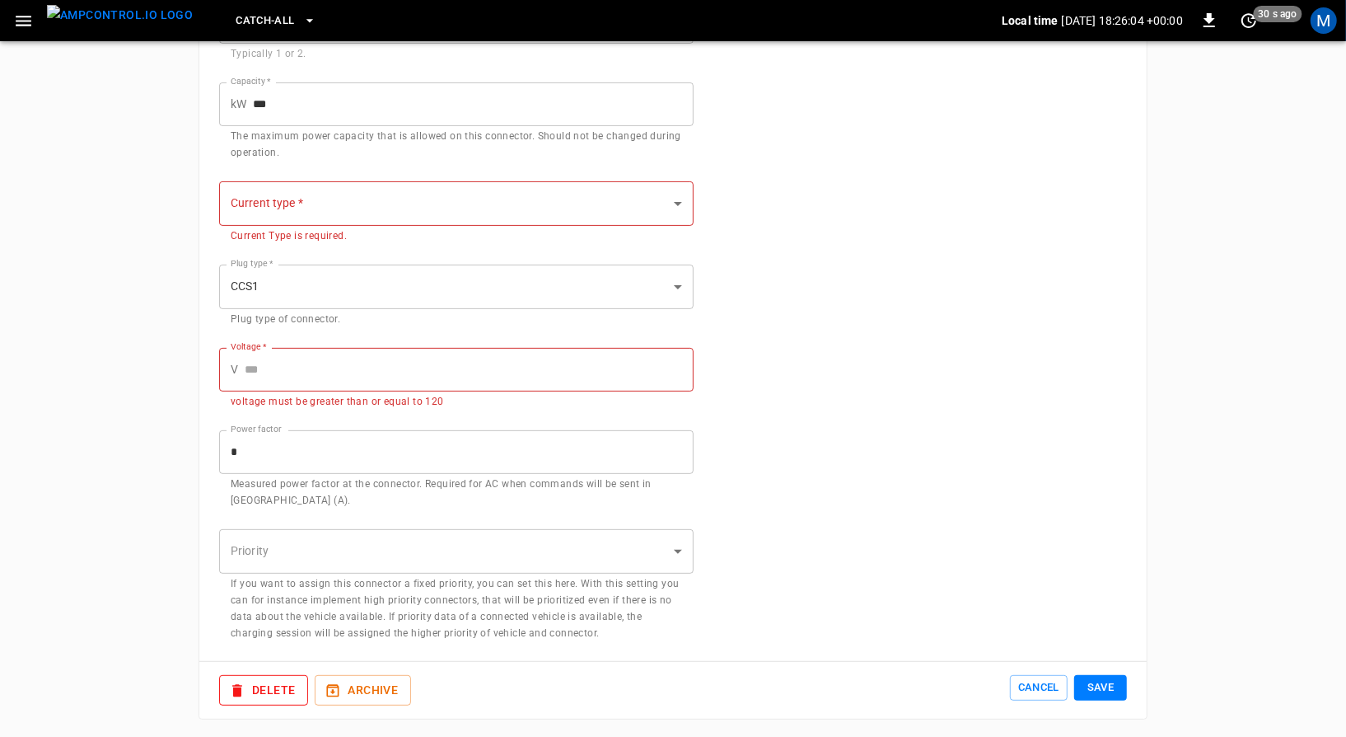
scroll to position [353, 0]
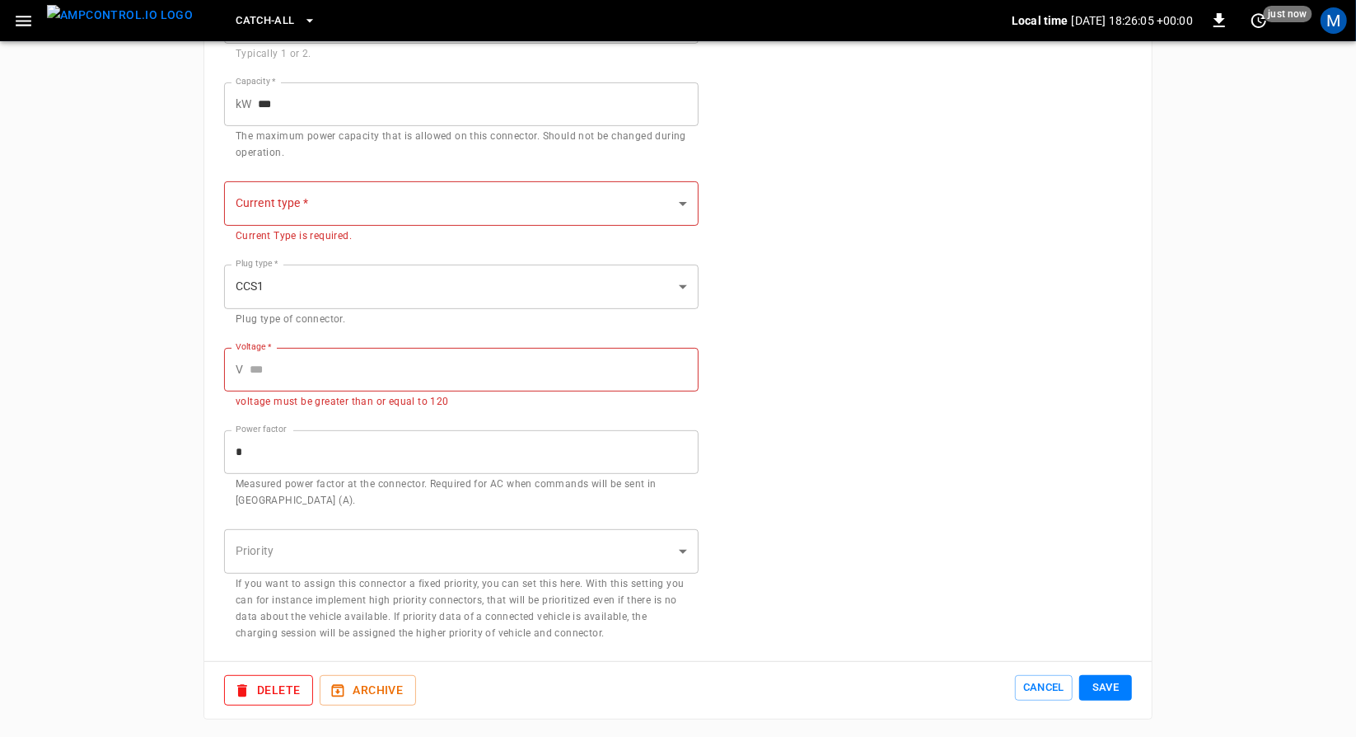
click at [560, 187] on body "**********" at bounding box center [678, 193] width 1356 height 1092
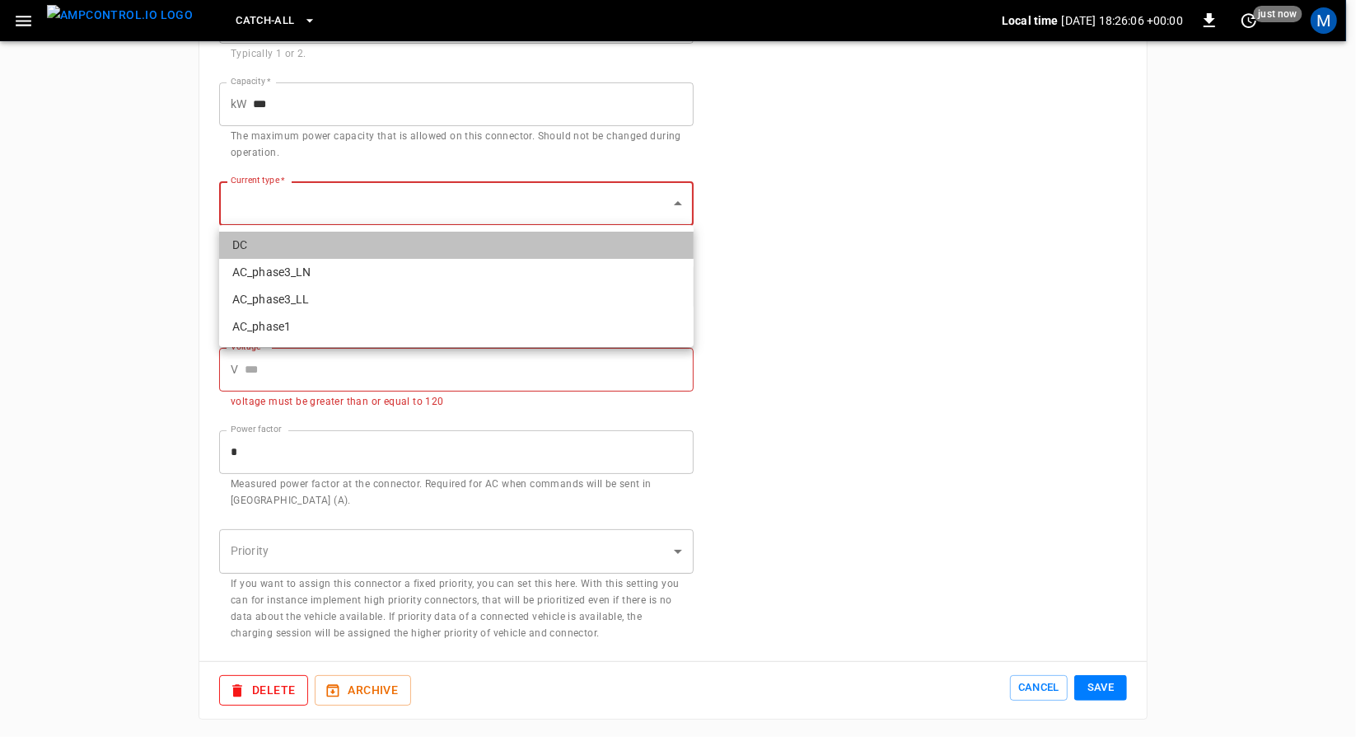
click at [534, 250] on li "DC" at bounding box center [456, 244] width 475 height 27
type input "**"
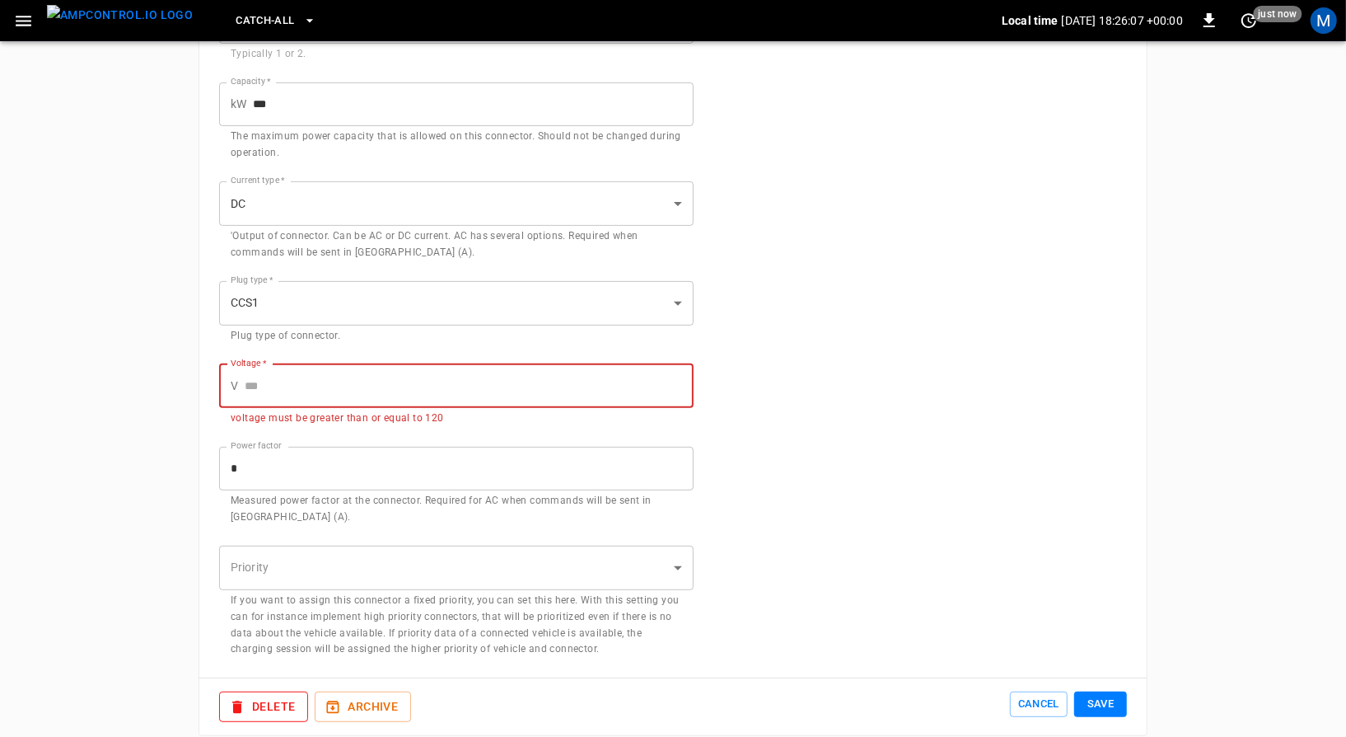
click at [572, 376] on input "Voltage   *" at bounding box center [469, 386] width 449 height 44
type input "*"
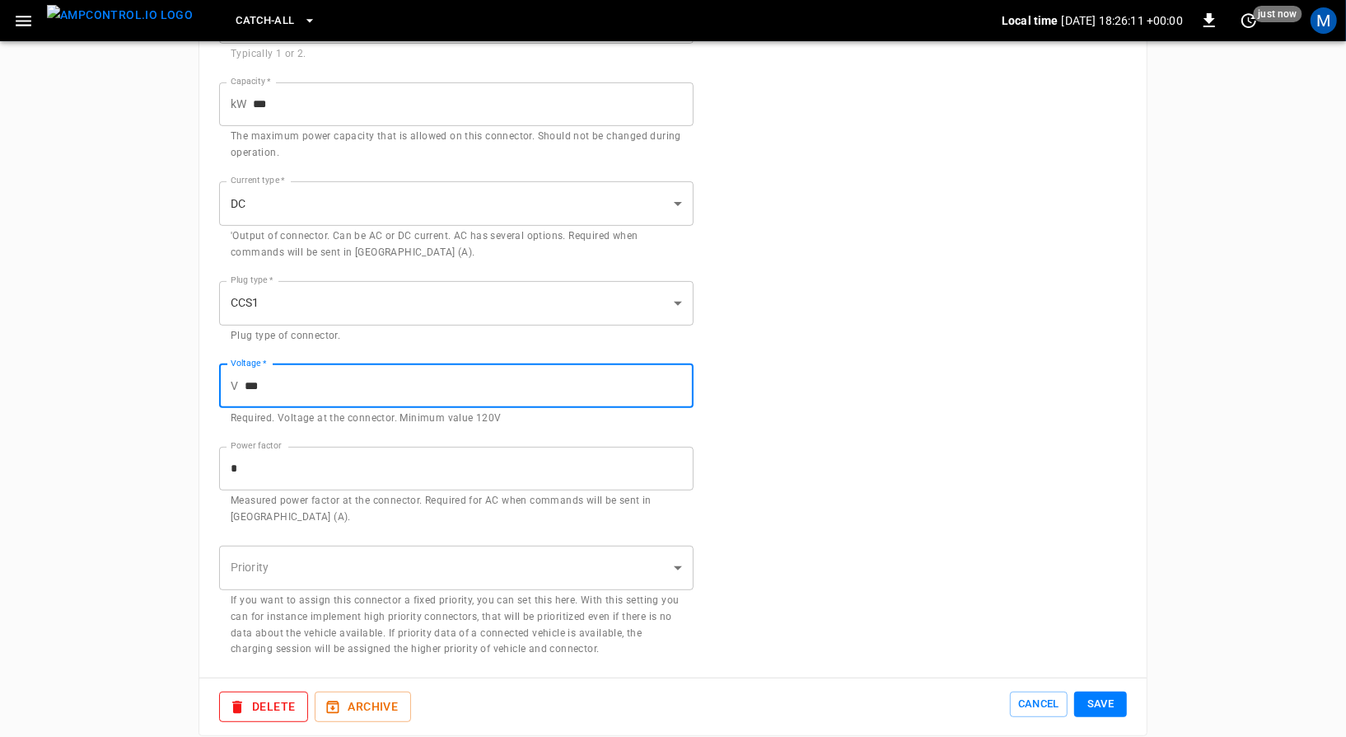
click at [1114, 703] on button "Save" at bounding box center [1100, 704] width 53 height 26
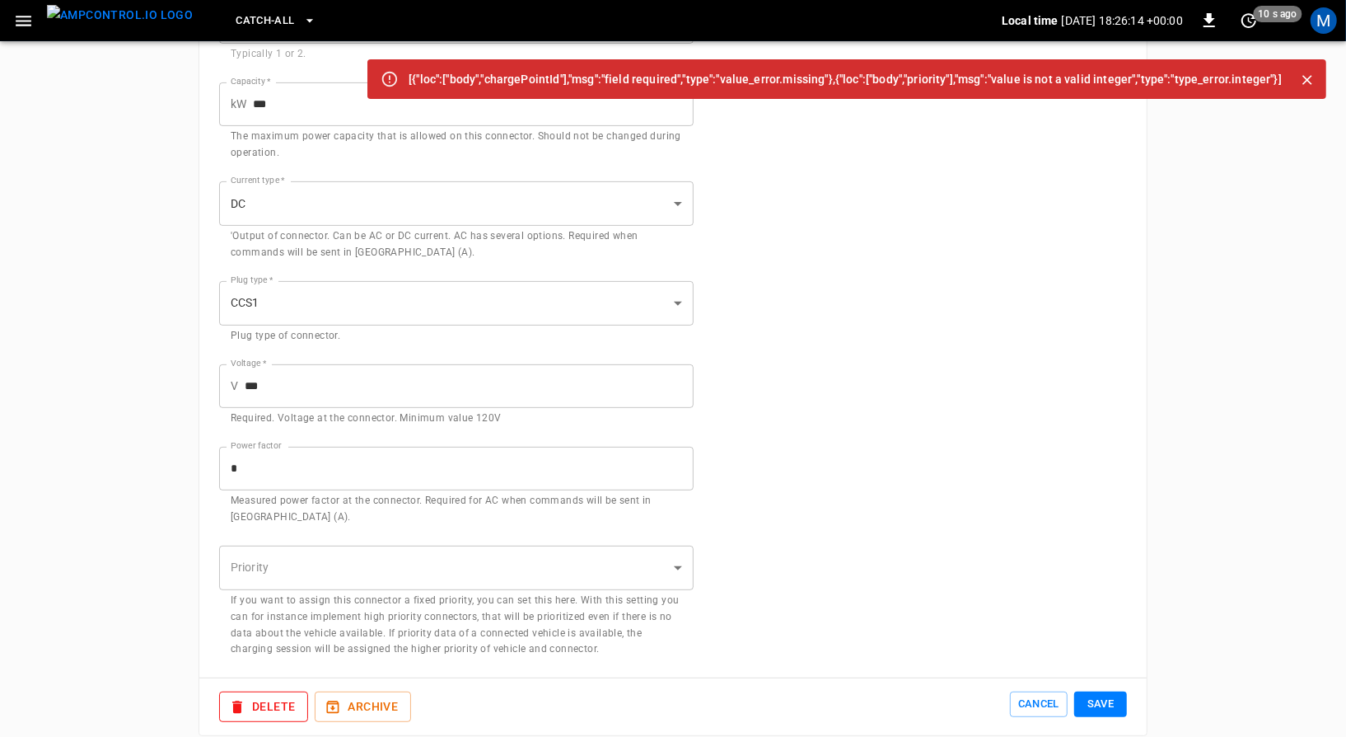
click at [616, 374] on input "***" at bounding box center [469, 386] width 449 height 44
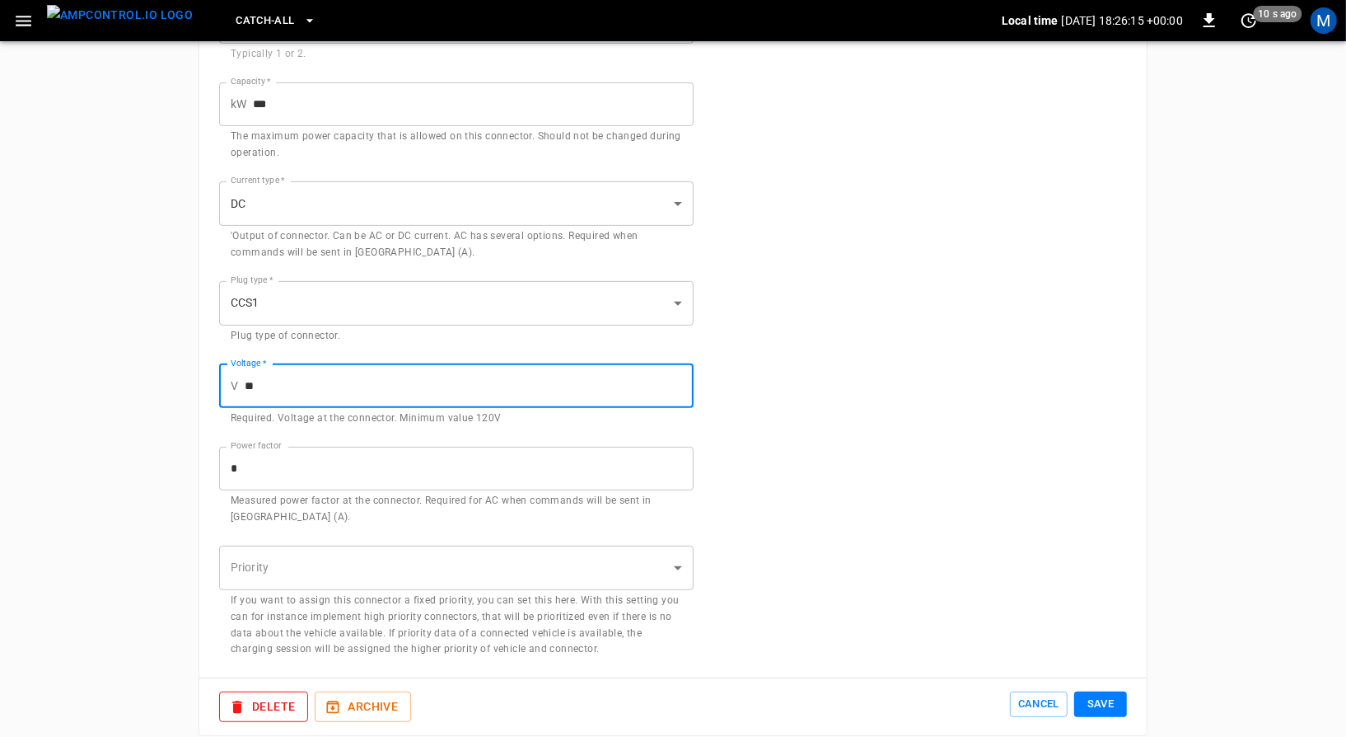
type input "*"
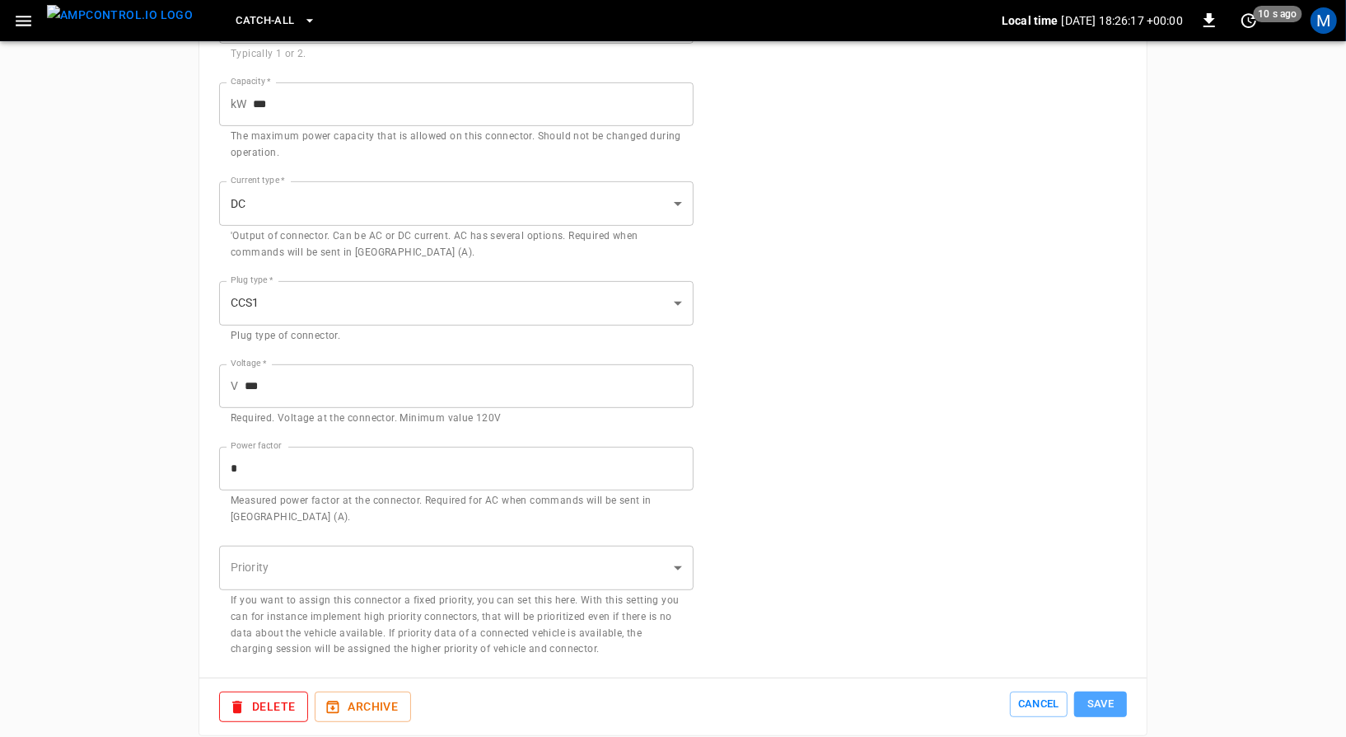
click at [1119, 694] on button "Save" at bounding box center [1100, 704] width 53 height 26
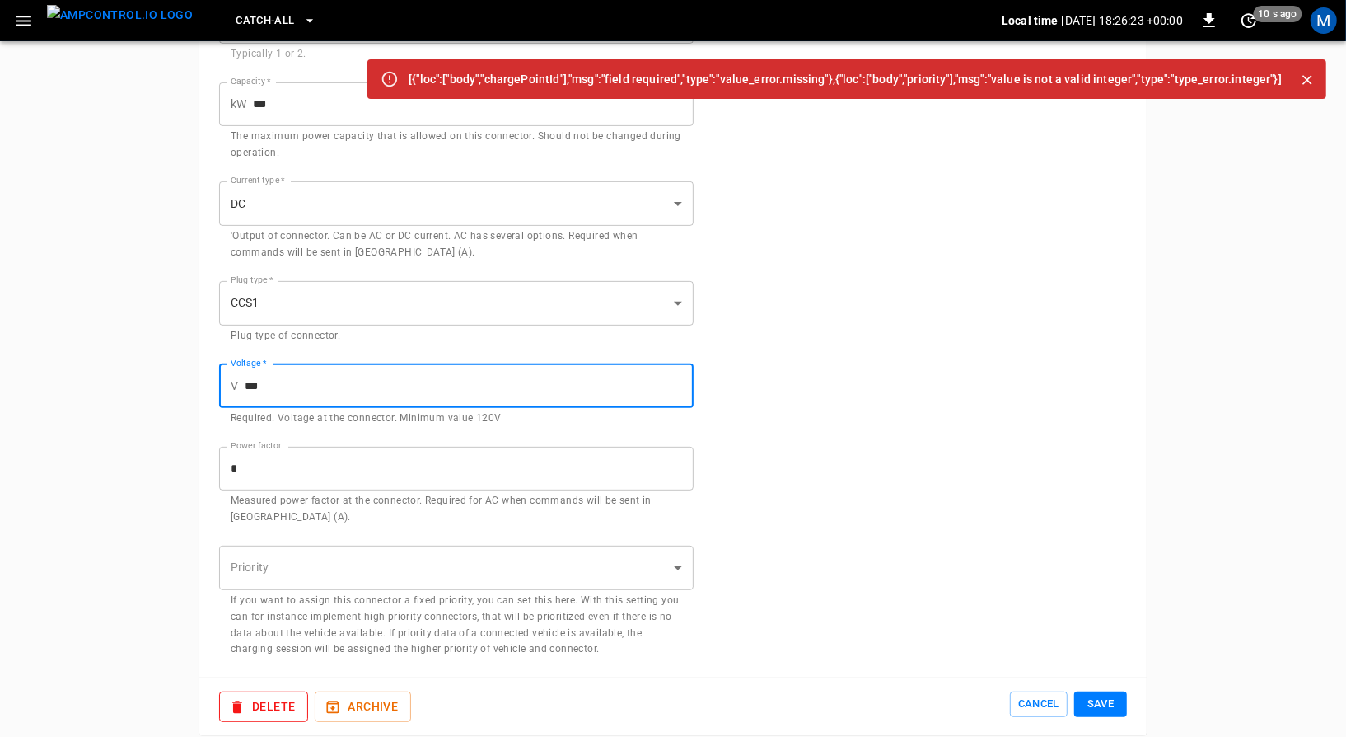
click at [389, 389] on input "***" at bounding box center [469, 386] width 449 height 44
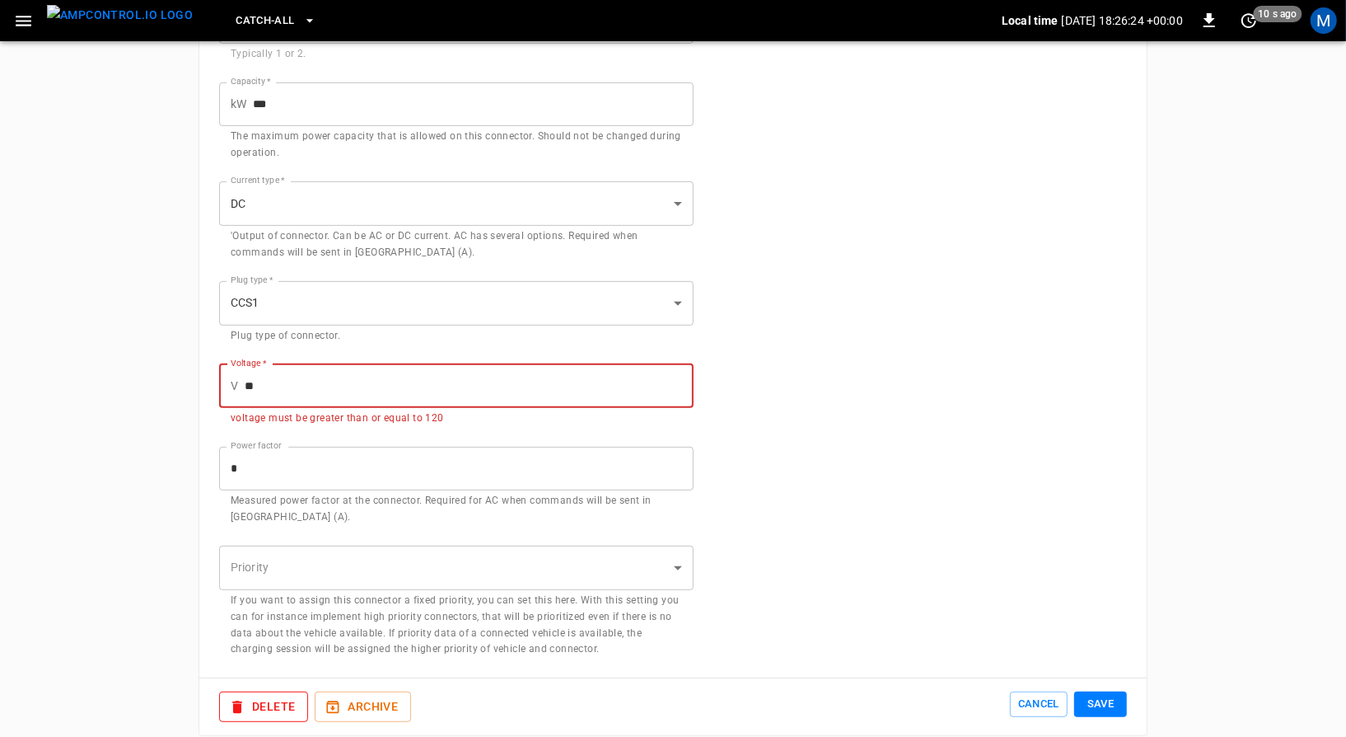
type input "*"
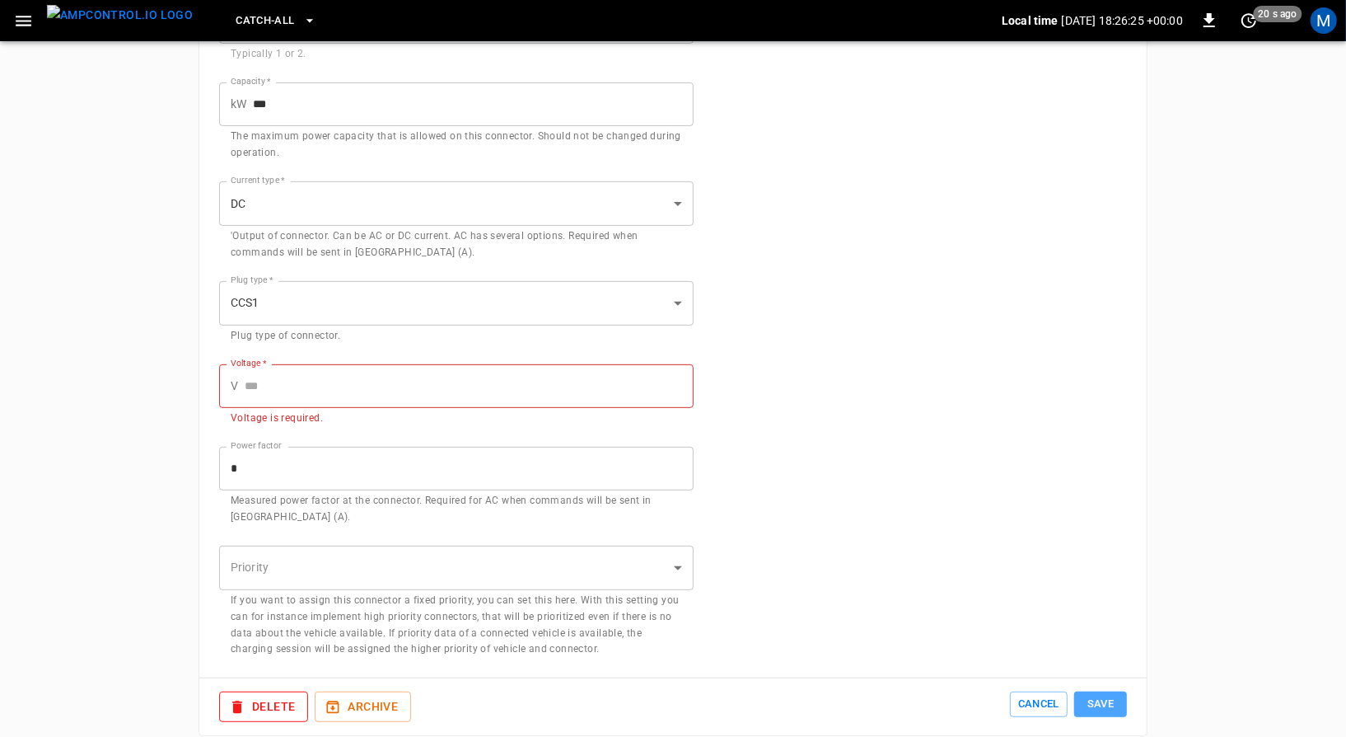
click at [1107, 700] on button "Save" at bounding box center [1100, 704] width 53 height 26
click at [1055, 702] on button "Cancel" at bounding box center [1039, 704] width 58 height 26
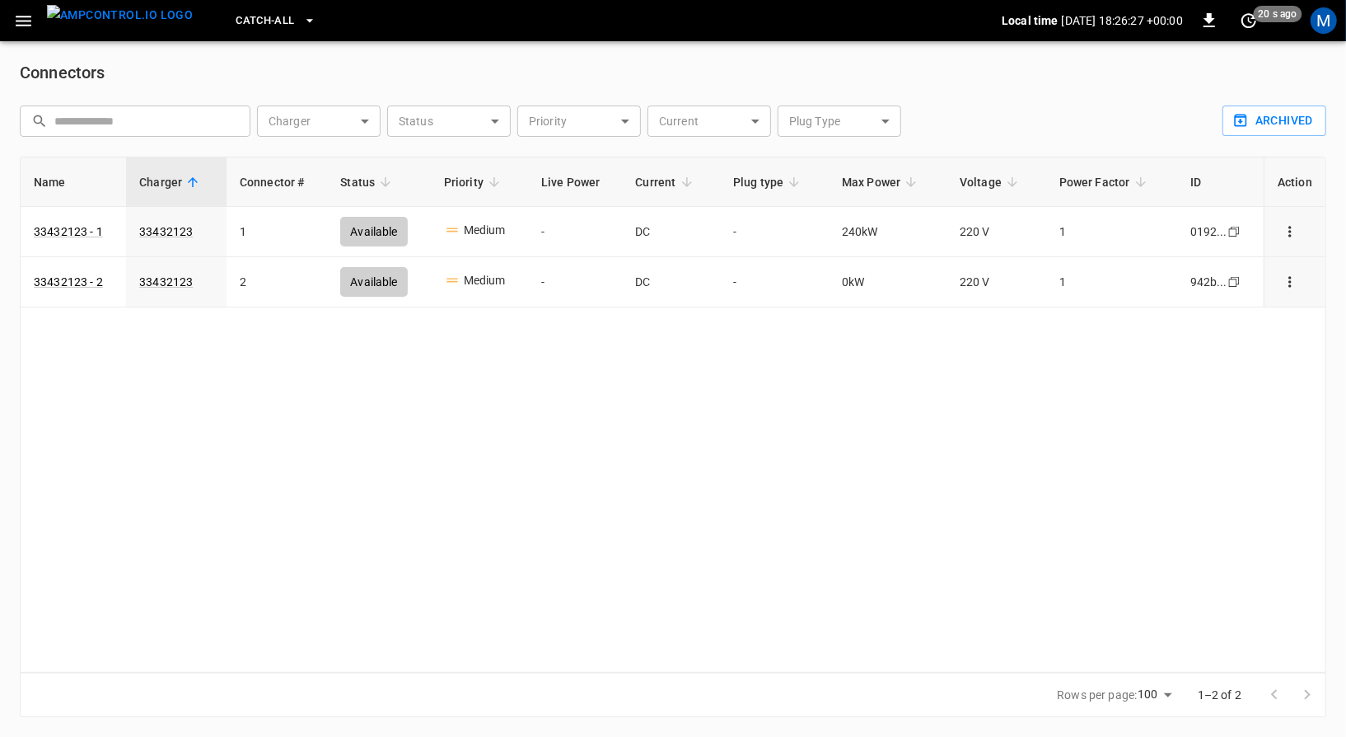
scroll to position [1, 0]
click at [1284, 285] on icon "connector options" at bounding box center [1290, 282] width 16 height 16
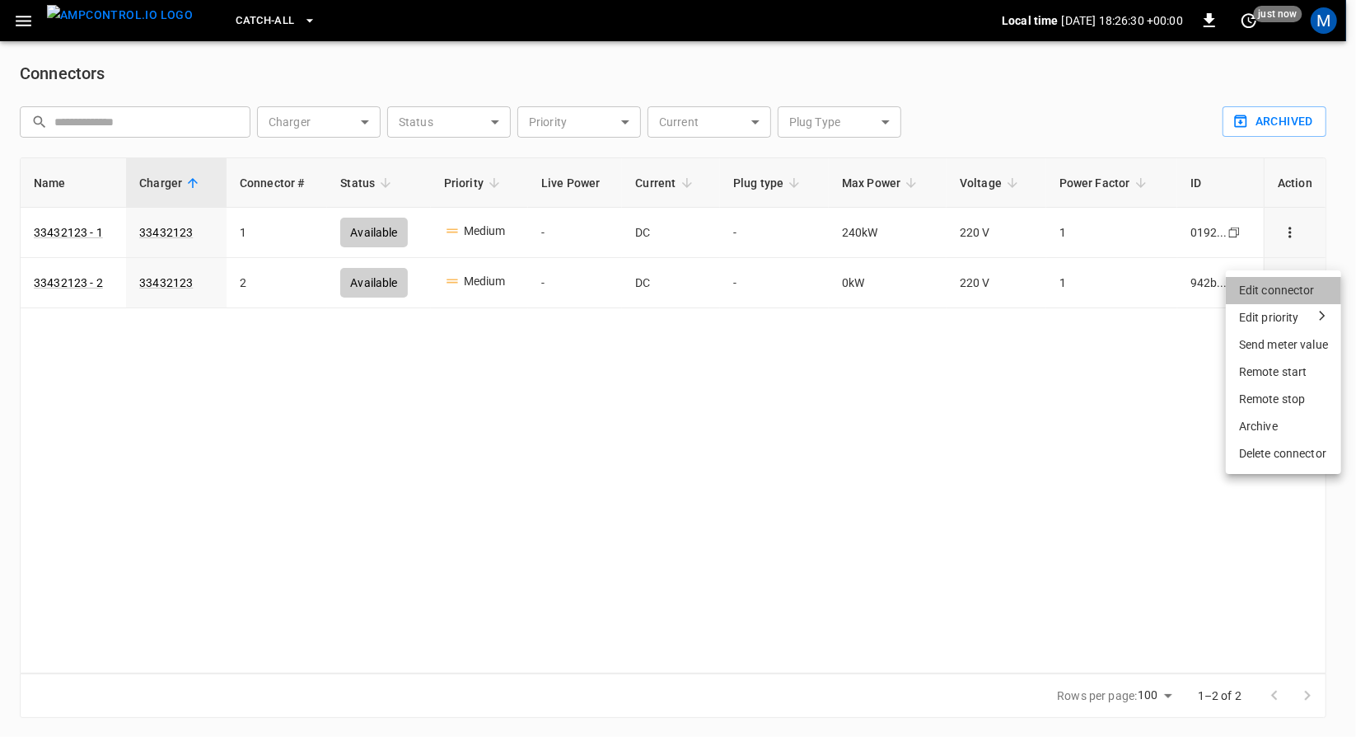
click at [1277, 286] on li "Edit connector" at bounding box center [1283, 290] width 115 height 27
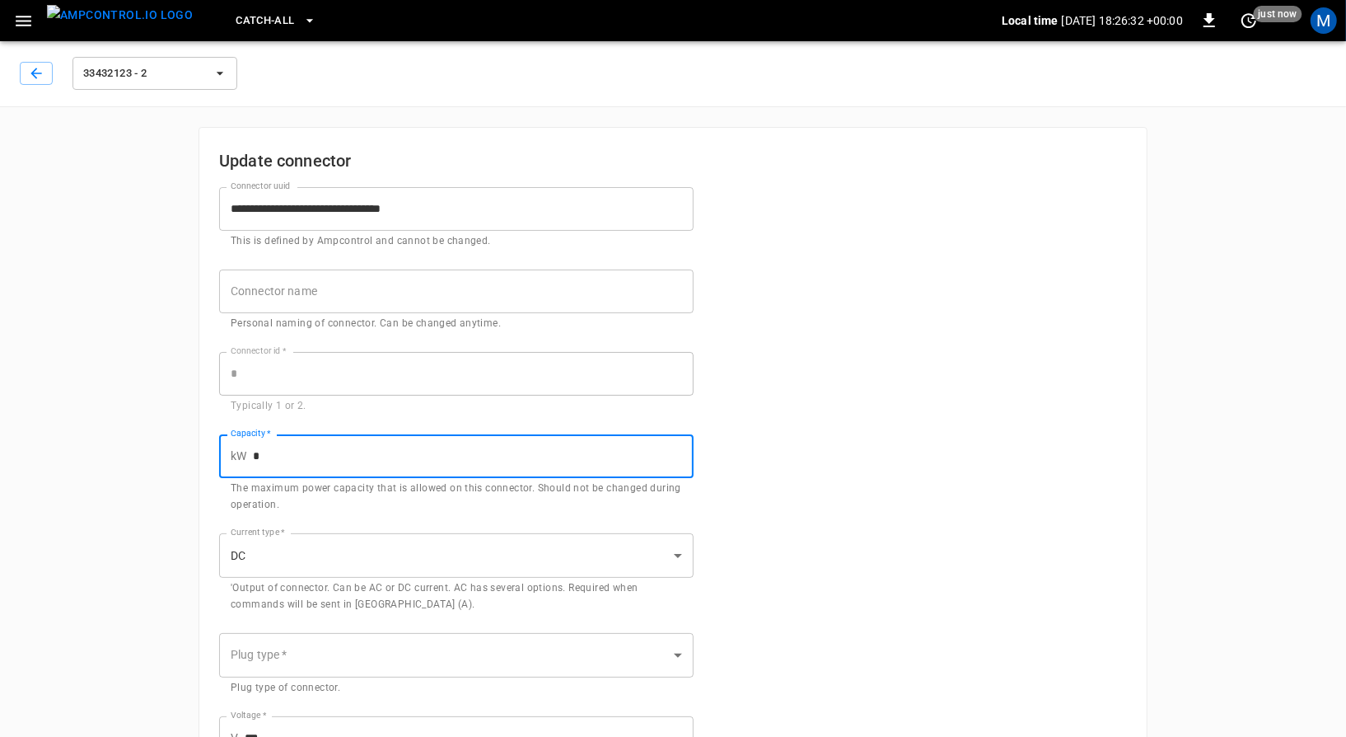
click at [515, 451] on input "*" at bounding box center [473, 456] width 441 height 44
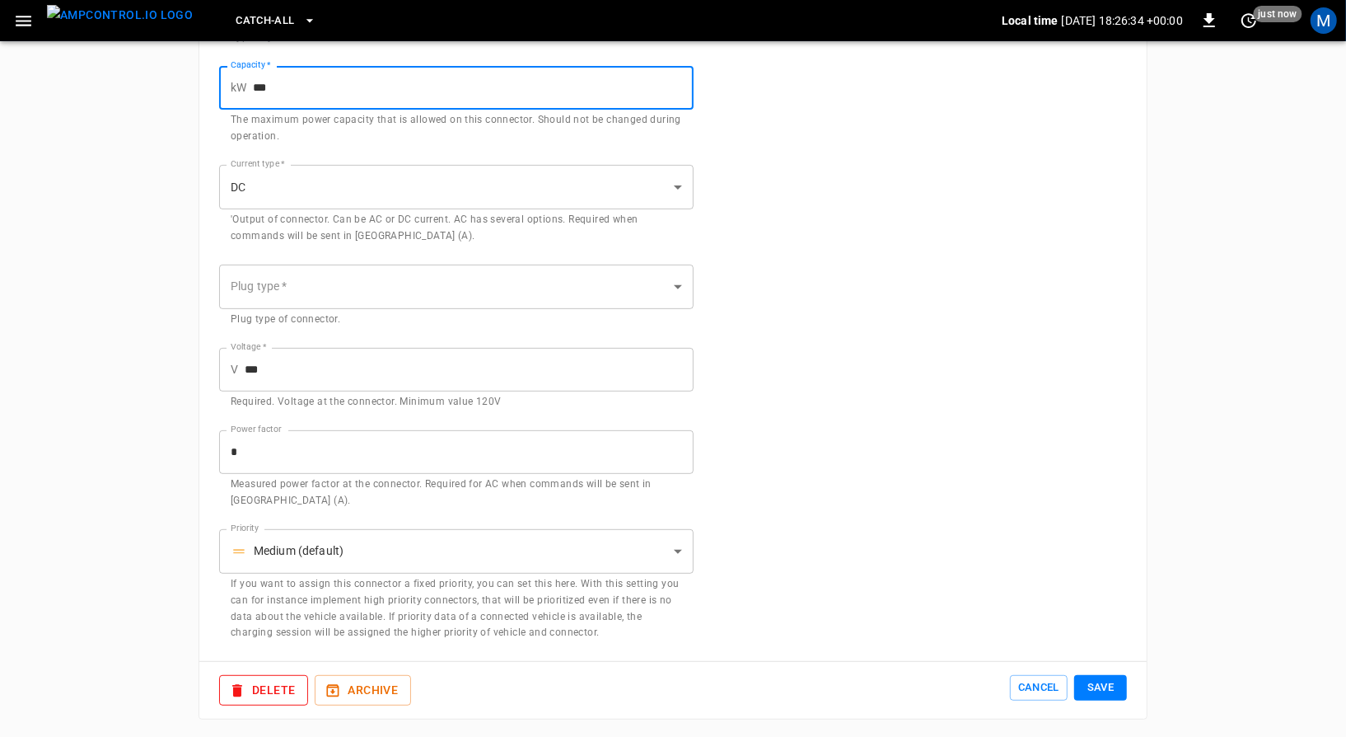
type input "***"
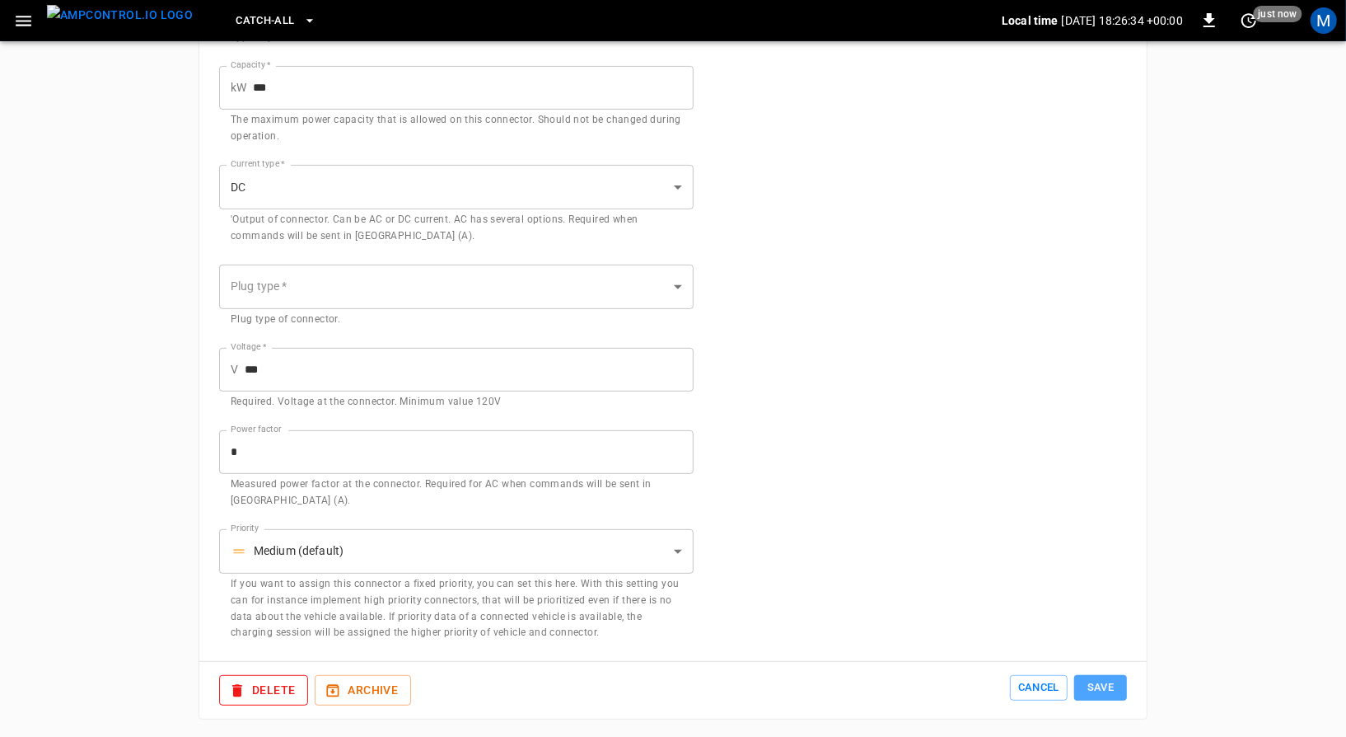
click at [1100, 678] on button "Save" at bounding box center [1100, 688] width 53 height 26
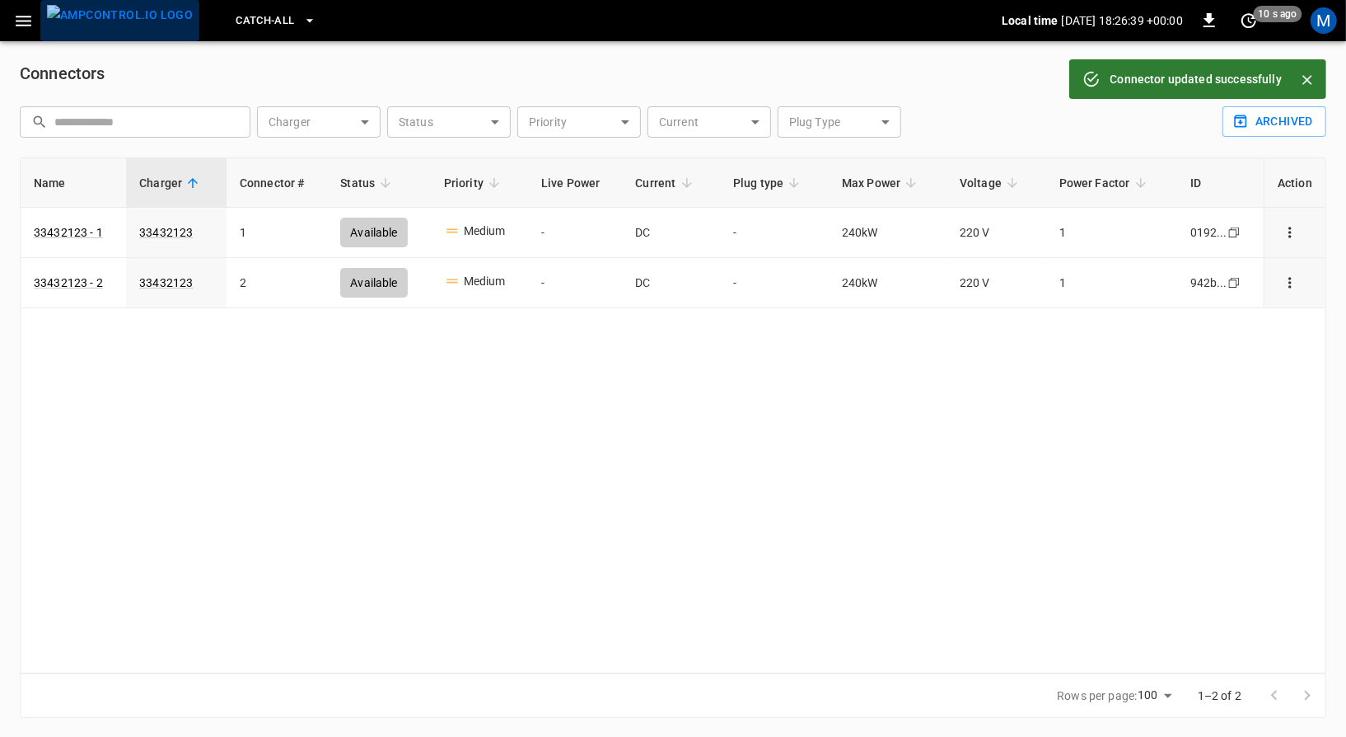
click at [143, 26] on img "menu" at bounding box center [120, 15] width 146 height 21
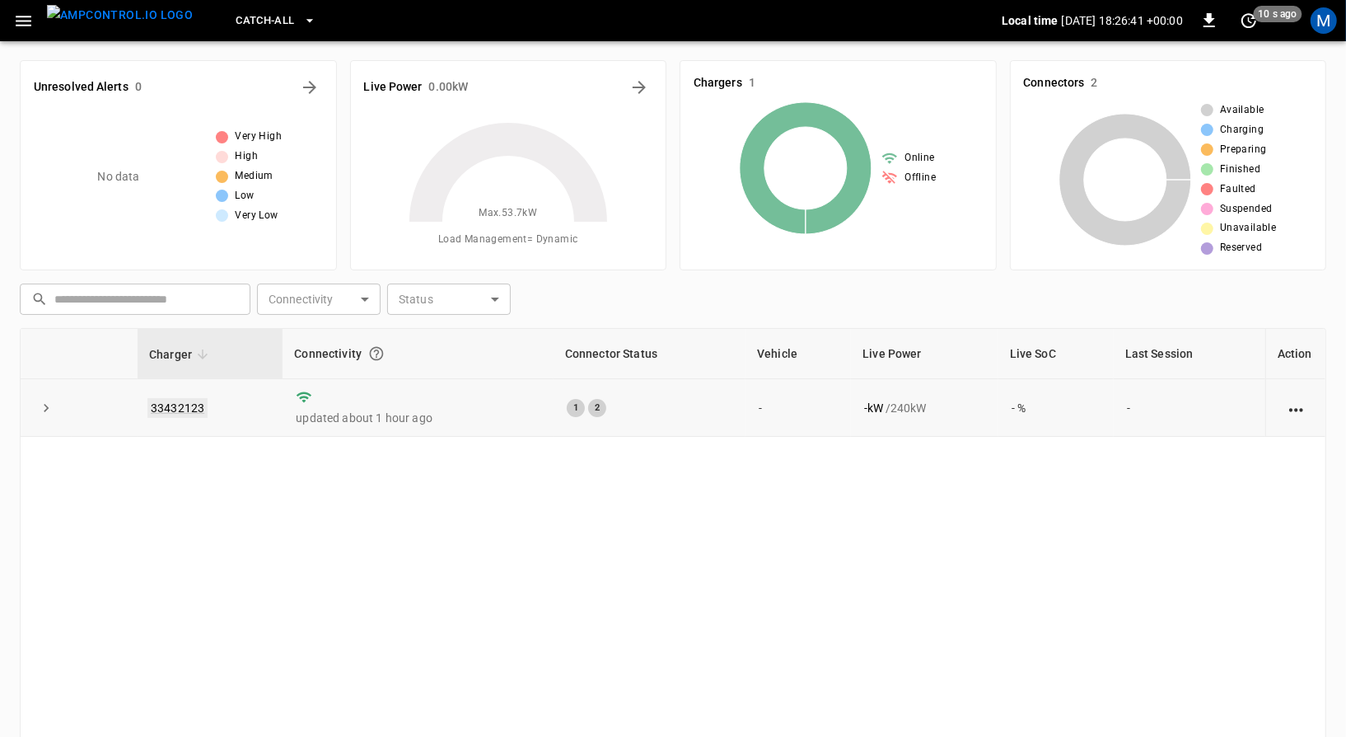
click at [176, 400] on link "33432123" at bounding box center [177, 408] width 60 height 20
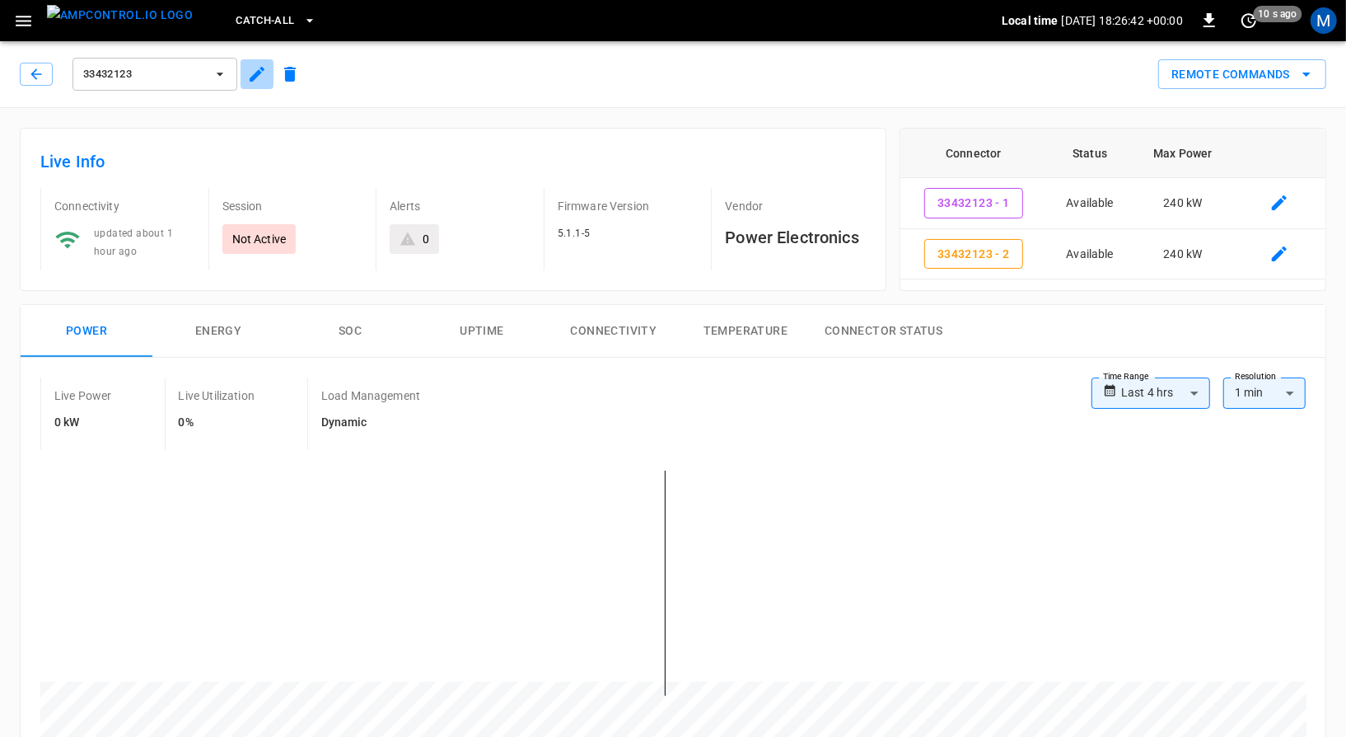
click at [254, 70] on icon "button" at bounding box center [257, 74] width 20 height 20
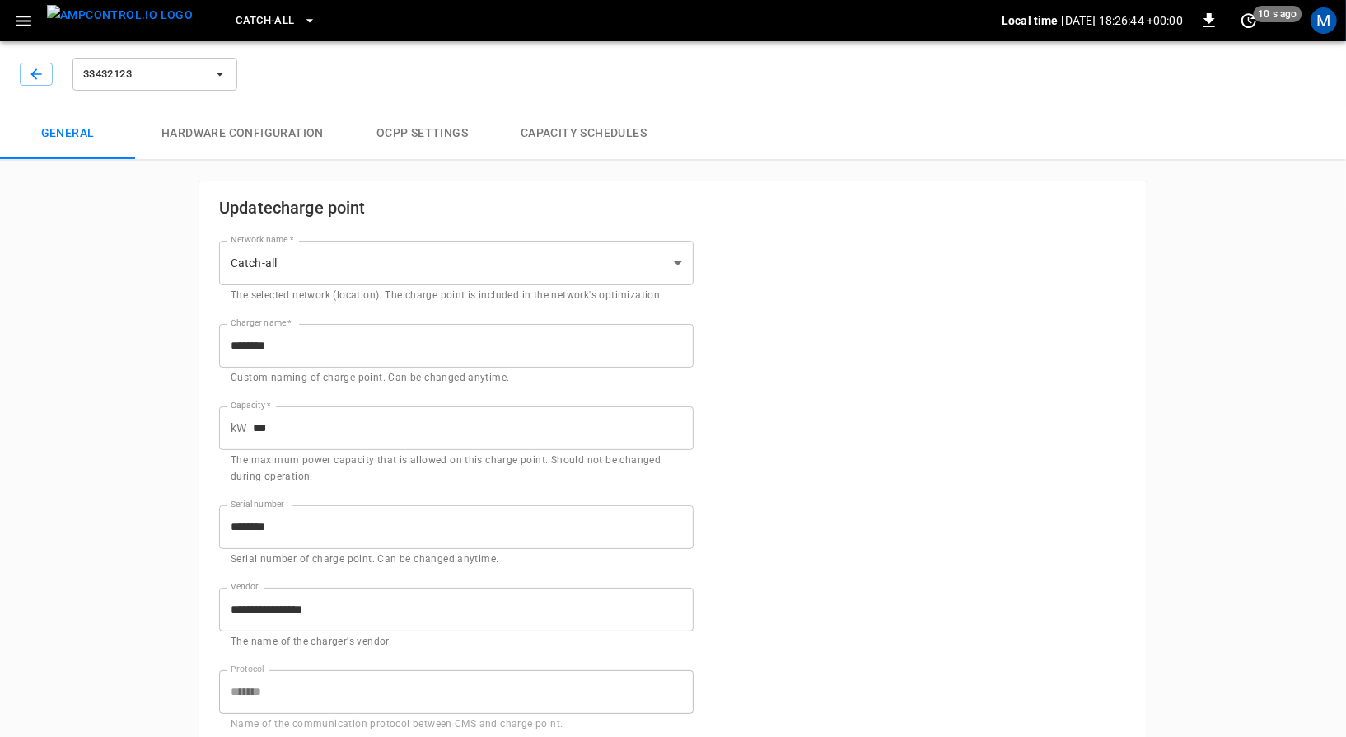
click at [246, 114] on button "Hardware configuration" at bounding box center [242, 133] width 215 height 53
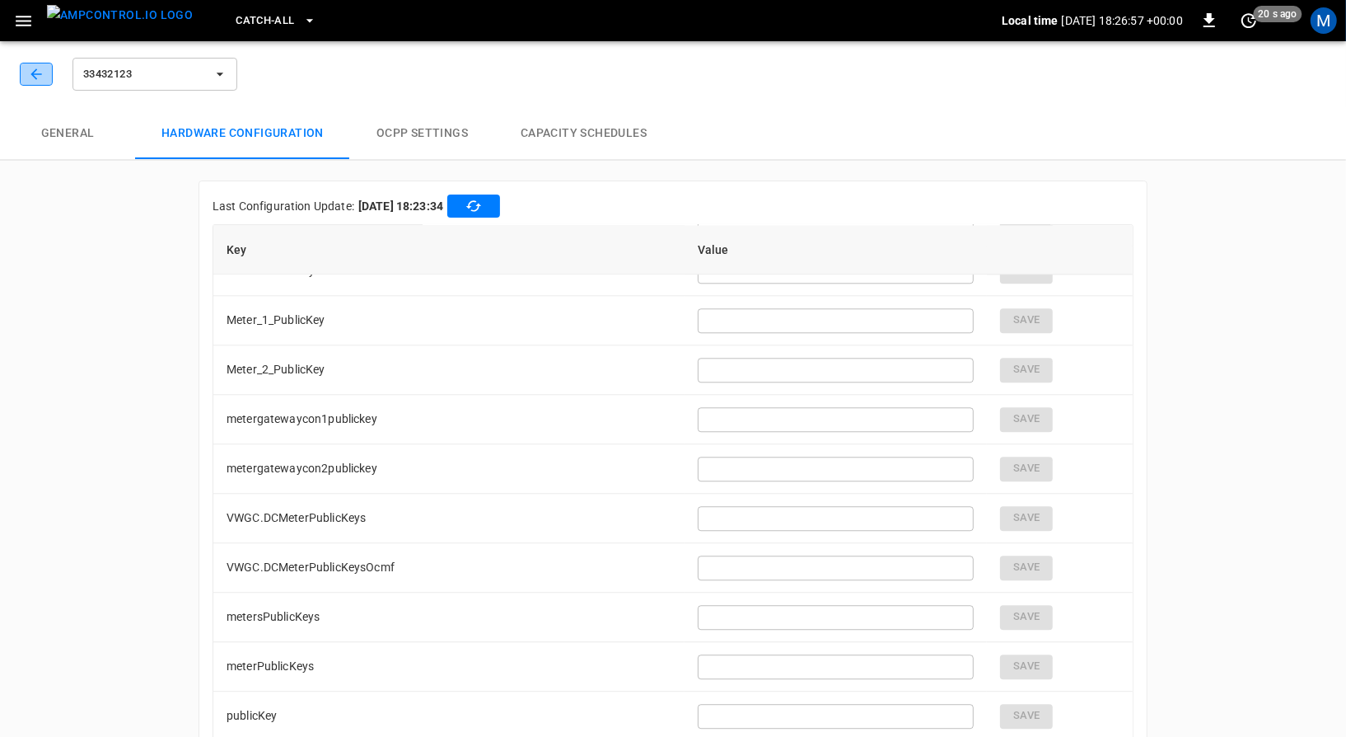
click at [28, 77] on icon "button" at bounding box center [36, 74] width 16 height 16
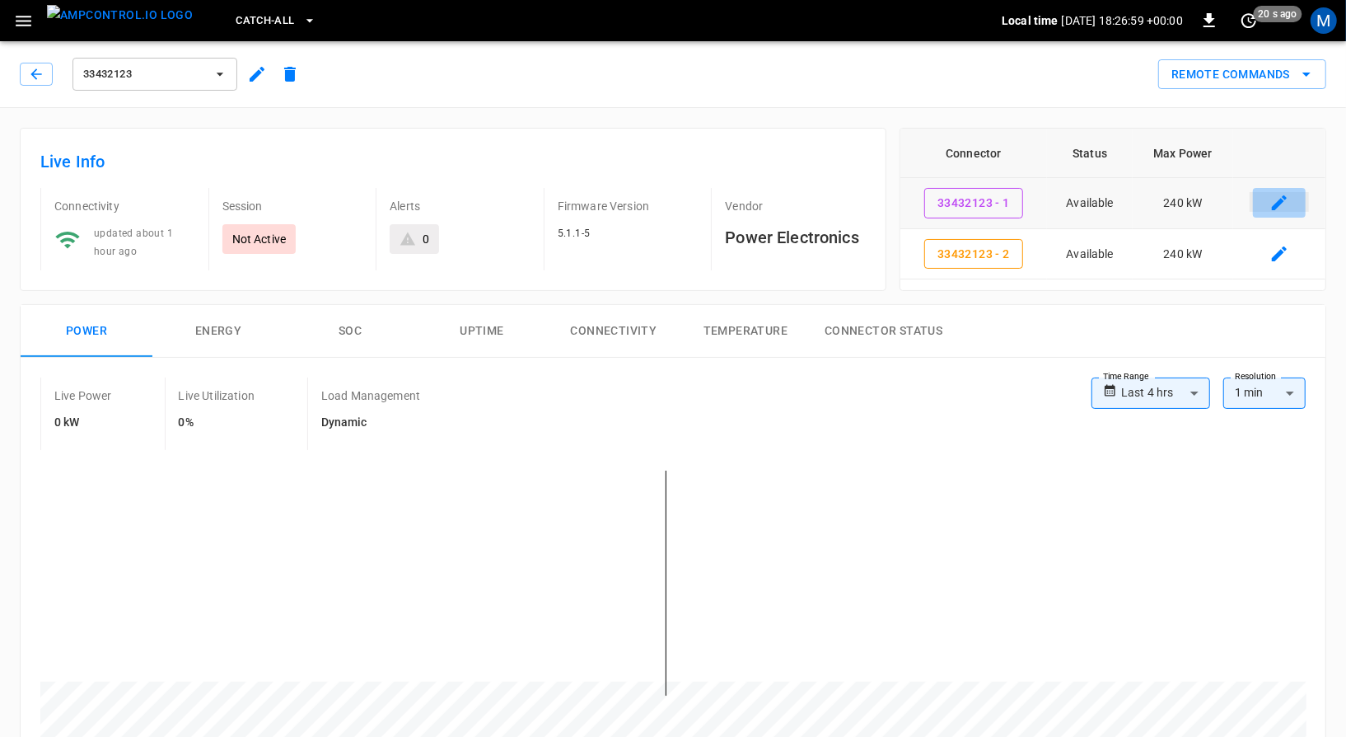
click at [1279, 203] on icon "connector table" at bounding box center [1279, 202] width 15 height 15
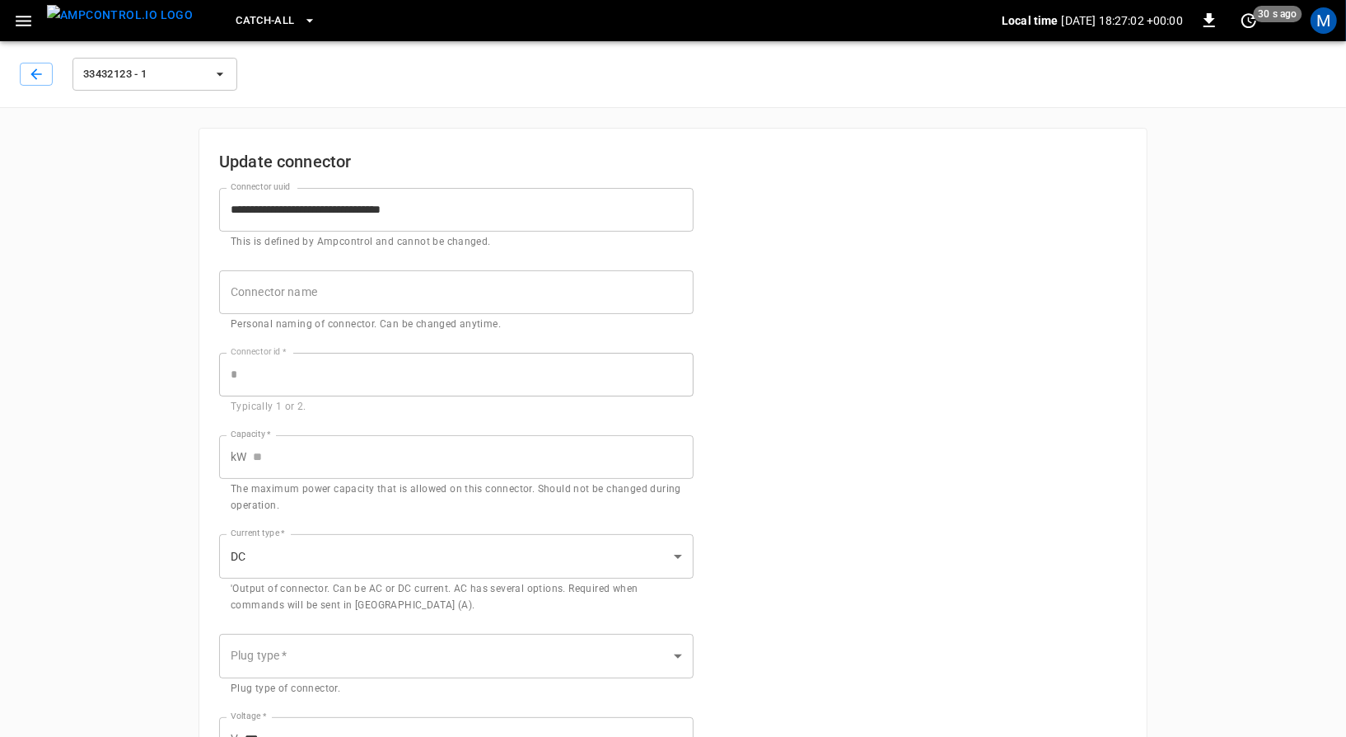
type input "***"
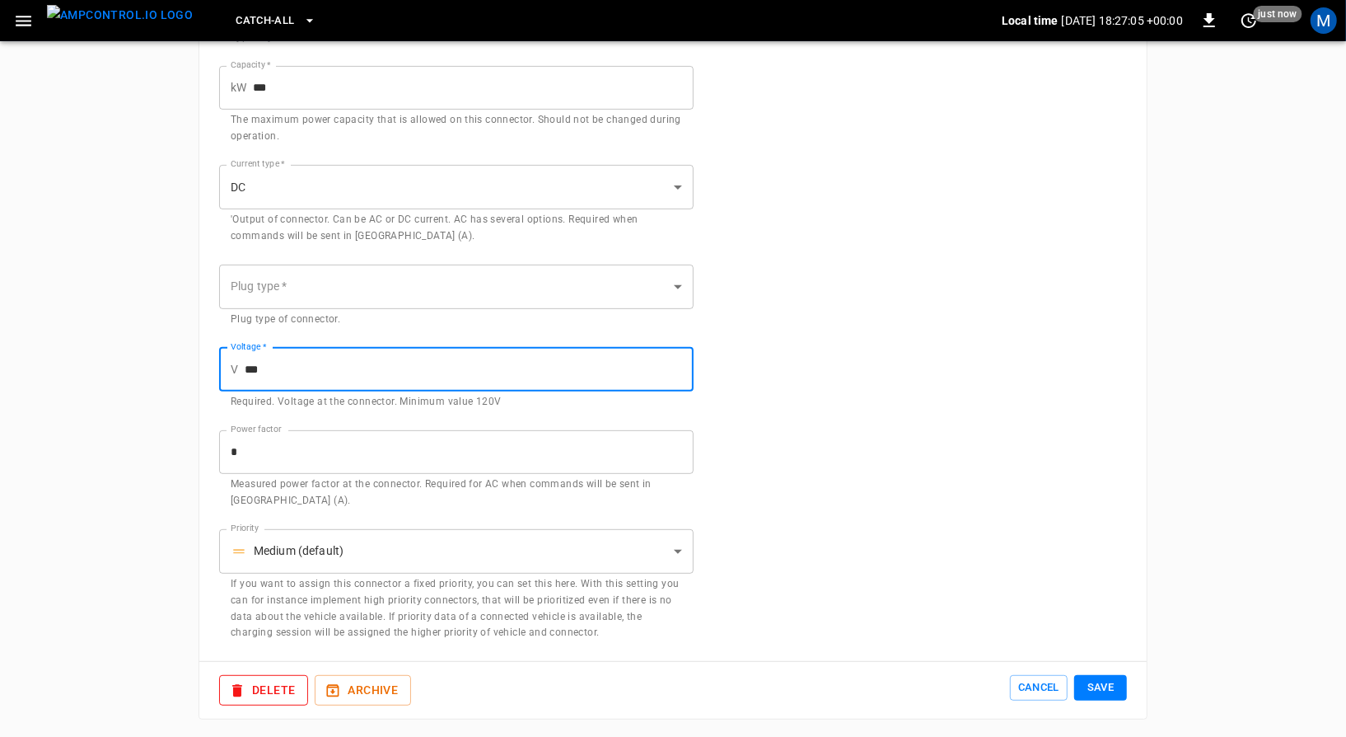
click at [311, 371] on input "***" at bounding box center [469, 370] width 449 height 44
type input "*"
type input "***"
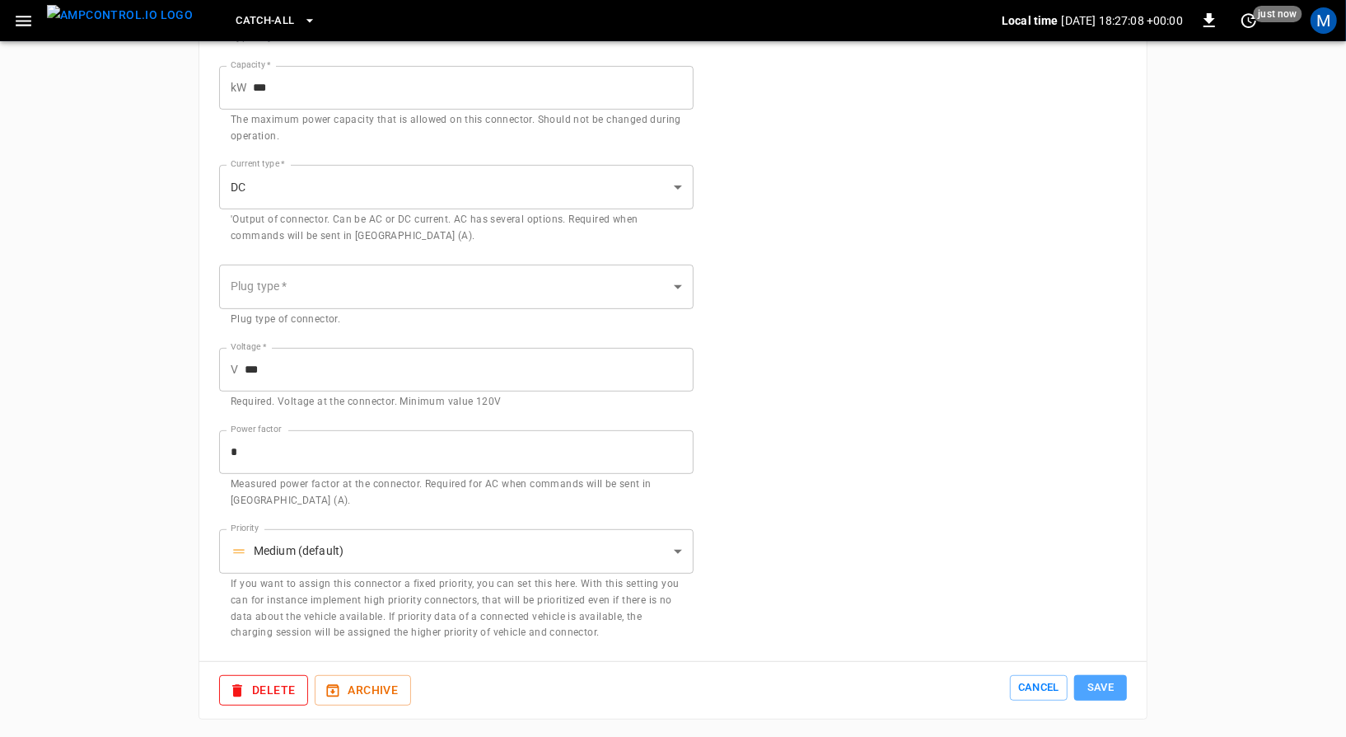
click at [1102, 675] on button "Save" at bounding box center [1100, 688] width 53 height 26
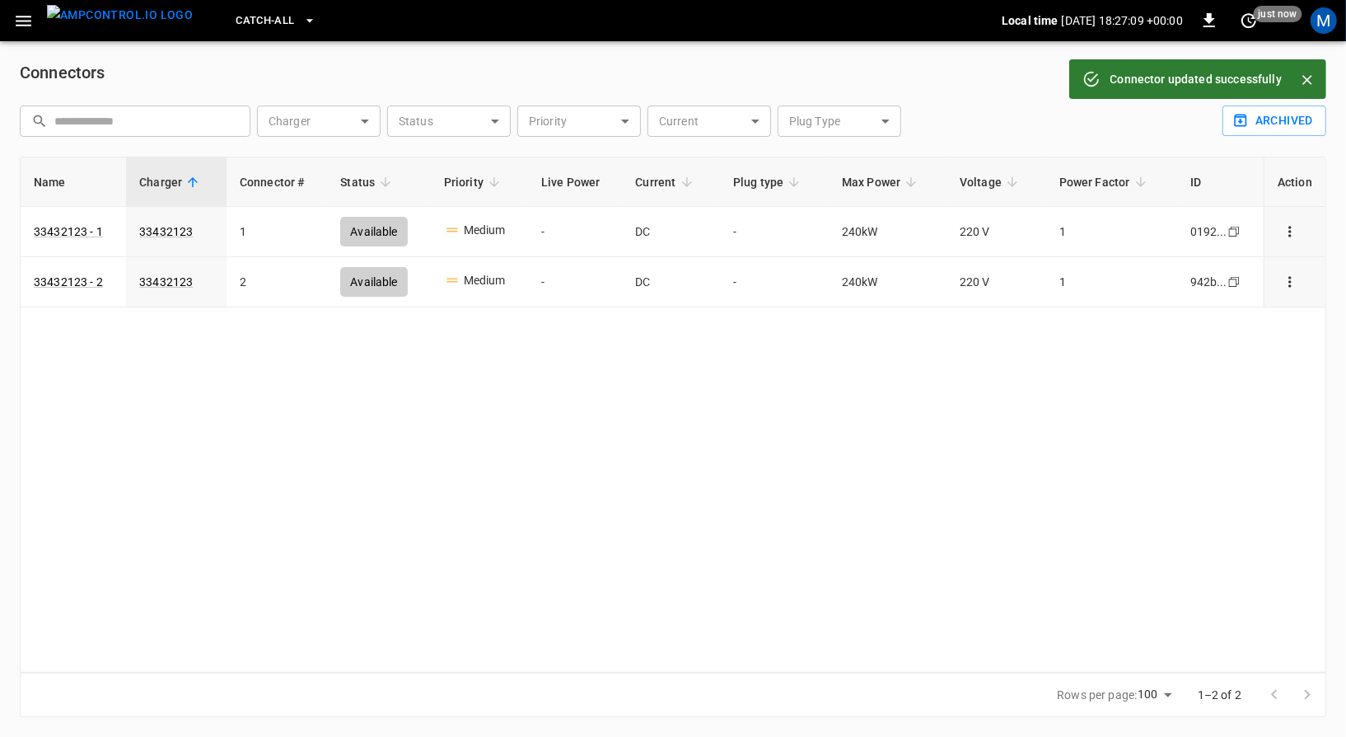
scroll to position [1, 0]
drag, startPoint x: 1297, startPoint y: 269, endPoint x: 1293, endPoint y: 279, distance: 11.5
click at [1293, 279] on td "connector table" at bounding box center [1295, 283] width 62 height 50
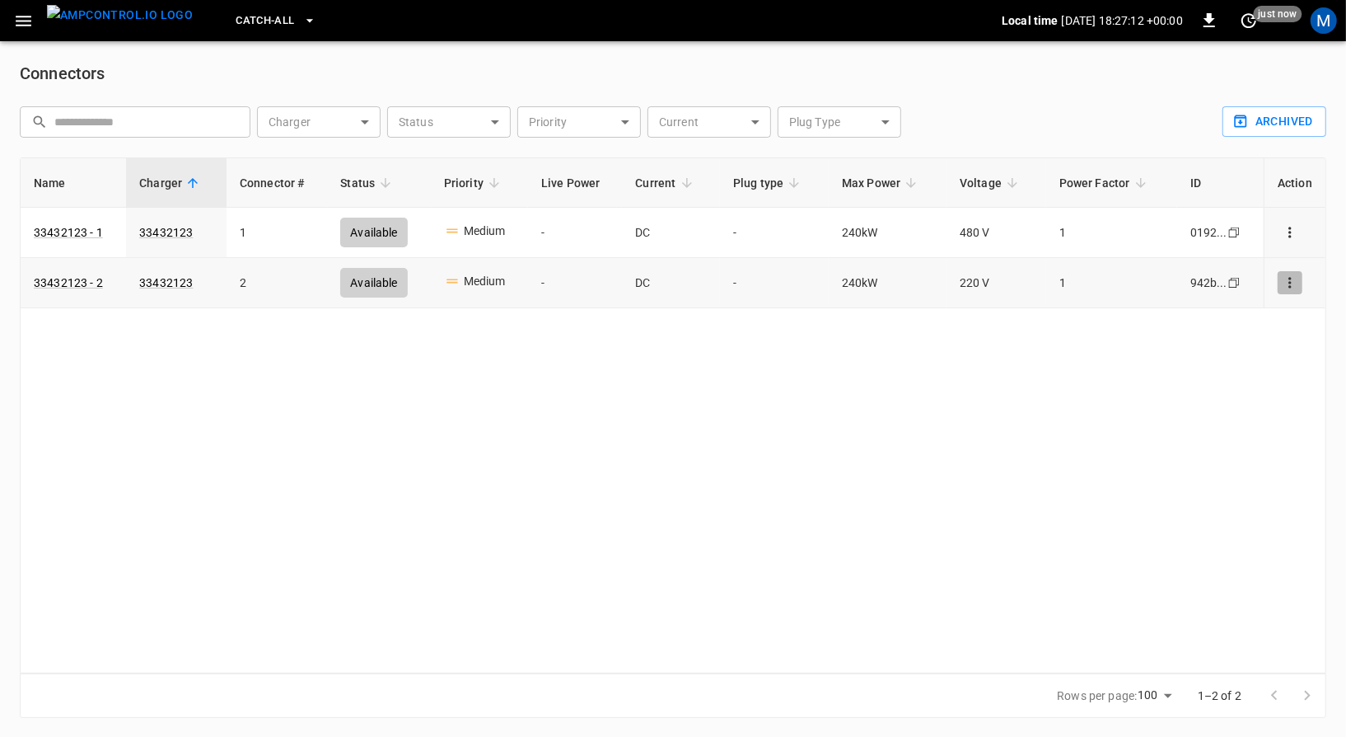
click at [1293, 279] on icon "connector options" at bounding box center [1290, 282] width 16 height 16
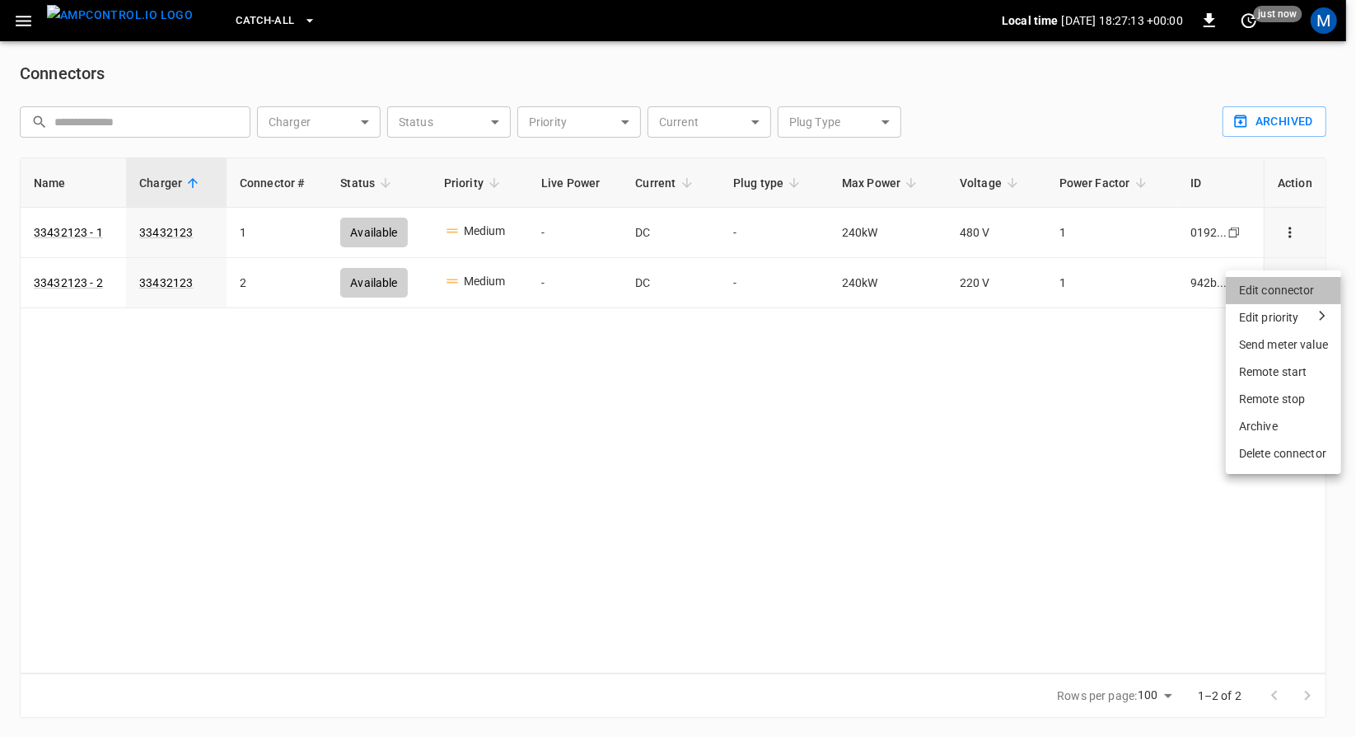
click at [1244, 295] on li "Edit connector" at bounding box center [1283, 290] width 115 height 27
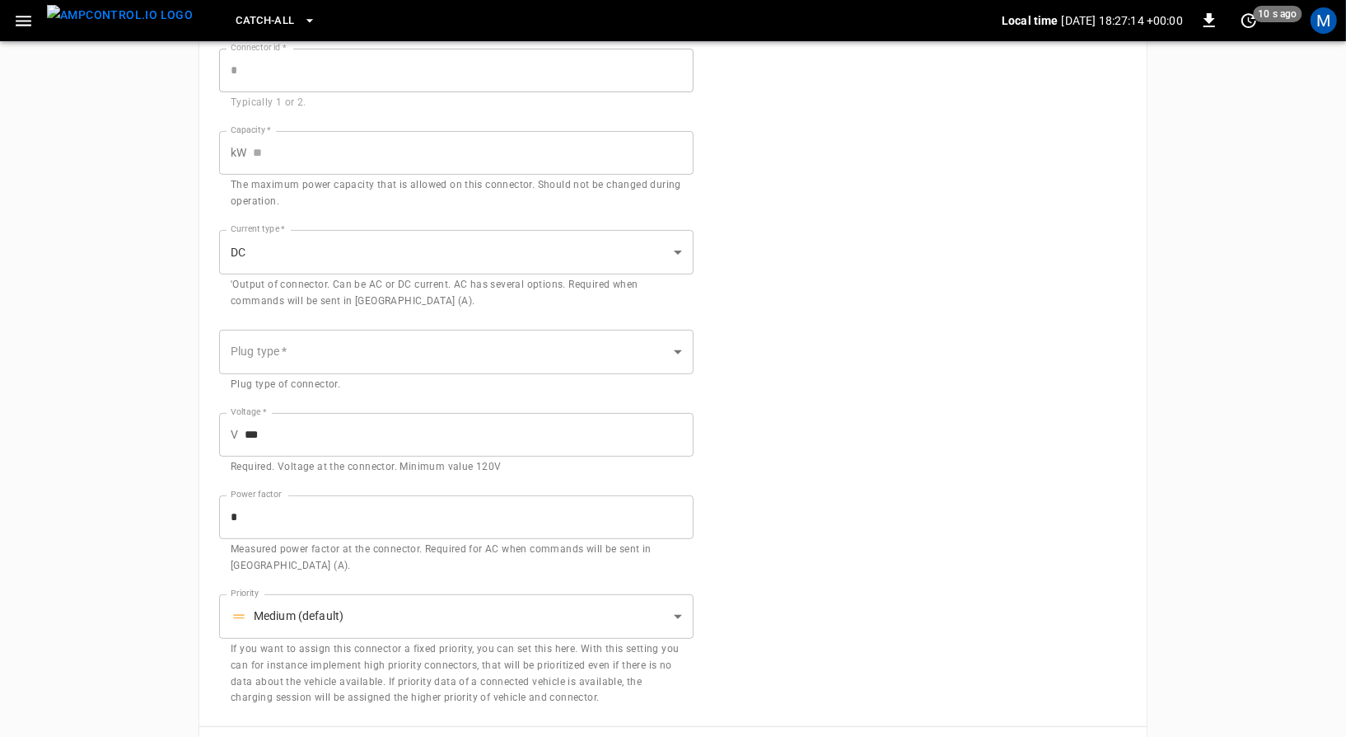
scroll to position [369, 0]
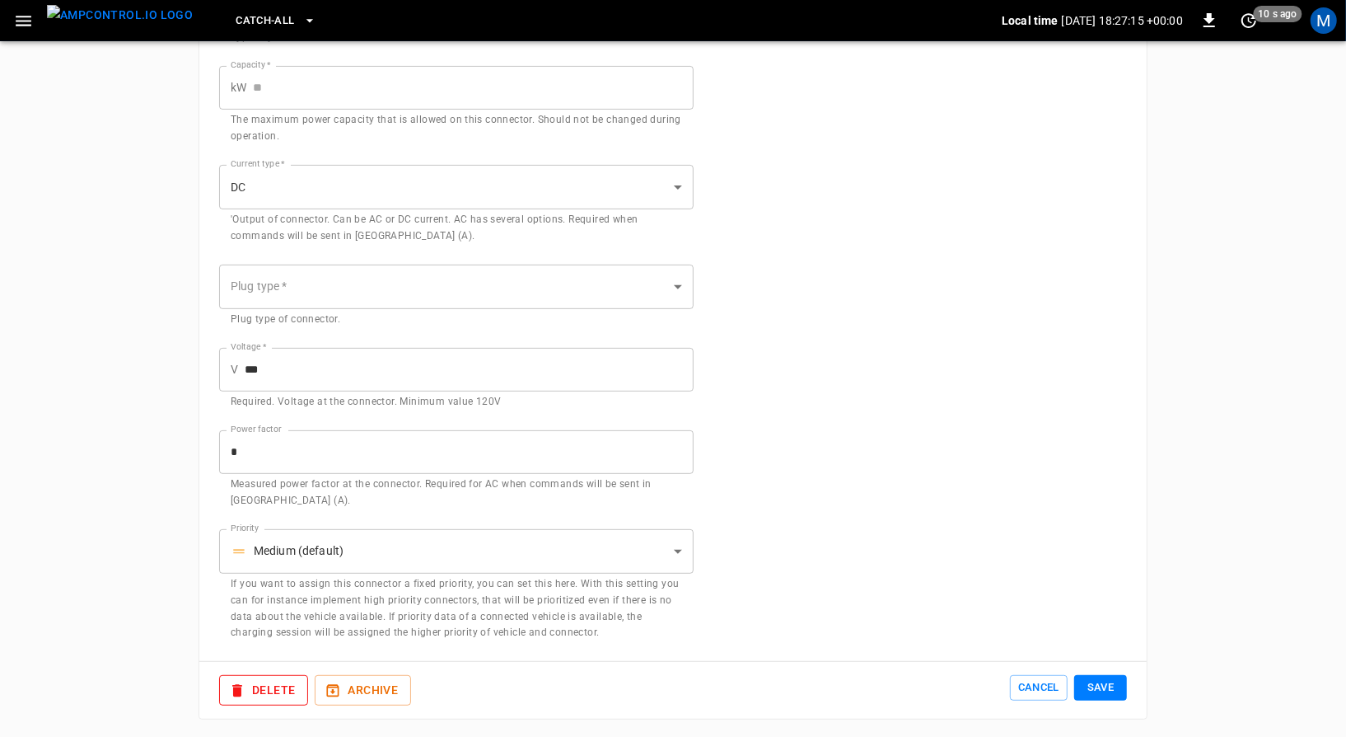
click at [489, 376] on input "***" at bounding box center [469, 370] width 449 height 44
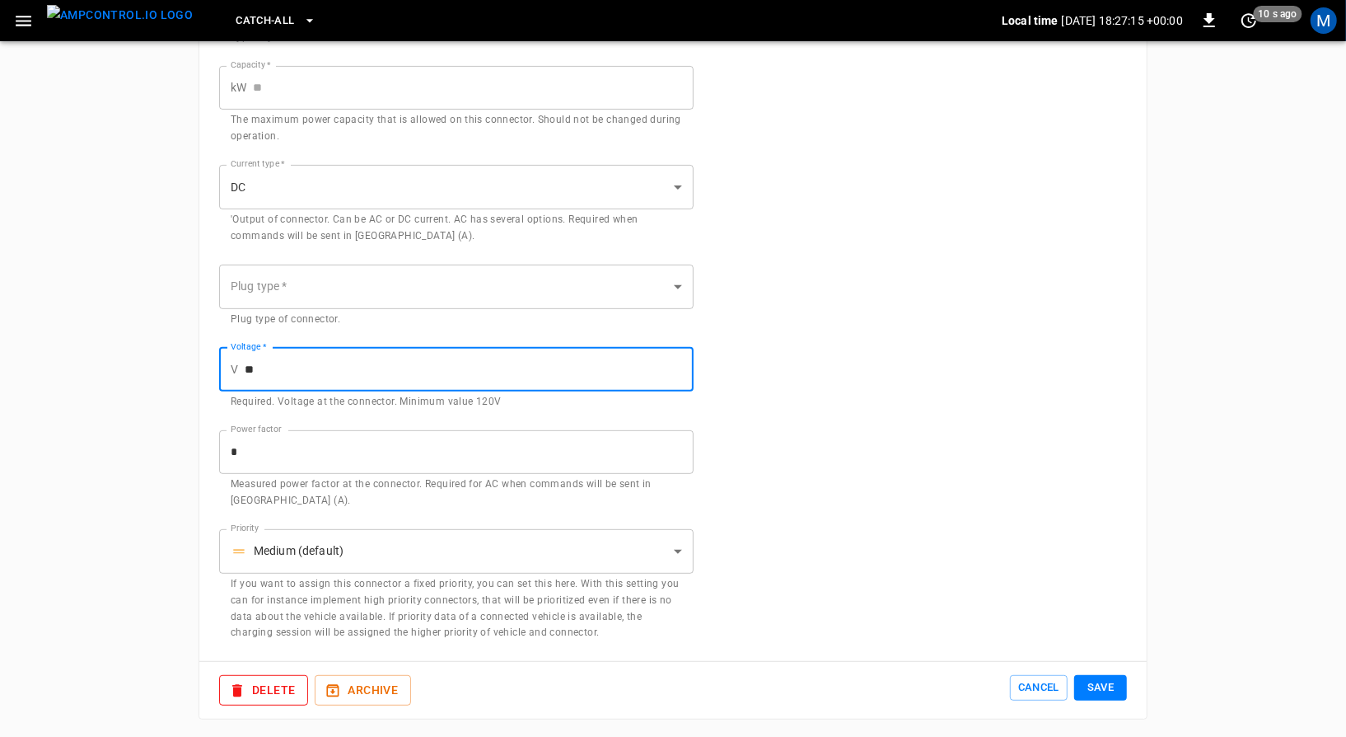
type input "*"
type input "***"
click at [1095, 694] on button "Save" at bounding box center [1100, 688] width 53 height 26
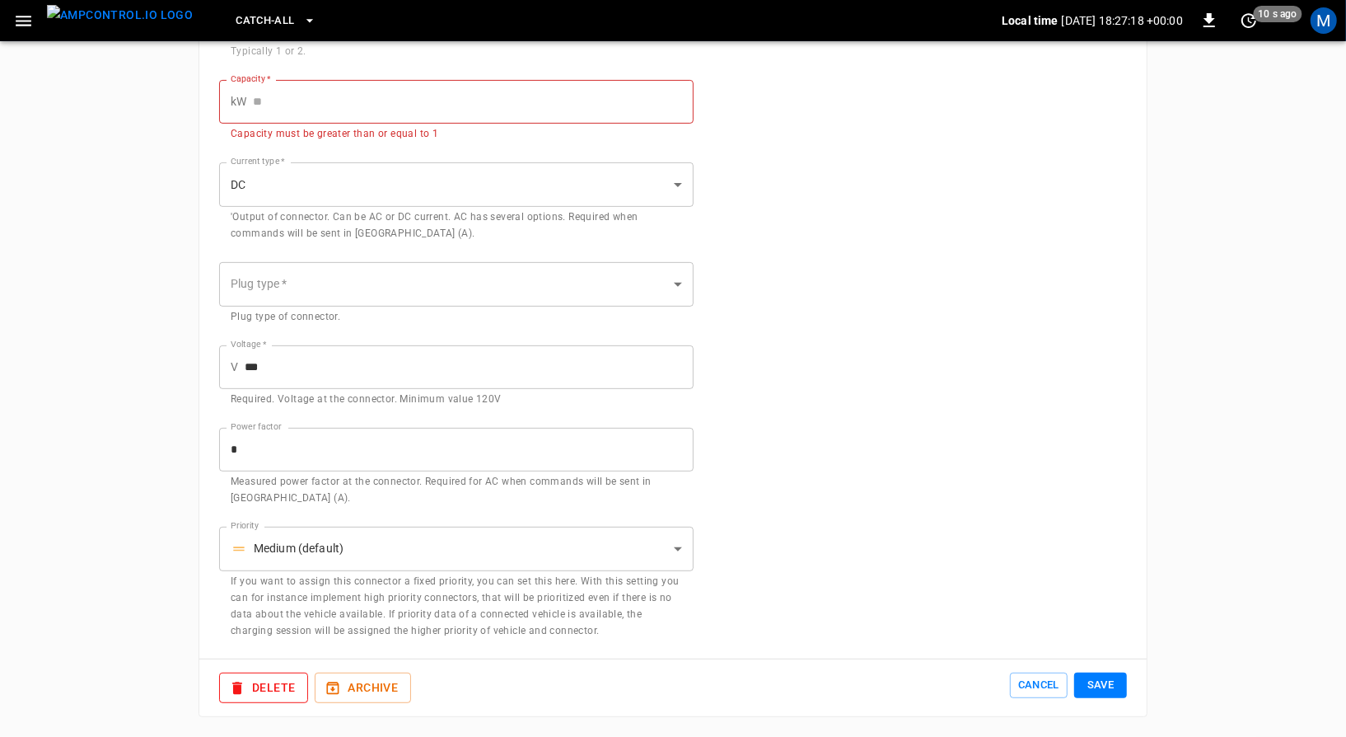
scroll to position [353, 0]
click at [1095, 694] on button "Save" at bounding box center [1100, 688] width 53 height 26
click at [112, 26] on img "menu" at bounding box center [120, 15] width 146 height 21
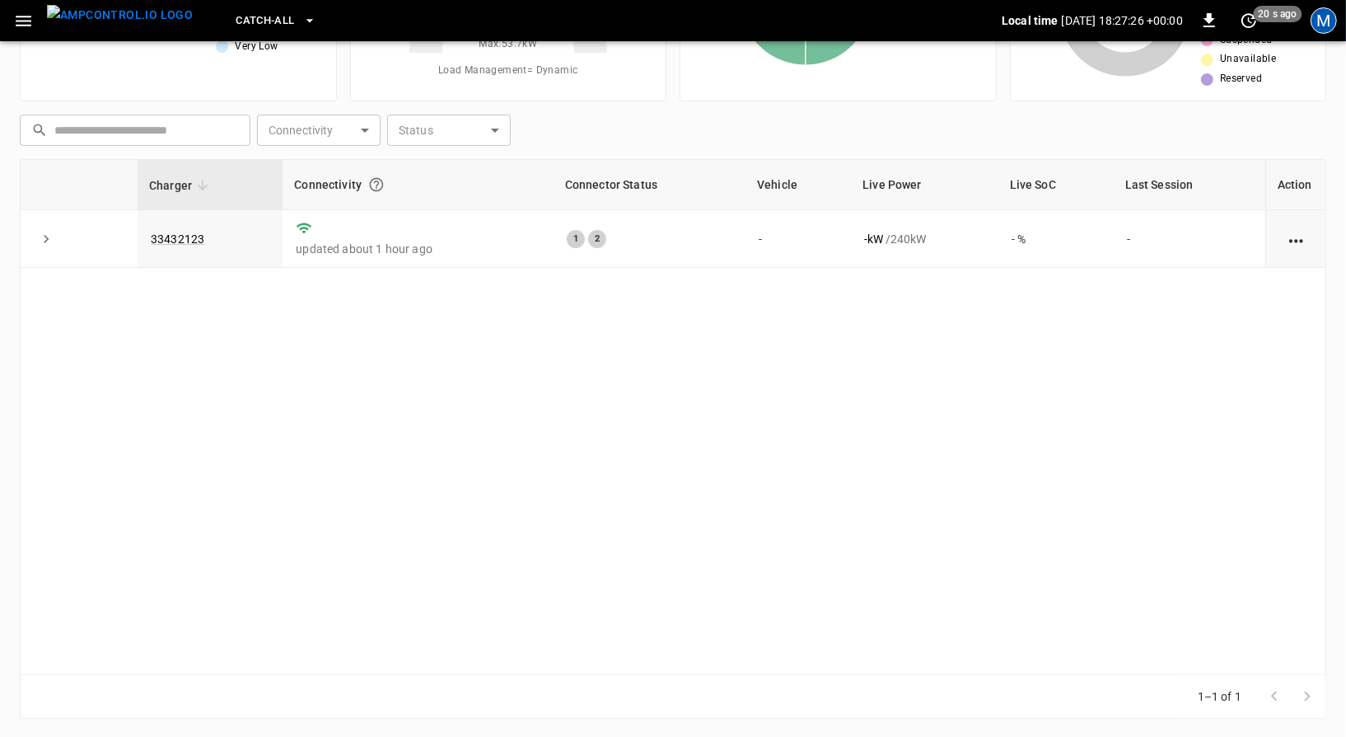
click at [1326, 18] on div "M" at bounding box center [1324, 20] width 26 height 26
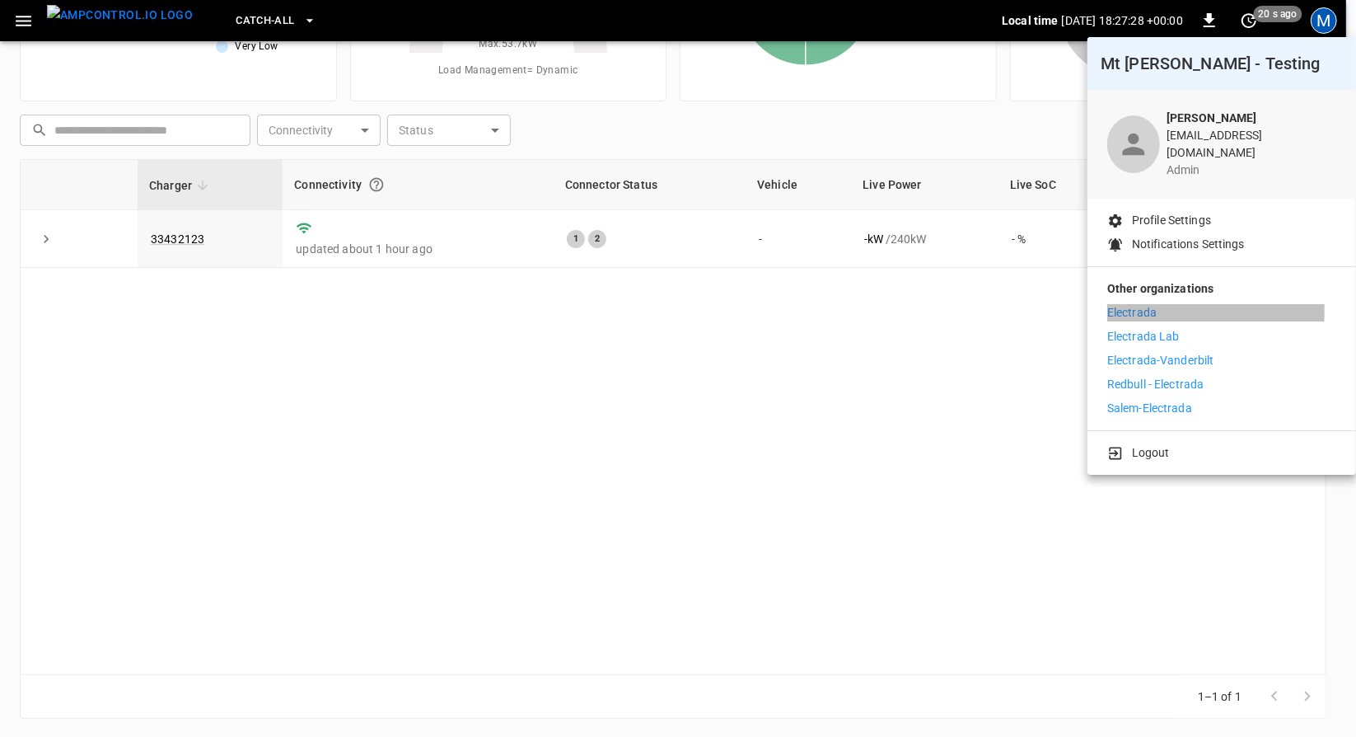
click at [1181, 304] on li "Electrada" at bounding box center [1221, 312] width 229 height 17
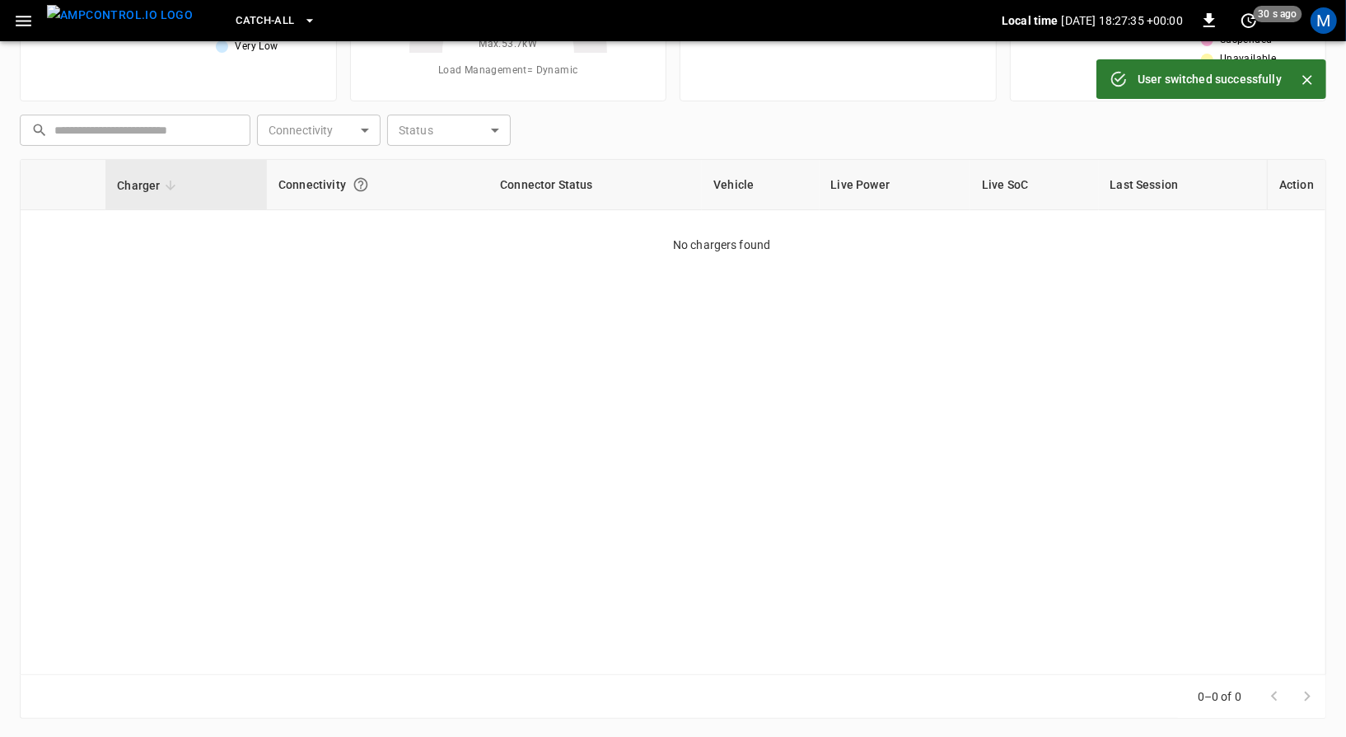
scroll to position [0, 0]
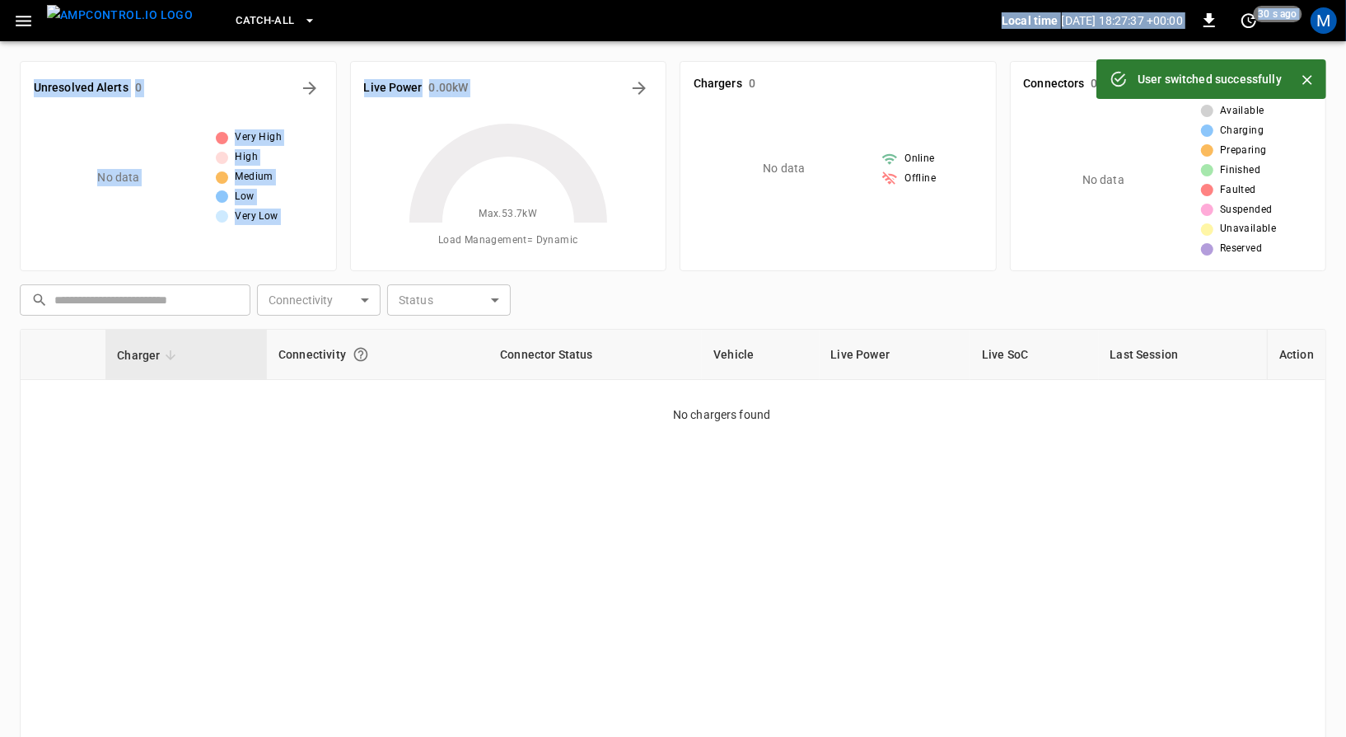
drag, startPoint x: 551, startPoint y: 82, endPoint x: 1007, endPoint y: -72, distance: 480.9
click at [1007, 0] on html "User switched successfully Catch-all Local time [DATE] 18:27:37 +00:00 0 30 s a…" at bounding box center [673, 454] width 1346 height 908
